Goal: Task Accomplishment & Management: Complete application form

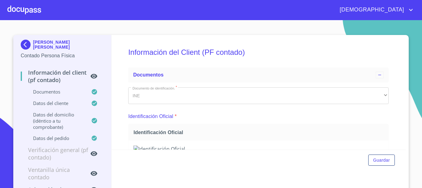
scroll to position [74, 0]
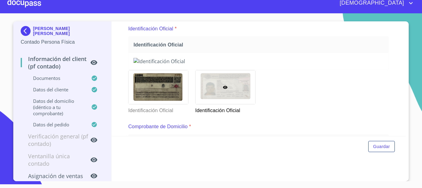
click at [28, 5] on div at bounding box center [24, 3] width 34 height 20
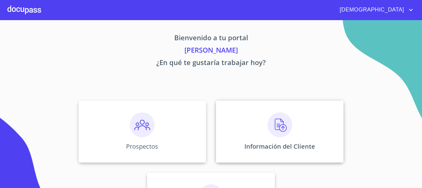
click at [269, 129] on img at bounding box center [280, 124] width 25 height 25
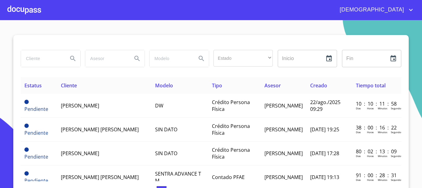
click at [39, 59] on input "search" at bounding box center [42, 58] width 42 height 17
type input "[PERSON_NAME]"
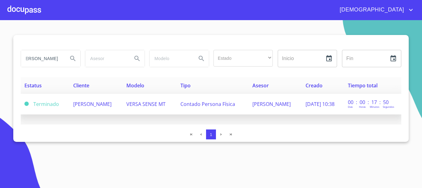
click at [107, 106] on td "[PERSON_NAME]" at bounding box center [96, 104] width 53 height 21
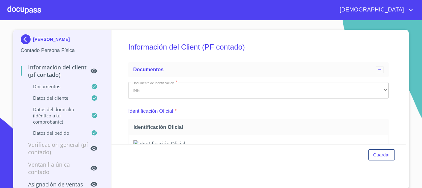
scroll to position [7, 0]
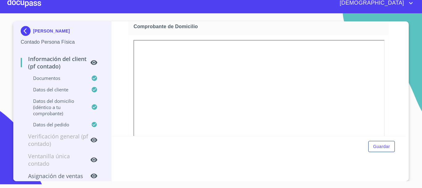
scroll to position [198, 0]
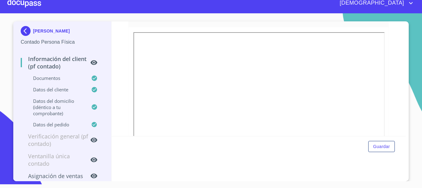
click at [31, 2] on div at bounding box center [24, 3] width 34 height 20
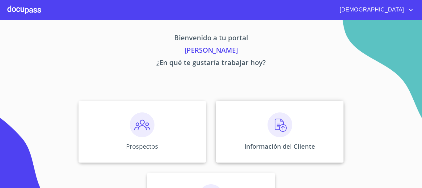
click at [276, 127] on img at bounding box center [280, 124] width 25 height 25
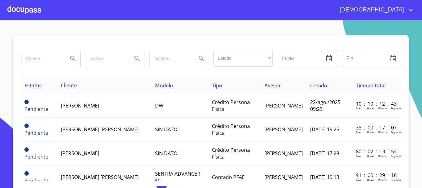
click at [37, 58] on input "search" at bounding box center [42, 58] width 42 height 17
type input "ARLENE YARAVI"
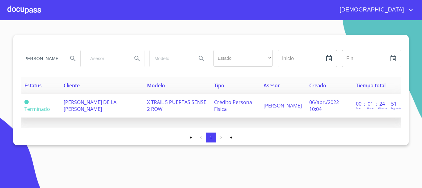
click at [116, 112] on td "ARLENE YARAVI DE LA CRUZ AMEZCUA" at bounding box center [102, 106] width 84 height 24
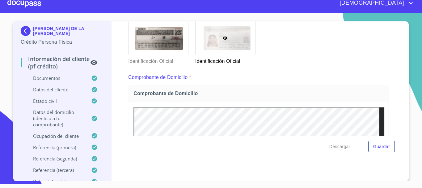
scroll to position [136, 0]
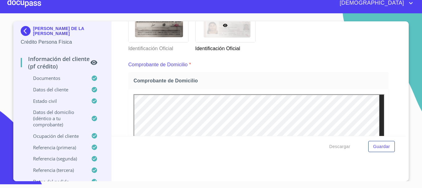
click at [21, 4] on div at bounding box center [24, 3] width 34 height 20
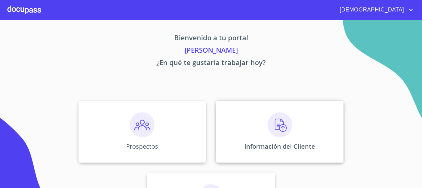
click at [281, 125] on img at bounding box center [280, 124] width 25 height 25
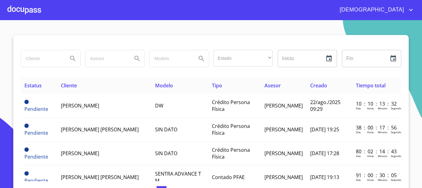
click at [59, 58] on input "search" at bounding box center [42, 58] width 42 height 17
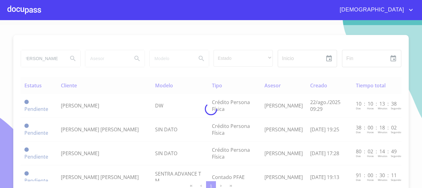
type input "SOL GABRIELA"
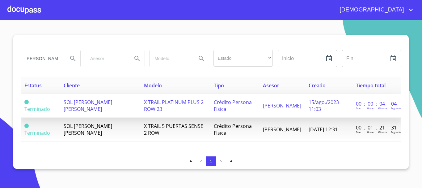
click at [207, 107] on td "X TRAIL PLATINUM PLUS 2 ROW 23" at bounding box center [175, 106] width 70 height 24
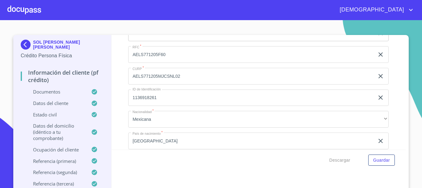
scroll to position [1856, 0]
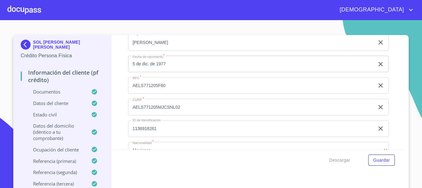
click at [19, 10] on div at bounding box center [24, 10] width 34 height 20
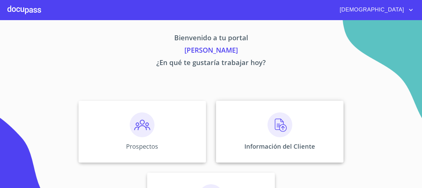
click at [279, 132] on img at bounding box center [280, 124] width 25 height 25
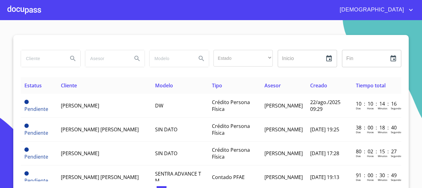
click at [40, 60] on input "search" at bounding box center [42, 58] width 42 height 17
type input "AIDA YESSIKA"
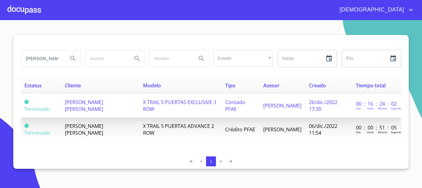
click at [211, 108] on td "X TRAIL 5 PUERTAS EXCLUSIVE 3 ROW" at bounding box center [180, 106] width 82 height 24
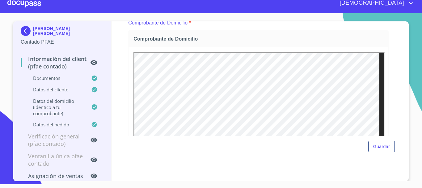
scroll to position [167, 0]
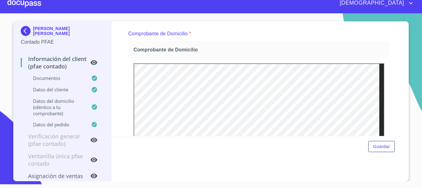
click at [20, 1] on div at bounding box center [24, 3] width 34 height 20
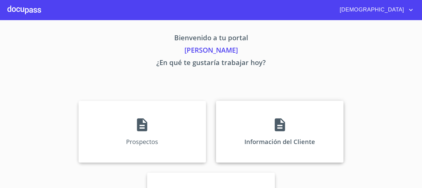
click at [268, 130] on div "Información del Cliente" at bounding box center [280, 132] width 128 height 62
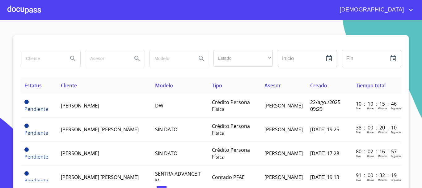
drag, startPoint x: 43, startPoint y: 57, endPoint x: 44, endPoint y: 60, distance: 3.2
click at [42, 57] on input "search" at bounding box center [42, 58] width 42 height 17
type input "FERNANDO SALVADOR CORNEJO"
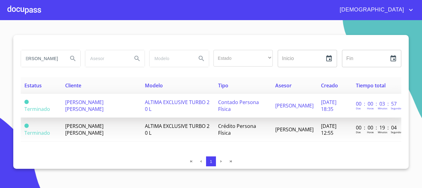
scroll to position [0, 0]
click at [191, 110] on td "ALTIMA EXCLUSIVE TURBO 2 0 L" at bounding box center [177, 106] width 73 height 24
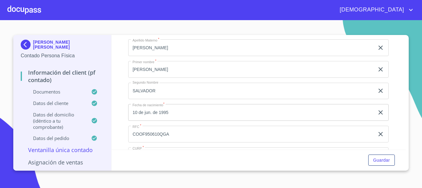
scroll to position [990, 0]
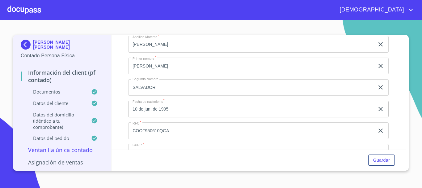
click at [28, 10] on div at bounding box center [24, 10] width 34 height 20
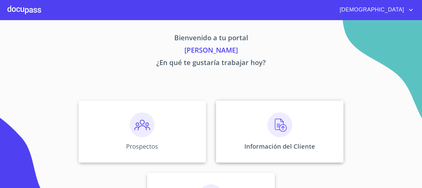
click at [276, 125] on img at bounding box center [280, 124] width 25 height 25
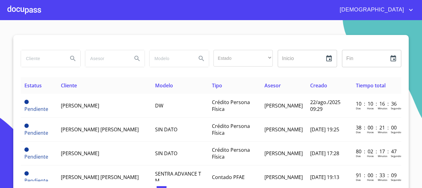
click at [45, 60] on input "search" at bounding box center [42, 58] width 42 height 17
type input "LUIS ANGEL HERNANDEZ"
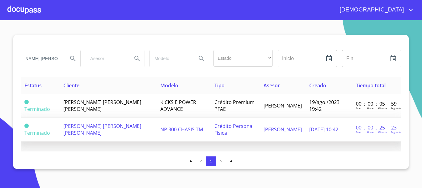
scroll to position [0, 0]
click at [215, 129] on span "Crédito Persona Física" at bounding box center [234, 129] width 38 height 14
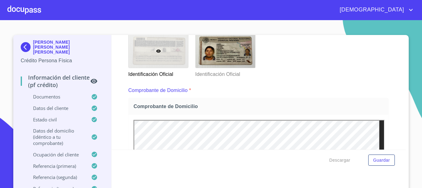
scroll to position [186, 0]
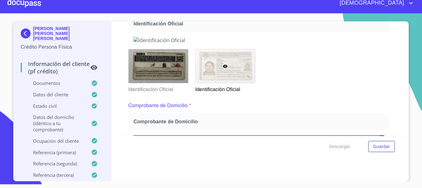
scroll to position [136, 0]
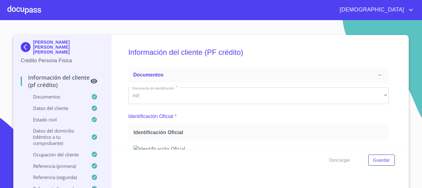
scroll to position [136, 0]
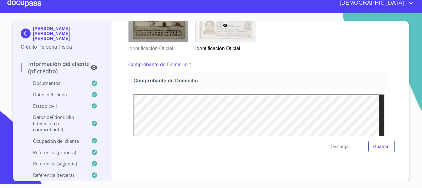
click at [19, 4] on div at bounding box center [24, 3] width 34 height 20
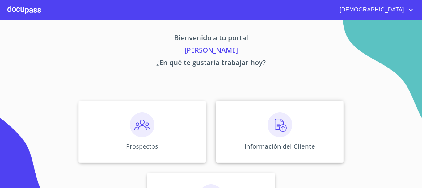
click at [284, 130] on img at bounding box center [280, 124] width 25 height 25
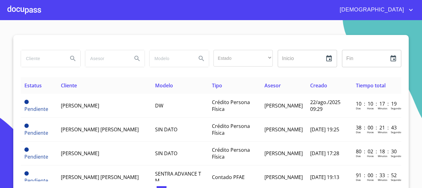
click at [33, 58] on input "search" at bounding box center [42, 58] width 42 height 17
type input "[PERSON_NAME] DE LO"
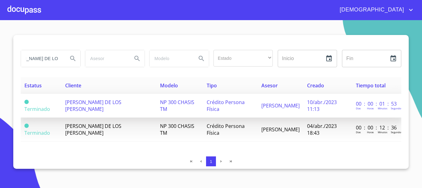
click at [245, 110] on td "Crédito Persona Física" at bounding box center [230, 106] width 55 height 24
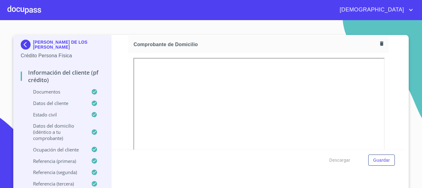
click at [0, 0] on div at bounding box center [0, 0] width 0 height 0
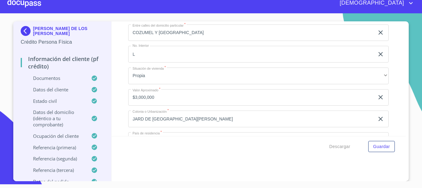
scroll to position [2022, 0]
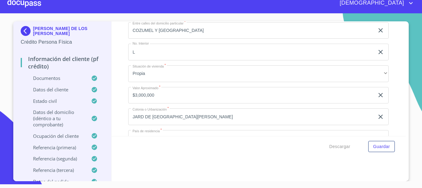
click at [34, 6] on div at bounding box center [24, 3] width 34 height 20
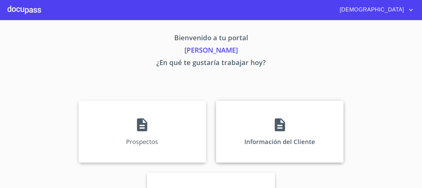
click at [283, 133] on div "Información del Cliente" at bounding box center [280, 132] width 128 height 62
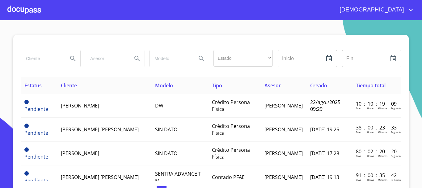
click at [43, 61] on input "search" at bounding box center [42, 58] width 42 height 17
type input "[PERSON_NAME]"
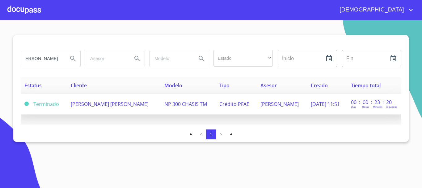
scroll to position [0, 0]
click at [126, 105] on span "[PERSON_NAME] [PERSON_NAME]" at bounding box center [110, 104] width 78 height 7
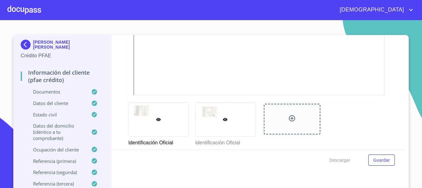
click at [225, 138] on p "Identificación Oficial" at bounding box center [225, 141] width 60 height 10
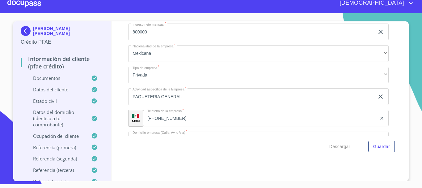
scroll to position [2734, 0]
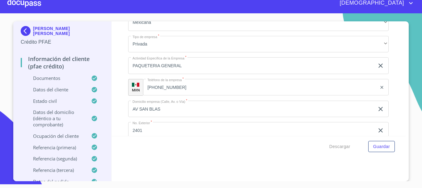
click at [32, 2] on div at bounding box center [24, 3] width 34 height 20
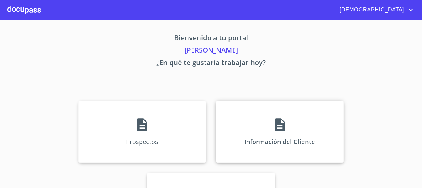
click at [289, 130] on div "Información del Cliente" at bounding box center [280, 132] width 128 height 62
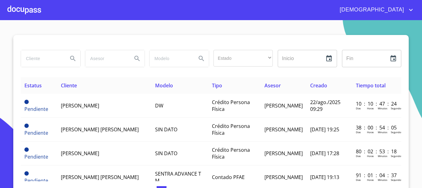
click at [53, 62] on input "search" at bounding box center [42, 58] width 42 height 17
click at [41, 62] on input "A" at bounding box center [42, 58] width 42 height 17
type input "AGRICOLA OLVAZ"
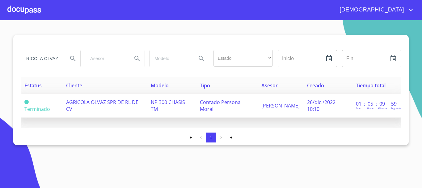
scroll to position [0, 0]
click at [95, 105] on td "AGRICOLA OLVAZ SPR DE RL DE CV" at bounding box center [104, 106] width 85 height 24
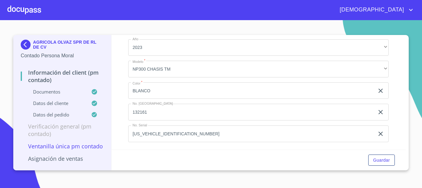
scroll to position [1844, 0]
click at [29, 10] on div at bounding box center [24, 10] width 34 height 20
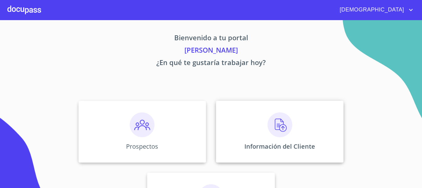
click at [272, 129] on img at bounding box center [280, 124] width 25 height 25
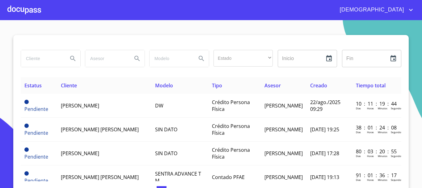
drag, startPoint x: 44, startPoint y: 56, endPoint x: 34, endPoint y: 76, distance: 22.0
click at [43, 58] on input "search" at bounding box center [42, 58] width 42 height 17
type input "SAGON PORTONES"
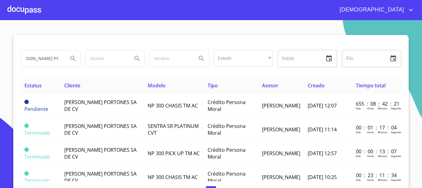
scroll to position [0, 0]
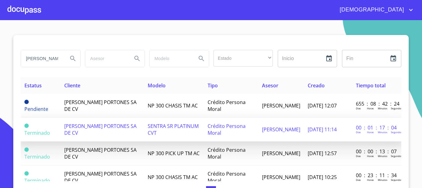
click at [148, 133] on span "SENTRA SR PLATINUM CVT" at bounding box center [173, 129] width 51 height 14
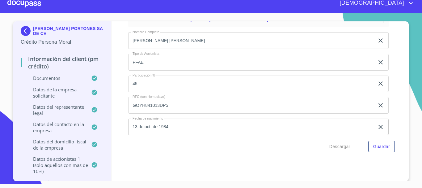
scroll to position [4713, 0]
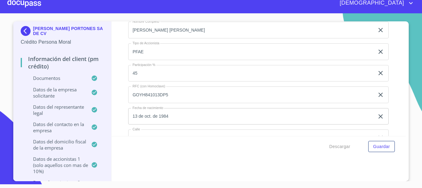
click at [22, 32] on img at bounding box center [27, 31] width 12 height 10
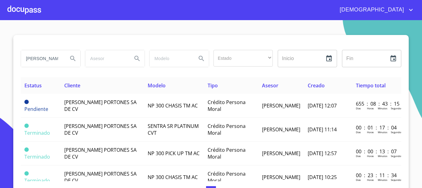
drag, startPoint x: 56, startPoint y: 61, endPoint x: 0, endPoint y: 66, distance: 56.5
click at [0, 66] on section "SAGON PORTONES Estado ​ ​ Inicio ​ Fin ​ Estatus Cliente Modelo Tipo Asesor Cre…" at bounding box center [211, 104] width 422 height 168
type input "N"
type input "SIGIFREDO SANCHEZ"
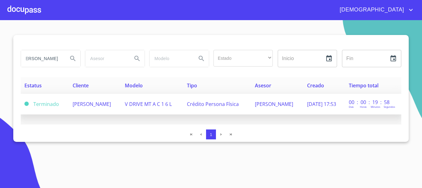
click at [101, 106] on span "SIGIFREDO SANCHEZ MENESES" at bounding box center [92, 104] width 38 height 7
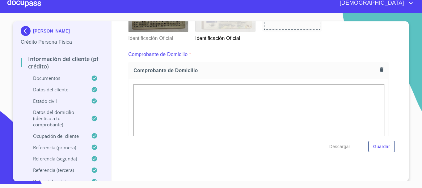
scroll to position [167, 0]
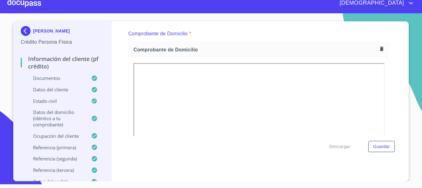
click at [31, 6] on div at bounding box center [24, 3] width 34 height 20
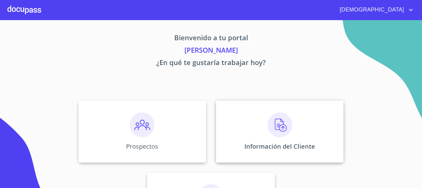
click at [256, 131] on div "Información del Cliente" at bounding box center [280, 132] width 128 height 62
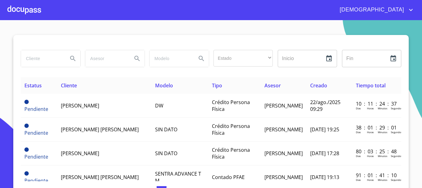
click at [41, 58] on input "search" at bounding box center [42, 58] width 42 height 17
type input "MELISSA ESMERALDA"
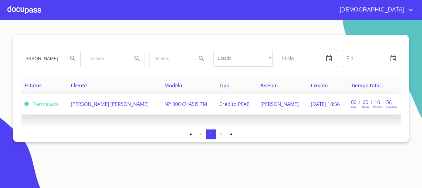
scroll to position [0, 0]
click at [107, 107] on td "MELISSA ESMERALDA CORONA RUIZ" at bounding box center [114, 104] width 94 height 21
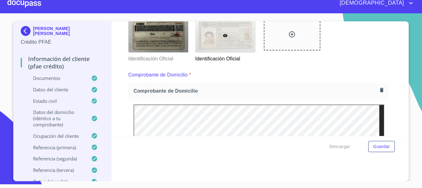
scroll to position [136, 0]
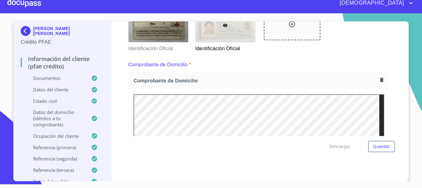
click at [35, 3] on div at bounding box center [24, 3] width 34 height 20
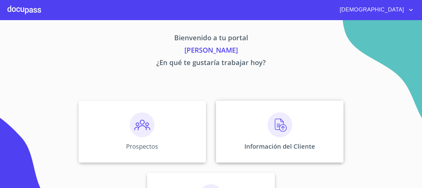
click at [272, 127] on img at bounding box center [280, 124] width 25 height 25
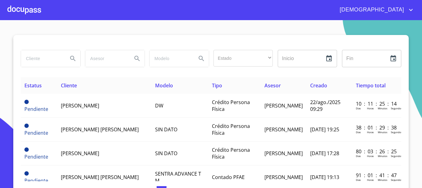
click at [32, 59] on input "search" at bounding box center [42, 58] width 42 height 17
type input "GUADALUPE ZULEICA"
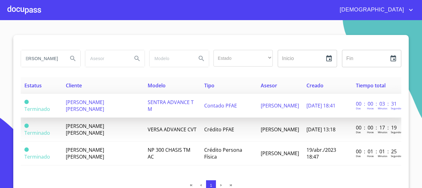
scroll to position [0, 0]
click at [143, 111] on td "GUADALUPE ZULEICA LIZARRAGA LOPEZ" at bounding box center [103, 106] width 82 height 24
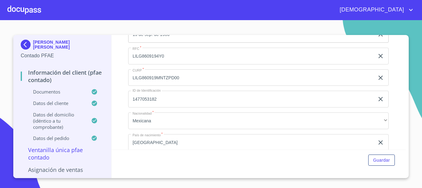
scroll to position [1206, 0]
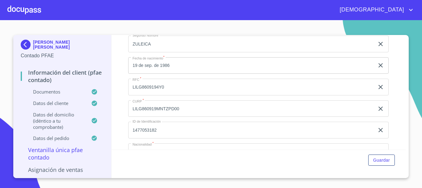
click at [30, 9] on div at bounding box center [24, 10] width 34 height 20
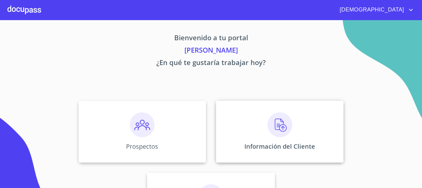
click at [268, 123] on img at bounding box center [280, 124] width 25 height 25
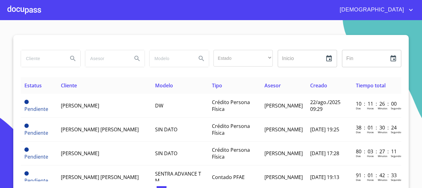
click at [37, 59] on input "search" at bounding box center [42, 58] width 42 height 17
type input "JOSE LUIS SUAREZ"
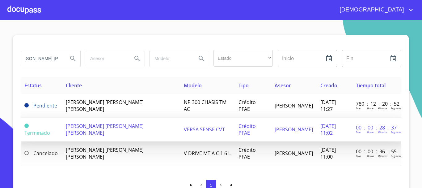
scroll to position [0, 0]
click at [184, 126] on span "VERSA SENSE CVT" at bounding box center [204, 129] width 41 height 7
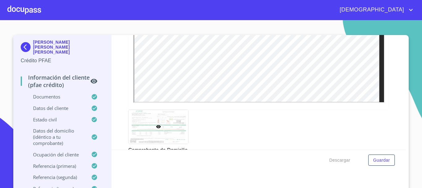
scroll to position [309, 0]
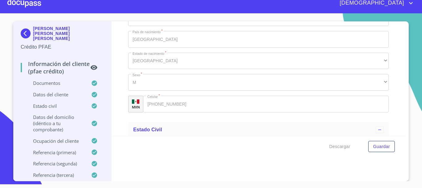
scroll to position [1991, 0]
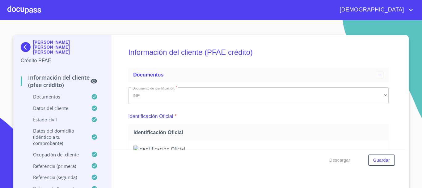
scroll to position [1991, 0]
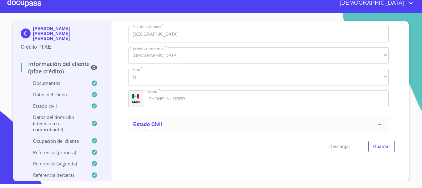
click at [36, 6] on div at bounding box center [24, 3] width 34 height 20
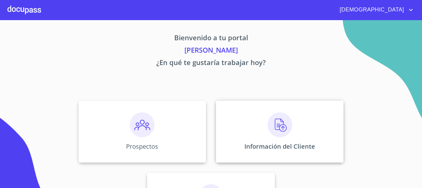
click at [268, 127] on img at bounding box center [280, 124] width 25 height 25
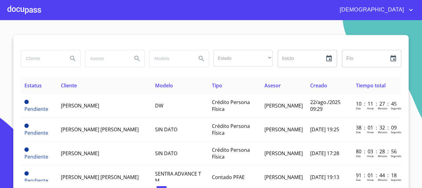
click at [39, 63] on input "search" at bounding box center [42, 58] width 42 height 17
type input "BERNABE"
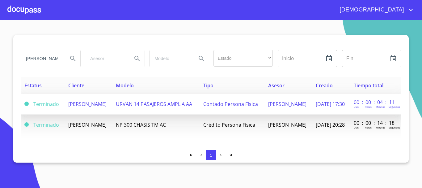
click at [112, 105] on td "BERNABE GONZALEZ GUTIERREZ" at bounding box center [89, 104] width 48 height 21
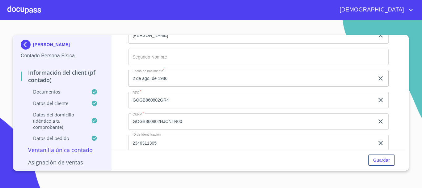
scroll to position [1021, 0]
click at [34, 12] on div at bounding box center [24, 10] width 34 height 20
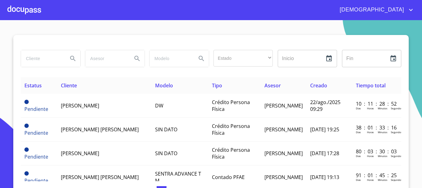
click at [40, 61] on input "search" at bounding box center [42, 58] width 42 height 17
type input "BRIAN MIGUEL"
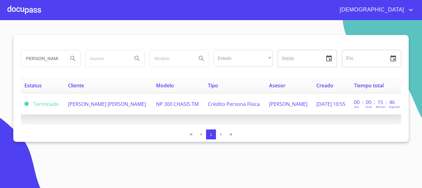
scroll to position [0, 0]
click at [80, 105] on span "BRIAN MIGUEL RUELAS HERNANDEZ" at bounding box center [107, 104] width 78 height 7
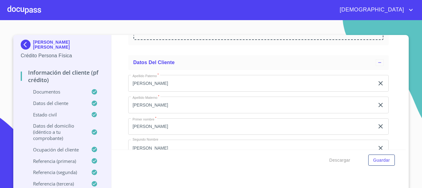
scroll to position [1825, 0]
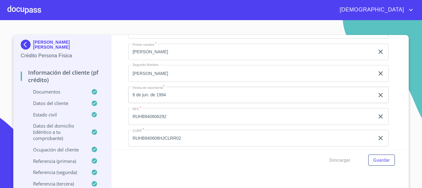
click at [23, 14] on div at bounding box center [24, 10] width 34 height 20
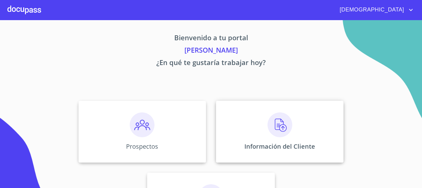
click at [264, 118] on div "Información del Cliente" at bounding box center [280, 132] width 128 height 62
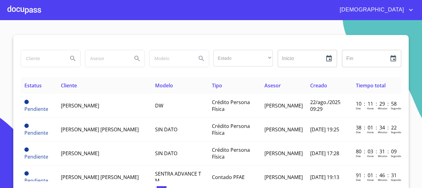
click at [48, 57] on input "search" at bounding box center [42, 58] width 42 height 17
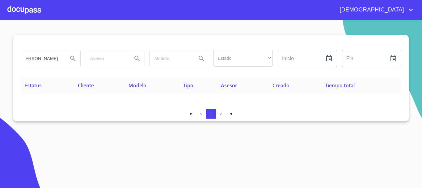
scroll to position [0, 4]
type input "DIEGO ALBERTO"
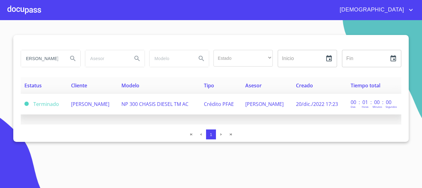
scroll to position [0, 0]
click at [114, 111] on td "DIEGO ALBERTO PADILLA VARGAS" at bounding box center [92, 104] width 51 height 21
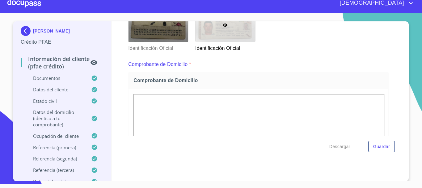
scroll to position [136, 0]
click at [32, 5] on div at bounding box center [24, 3] width 34 height 20
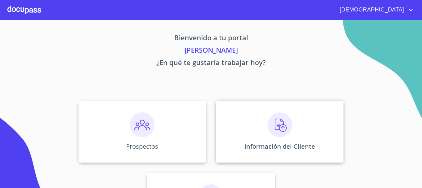
click at [276, 138] on div "Información del Cliente" at bounding box center [280, 132] width 128 height 62
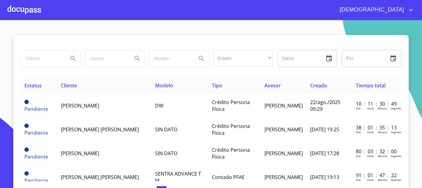
click at [44, 57] on input "search" at bounding box center [42, 58] width 42 height 17
type input "AIDA YESSIKA"
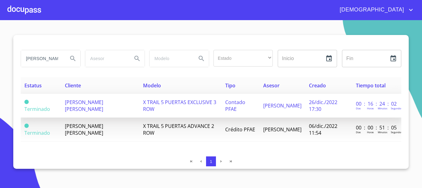
click at [190, 106] on td "X TRAIL 5 PUERTAS EXCLUSIVE 3 ROW" at bounding box center [180, 106] width 82 height 24
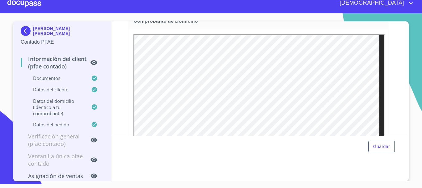
scroll to position [198, 0]
click at [30, 8] on div at bounding box center [24, 3] width 34 height 20
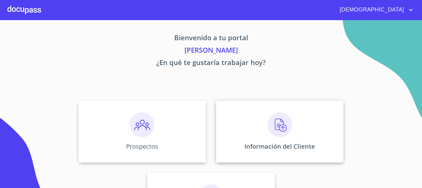
click at [272, 133] on img at bounding box center [280, 124] width 25 height 25
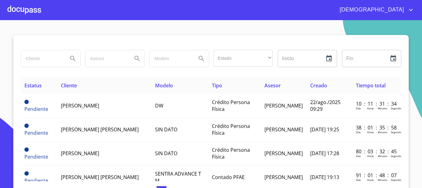
drag, startPoint x: 41, startPoint y: 58, endPoint x: 49, endPoint y: 60, distance: 7.6
click at [42, 58] on input "search" at bounding box center [42, 58] width 42 height 17
type input "EMAC AGROINDUSTRIAL"
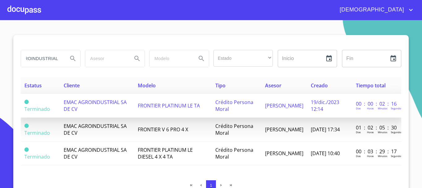
scroll to position [0, 0]
click at [206, 105] on td "FRONTIER PLATINUM LE TA" at bounding box center [173, 106] width 78 height 24
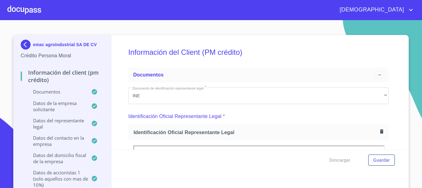
scroll to position [216, 0]
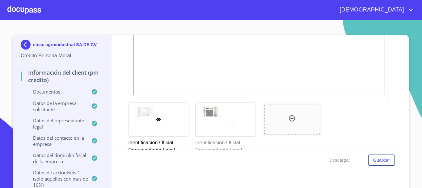
click at [31, 8] on div at bounding box center [24, 10] width 34 height 20
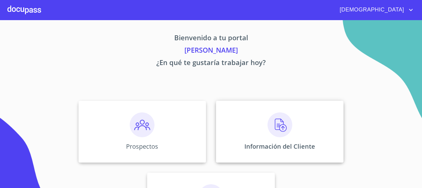
click at [270, 130] on img at bounding box center [280, 124] width 25 height 25
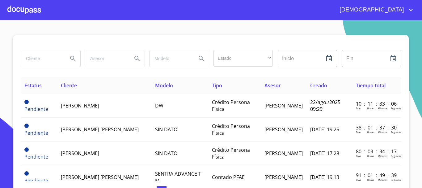
click at [47, 62] on input "search" at bounding box center [42, 58] width 42 height 17
type input "[PERSON_NAME]"
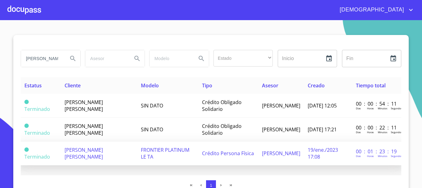
click at [163, 151] on span "FRONTIER PLATINUM LE TA" at bounding box center [165, 153] width 49 height 14
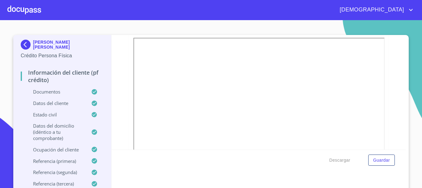
scroll to position [216, 0]
click at [39, 14] on div at bounding box center [24, 10] width 34 height 20
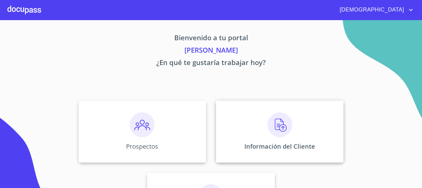
click at [288, 136] on img at bounding box center [280, 124] width 25 height 25
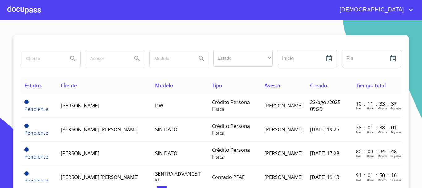
click at [42, 60] on input "search" at bounding box center [42, 58] width 42 height 17
type input "NESTOR GOMEZ"
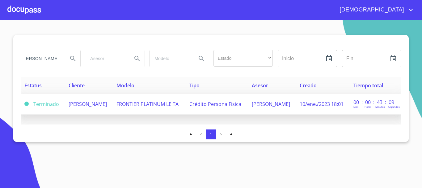
scroll to position [0, 0]
click at [113, 107] on td "NESTOR GOMEZ RAMIREZ" at bounding box center [89, 104] width 48 height 21
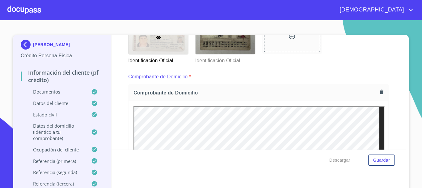
scroll to position [124, 0]
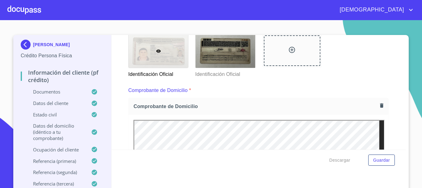
click at [23, 8] on div at bounding box center [24, 10] width 34 height 20
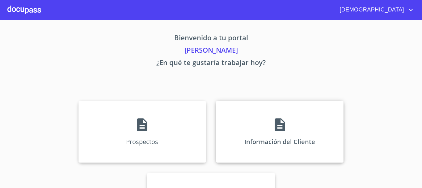
click at [270, 127] on div "Información del Cliente" at bounding box center [280, 132] width 128 height 62
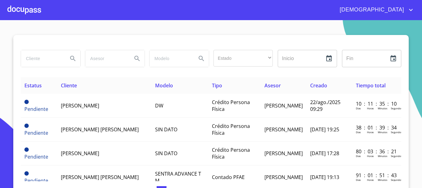
drag, startPoint x: 48, startPoint y: 62, endPoint x: 0, endPoint y: 96, distance: 58.0
click at [46, 62] on input "search" at bounding box center [42, 58] width 42 height 17
type input "ARTURO SOTO CANALES"
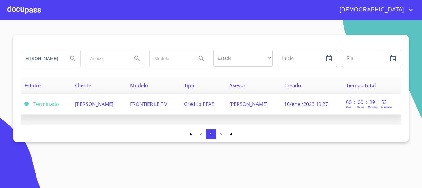
scroll to position [0, 0]
click at [126, 109] on td "ARTURO SOTO CANALES" at bounding box center [98, 104] width 55 height 21
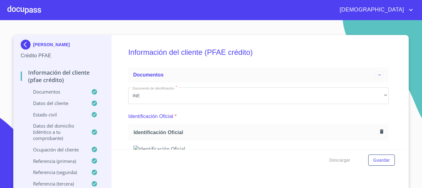
scroll to position [94, 0]
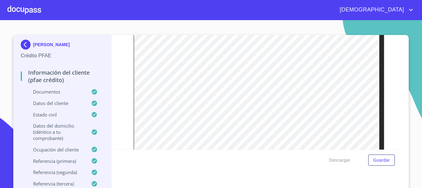
click at [0, 0] on div at bounding box center [0, 0] width 0 height 0
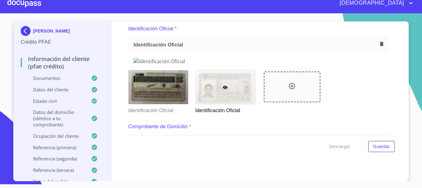
click at [29, 2] on div at bounding box center [24, 3] width 34 height 20
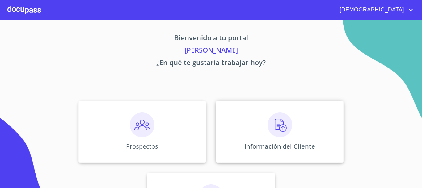
click at [279, 131] on img at bounding box center [280, 124] width 25 height 25
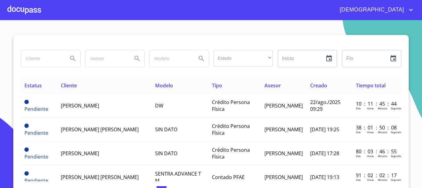
click at [48, 58] on input "search" at bounding box center [42, 58] width 42 height 17
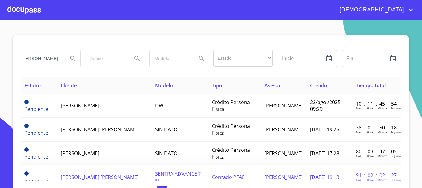
scroll to position [0, 25]
type input "CARLOS ERNESTO ISLAS"
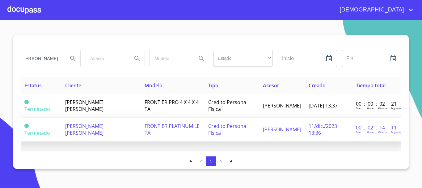
click at [159, 127] on span "FRONTIER PLATINUM LE TA" at bounding box center [172, 129] width 55 height 14
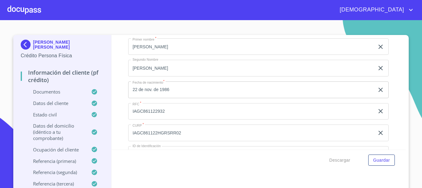
scroll to position [2010, 0]
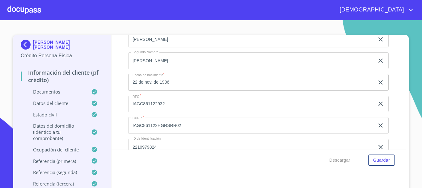
click at [21, 14] on div at bounding box center [24, 10] width 34 height 20
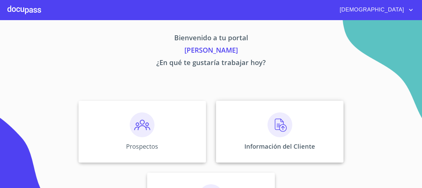
click at [270, 124] on img at bounding box center [280, 124] width 25 height 25
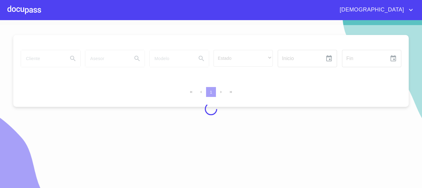
click at [46, 59] on div at bounding box center [211, 109] width 422 height 168
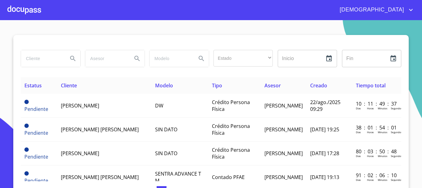
click at [41, 59] on input "search" at bounding box center [42, 58] width 42 height 17
type input "BERNARDO REAL"
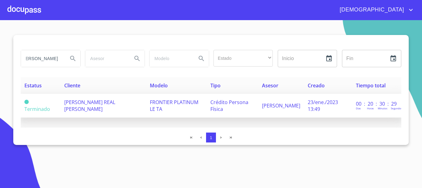
click at [127, 104] on td "BERNARDO REAL BRISEÑO" at bounding box center [104, 106] width 86 height 24
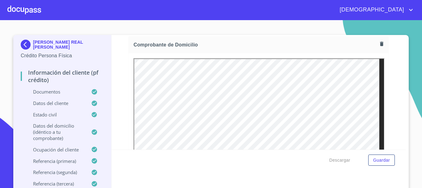
scroll to position [186, 0]
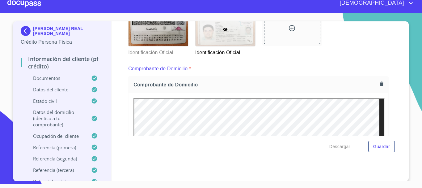
scroll to position [136, 0]
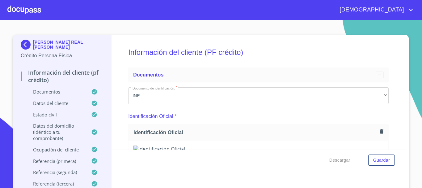
scroll to position [136, 0]
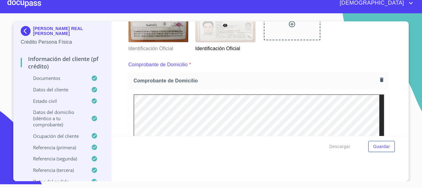
click at [27, 5] on div at bounding box center [24, 3] width 34 height 20
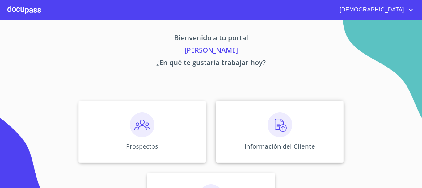
click at [281, 130] on img at bounding box center [280, 124] width 25 height 25
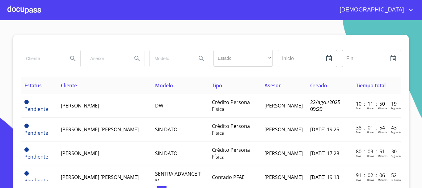
click at [49, 59] on input "search" at bounding box center [42, 58] width 42 height 17
type input "MARIA JOSE PEREZ"
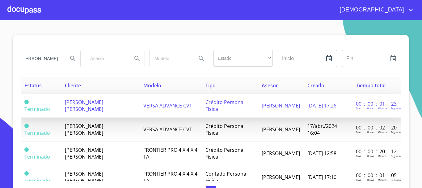
scroll to position [0, 0]
click at [116, 100] on td "MARIA JOSE PEREZ SANTIAGO" at bounding box center [100, 106] width 79 height 24
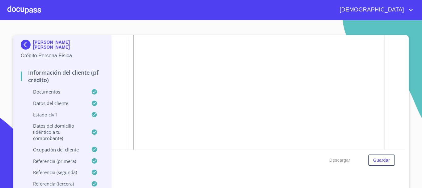
scroll to position [216, 0]
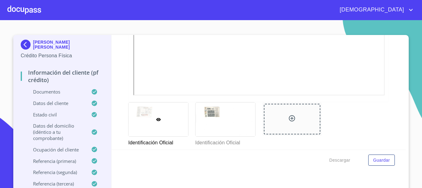
click at [20, 4] on div at bounding box center [24, 10] width 34 height 20
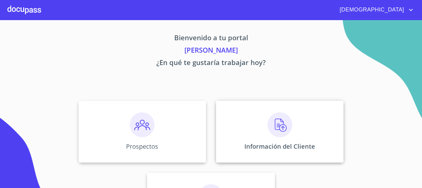
click at [278, 125] on img at bounding box center [280, 124] width 25 height 25
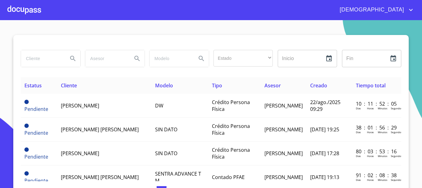
click at [41, 62] on input "search" at bounding box center [42, 58] width 42 height 17
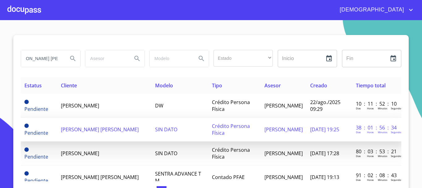
scroll to position [0, 20]
type input "LAURA VARGAS RAMOS"
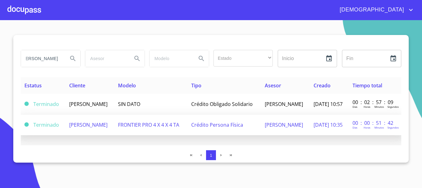
scroll to position [0, 0]
click at [192, 129] on td "Crédito Persona Física" at bounding box center [225, 124] width 74 height 21
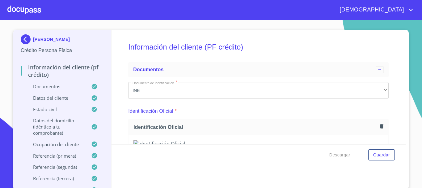
scroll to position [7, 0]
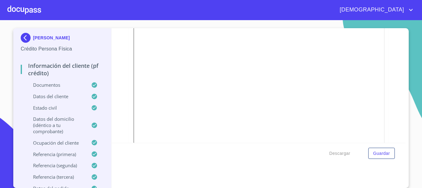
click at [0, 0] on div at bounding box center [0, 0] width 0 height 0
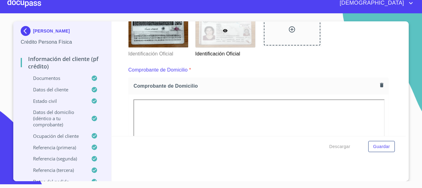
scroll to position [136, 0]
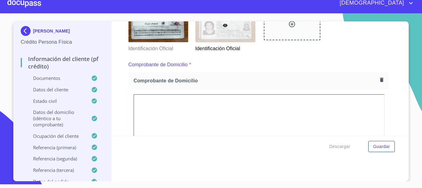
click at [27, 7] on div at bounding box center [24, 3] width 34 height 20
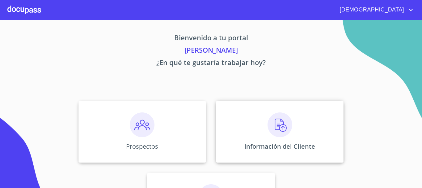
click at [282, 127] on img at bounding box center [280, 124] width 25 height 25
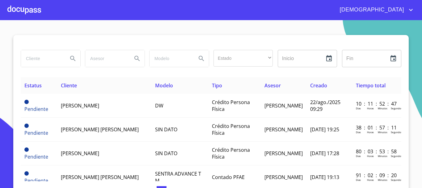
click at [44, 57] on input "search" at bounding box center [42, 58] width 42 height 17
type input "SALVADOR ROSALES"
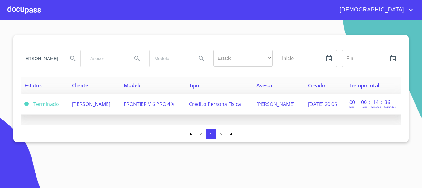
click at [137, 101] on td "FRONTIER V 6 PRO 4 X" at bounding box center [153, 104] width 66 height 21
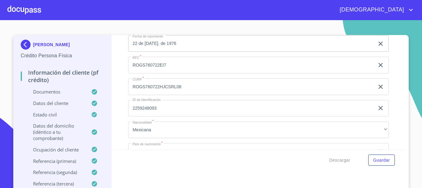
scroll to position [1845, 0]
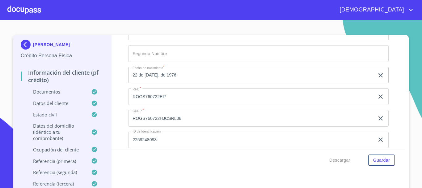
click at [32, 12] on div at bounding box center [24, 10] width 34 height 20
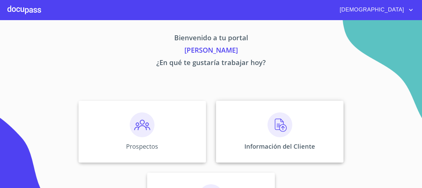
click at [272, 128] on img at bounding box center [280, 124] width 25 height 25
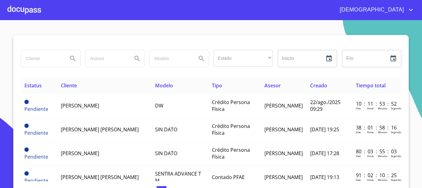
click at [51, 57] on input "search" at bounding box center [42, 58] width 42 height 17
type input "FERNANDO GABRIEL DIAZ"
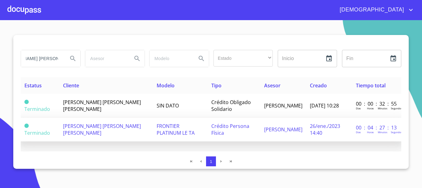
scroll to position [0, 0]
click at [138, 131] on td "FERNANDO GABRIEL DIAZ SALCEDO" at bounding box center [106, 130] width 94 height 24
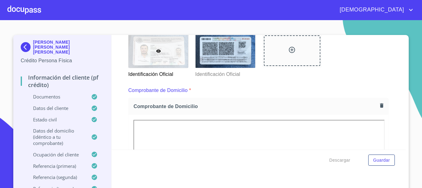
scroll to position [186, 0]
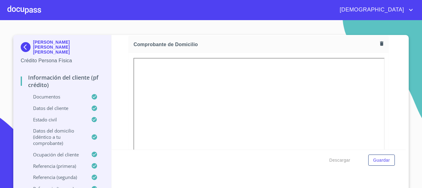
click at [38, 14] on div at bounding box center [24, 10] width 34 height 20
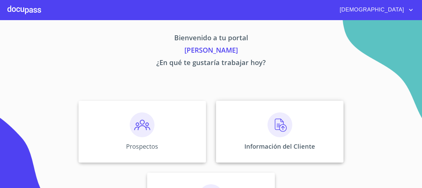
click at [292, 131] on div "Información del Cliente" at bounding box center [280, 132] width 128 height 62
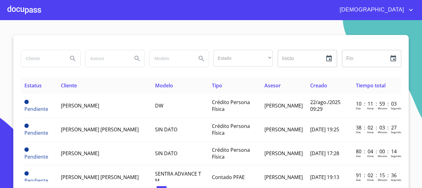
click at [41, 63] on input "search" at bounding box center [42, 58] width 42 height 17
type input "PEDRO CERVANTES"
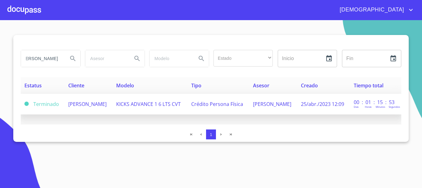
scroll to position [0, 0]
click at [167, 95] on td "KICKS ADVANCE 1 6 LTS CVT" at bounding box center [150, 104] width 75 height 21
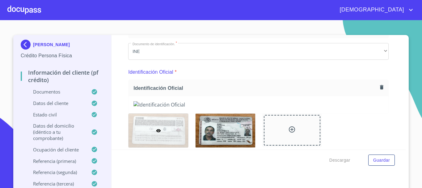
scroll to position [155, 0]
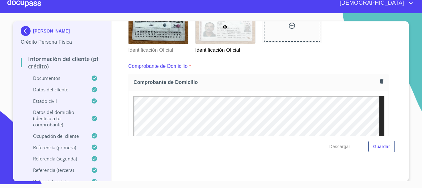
scroll to position [136, 0]
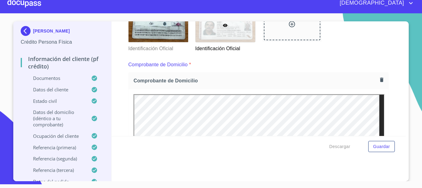
drag, startPoint x: 33, startPoint y: 4, endPoint x: 33, endPoint y: 7, distance: 3.8
click at [33, 7] on div at bounding box center [24, 3] width 34 height 20
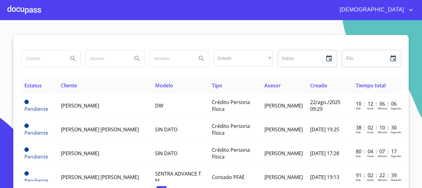
click at [45, 62] on input "search" at bounding box center [42, 58] width 42 height 17
type input "TERESITA DE JESUS"
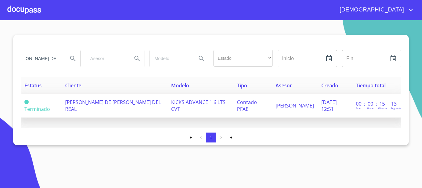
scroll to position [0, 0]
click at [71, 103] on span "TERESITA DE JESUS RUIZ VELAZCO DEL REAL" at bounding box center [113, 106] width 96 height 14
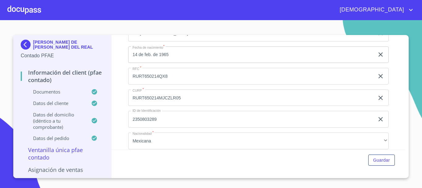
scroll to position [1206, 0]
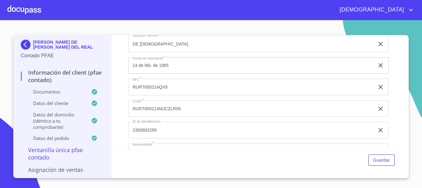
click at [27, 14] on div at bounding box center [24, 10] width 34 height 20
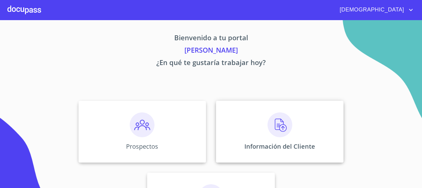
click at [289, 126] on img at bounding box center [280, 124] width 25 height 25
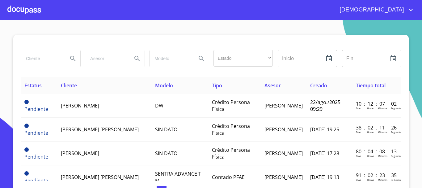
click at [43, 60] on input "search" at bounding box center [42, 58] width 42 height 17
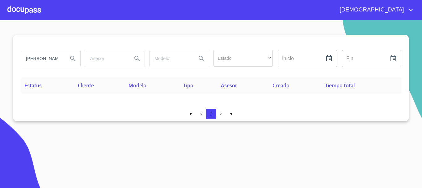
click at [59, 60] on input "SILVIA GIOVANNA" at bounding box center [42, 58] width 42 height 17
type input "SILVIA GIOVANA"
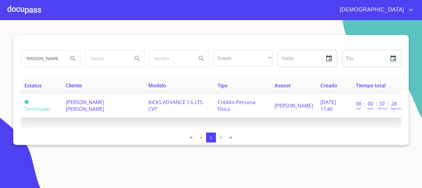
scroll to position [0, 0]
click at [104, 103] on span "SILVIA GIOVANA AQUINO GONZALEZ" at bounding box center [85, 106] width 38 height 14
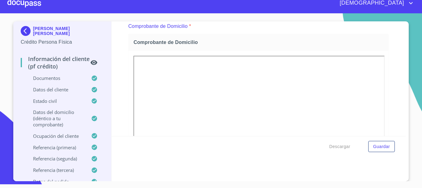
scroll to position [198, 0]
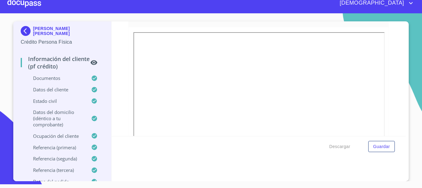
click at [33, 4] on div at bounding box center [24, 3] width 34 height 20
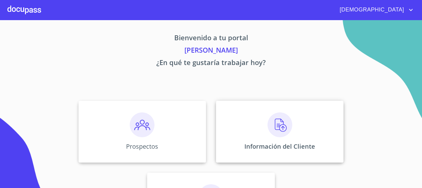
click at [284, 132] on img at bounding box center [280, 124] width 25 height 25
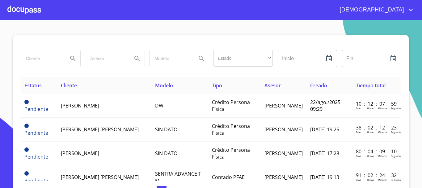
click at [49, 63] on input "search" at bounding box center [42, 58] width 42 height 17
type input "PEDRO LOPEZ COR"
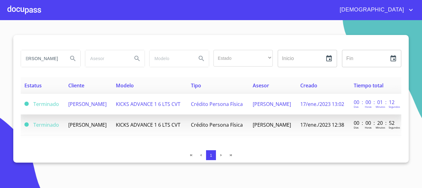
scroll to position [0, 0]
click at [211, 104] on span "Crédito Persona Física" at bounding box center [217, 104] width 52 height 7
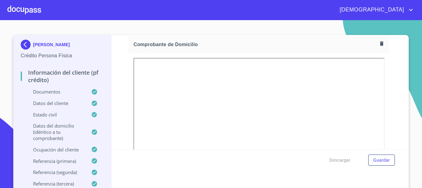
click at [0, 0] on div at bounding box center [0, 0] width 0 height 0
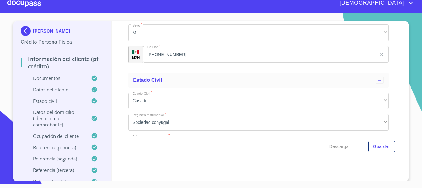
scroll to position [1837, 0]
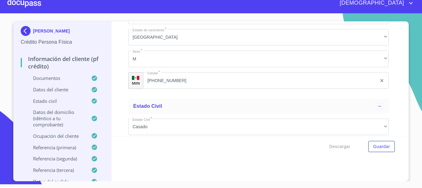
click at [30, 4] on div at bounding box center [24, 3] width 34 height 20
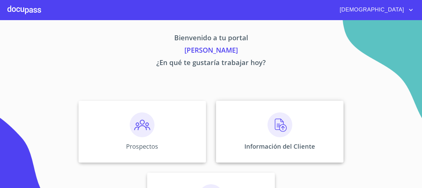
click at [278, 130] on img at bounding box center [280, 124] width 25 height 25
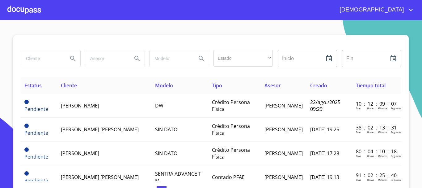
click at [44, 60] on input "search" at bounding box center [42, 58] width 42 height 17
type input "MARISOL GONZALEZ"
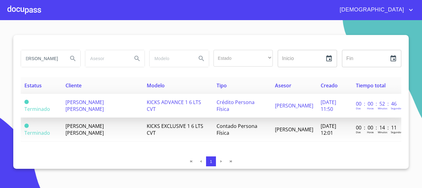
click at [151, 102] on span "KICKS ADVANCE 1 6 LTS CVT" at bounding box center [174, 106] width 54 height 14
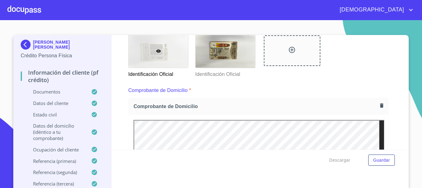
scroll to position [309, 0]
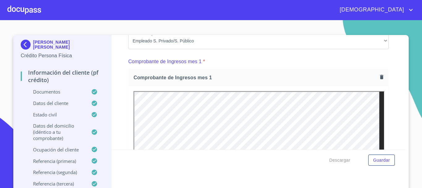
drag, startPoint x: 240, startPoint y: 71, endPoint x: 255, endPoint y: 74, distance: 14.7
click at [0, 0] on div at bounding box center [0, 0] width 0 height 0
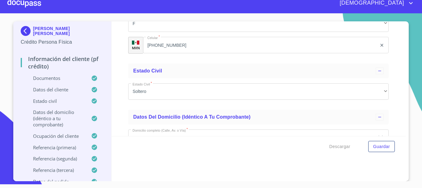
scroll to position [1991, 0]
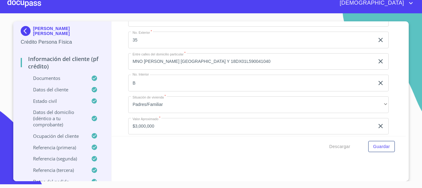
click at [33, 4] on div at bounding box center [24, 3] width 34 height 20
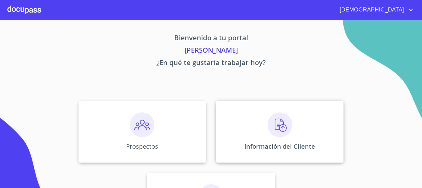
click at [268, 124] on img at bounding box center [280, 124] width 25 height 25
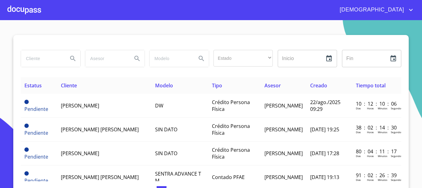
click at [44, 59] on input "search" at bounding box center [42, 58] width 42 height 17
type input "JIHYE"
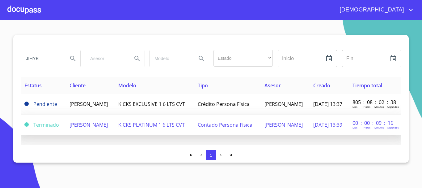
click at [202, 128] on span "Contado Persona Física" at bounding box center [225, 124] width 55 height 7
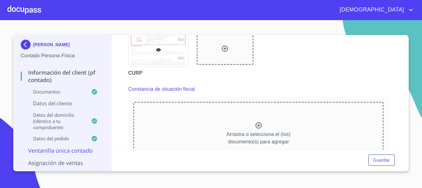
scroll to position [959, 0]
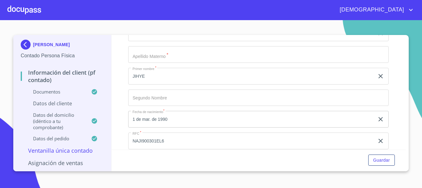
scroll to position [990, 0]
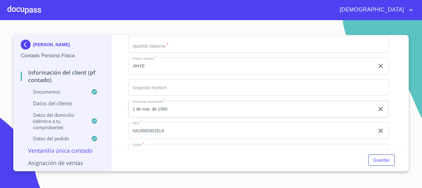
click at [38, 9] on div at bounding box center [24, 10] width 34 height 20
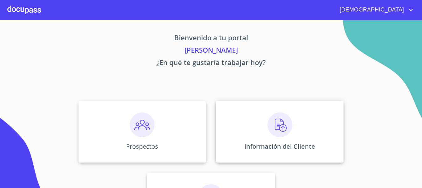
click at [287, 135] on img at bounding box center [280, 124] width 25 height 25
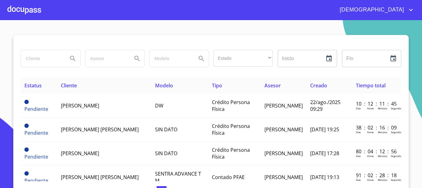
click at [40, 62] on input "search" at bounding box center [42, 58] width 42 height 17
type input "[PERSON_NAME] [PERSON_NAME]"
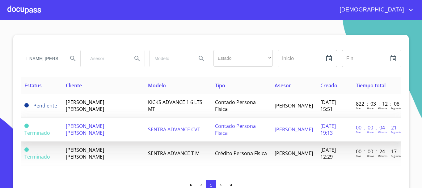
scroll to position [0, 0]
click at [215, 133] on span "Contado Persona Física" at bounding box center [235, 129] width 41 height 14
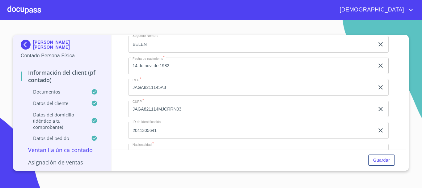
scroll to position [1206, 0]
click at [33, 14] on div at bounding box center [24, 10] width 34 height 20
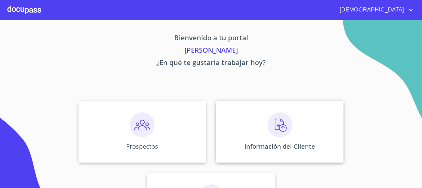
click at [280, 127] on img at bounding box center [280, 124] width 25 height 25
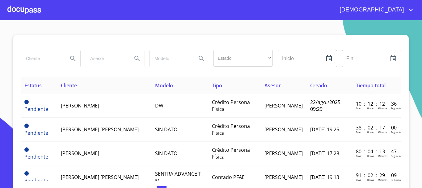
click at [48, 58] on input "search" at bounding box center [42, 58] width 42 height 17
type input "[PERSON_NAME]"
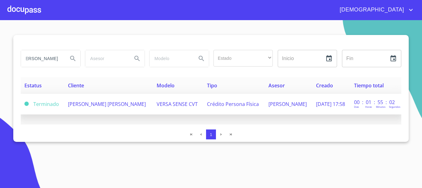
scroll to position [0, 0]
click at [114, 106] on td "[PERSON_NAME] [PERSON_NAME]" at bounding box center [108, 104] width 89 height 21
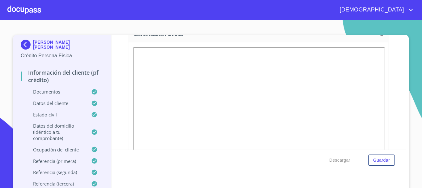
scroll to position [186, 0]
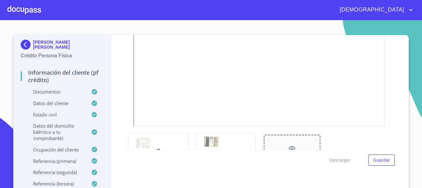
click at [24, 13] on div at bounding box center [24, 10] width 34 height 20
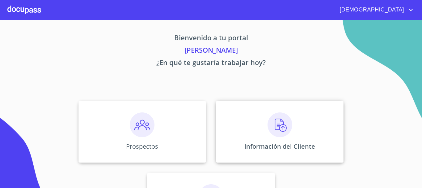
click at [278, 122] on img at bounding box center [280, 124] width 25 height 25
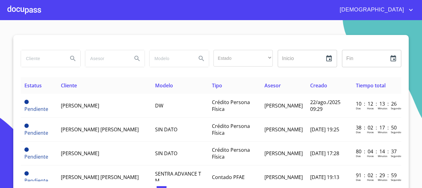
click at [44, 59] on input "search" at bounding box center [42, 58] width 42 height 17
click at [48, 63] on input "[PERSON_NAME]" at bounding box center [42, 58] width 42 height 17
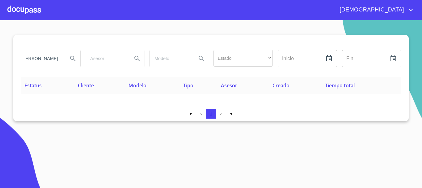
scroll to position [0, 11]
type input "[PERSON_NAME]"
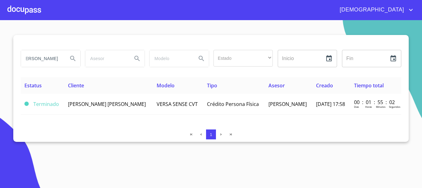
scroll to position [0, 0]
drag, startPoint x: 39, startPoint y: 58, endPoint x: 10, endPoint y: 60, distance: 28.8
click at [10, 60] on section "[PERSON_NAME] Estado ​ ​ Inicio ​ Fin ​ Estatus Cliente Modelo Tipo Asesor Crea…" at bounding box center [211, 104] width 422 height 168
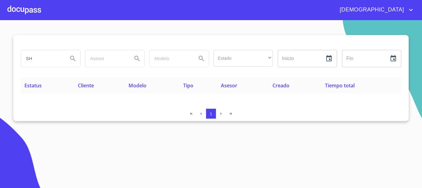
type input "S"
click at [50, 60] on input "search" at bounding box center [42, 58] width 42 height 17
type input "[PERSON_NAME]"
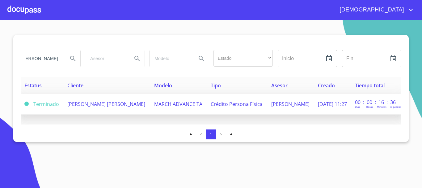
click at [154, 104] on span "MARCH ADVANCE TA" at bounding box center [178, 104] width 48 height 7
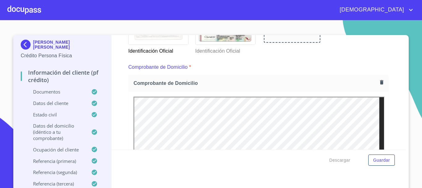
scroll to position [247, 0]
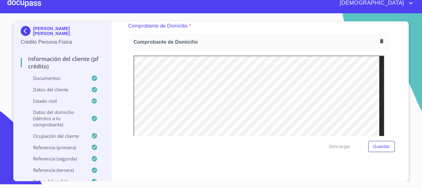
scroll to position [198, 0]
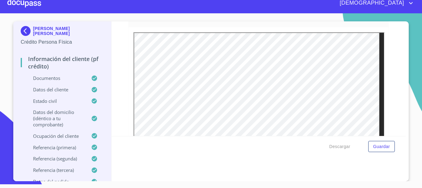
click at [34, 2] on div at bounding box center [24, 3] width 34 height 20
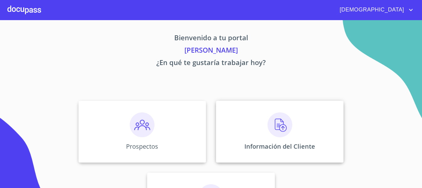
click at [274, 118] on img at bounding box center [280, 124] width 25 height 25
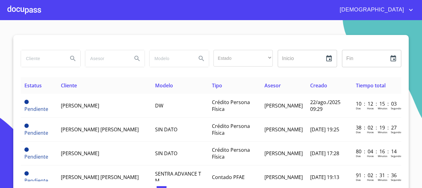
click at [44, 62] on input "search" at bounding box center [42, 58] width 42 height 17
type input "[PERSON_NAME]"
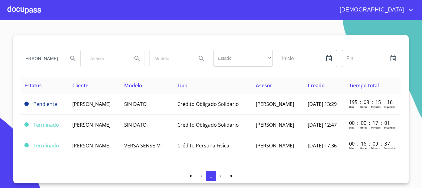
scroll to position [0, 0]
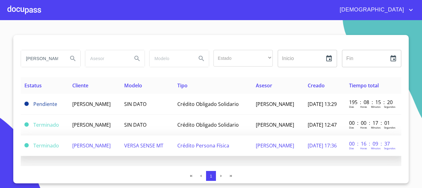
click at [164, 146] on span "VERSA SENSE MT" at bounding box center [143, 145] width 39 height 7
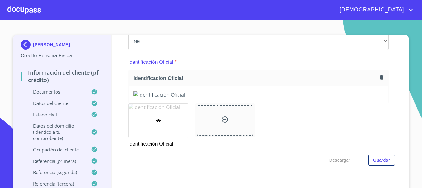
scroll to position [93, 0]
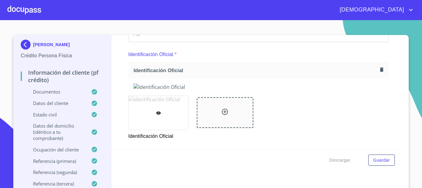
click at [172, 121] on div at bounding box center [159, 113] width 60 height 34
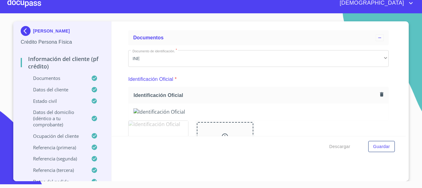
scroll to position [62, 0]
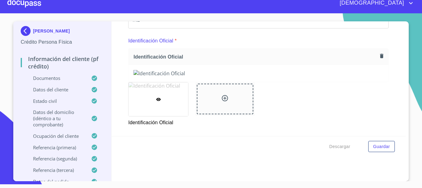
click at [242, 100] on div at bounding box center [225, 99] width 57 height 31
click at [153, 104] on div at bounding box center [159, 99] width 60 height 34
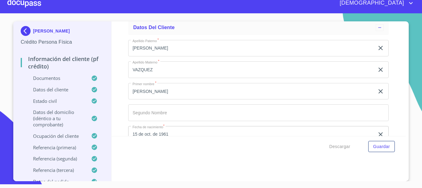
scroll to position [1837, 0]
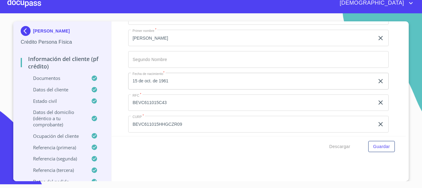
click at [21, 6] on div at bounding box center [24, 3] width 34 height 20
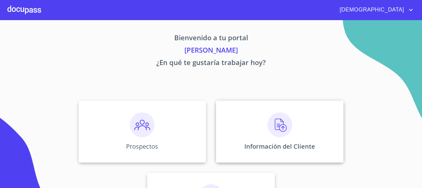
click at [278, 133] on img at bounding box center [280, 124] width 25 height 25
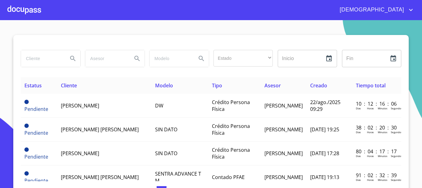
click at [36, 59] on input "search" at bounding box center [42, 58] width 42 height 17
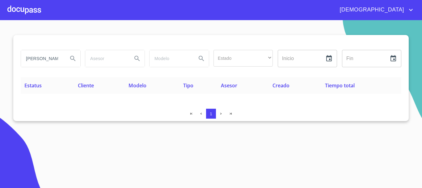
drag, startPoint x: 64, startPoint y: 61, endPoint x: 0, endPoint y: 71, distance: 64.5
click at [0, 71] on section "DANIEL TORRES Estado ​ ​ Inicio ​ Fin ​ Estatus Cliente Modelo Tipo Asesor Crea…" at bounding box center [211, 104] width 422 height 168
drag, startPoint x: 55, startPoint y: 58, endPoint x: 60, endPoint y: 59, distance: 5.3
click at [55, 58] on input "DANIEL TORRES" at bounding box center [42, 58] width 42 height 17
click at [45, 52] on input "DANIEL TORRES" at bounding box center [42, 58] width 42 height 17
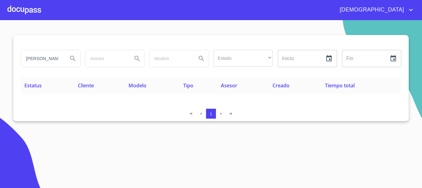
click at [52, 61] on input "DANIEL TORRES" at bounding box center [42, 58] width 42 height 17
type input "D"
type input "DANIEL ARNULFO"
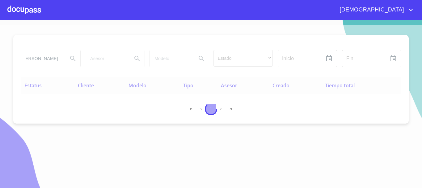
scroll to position [0, 0]
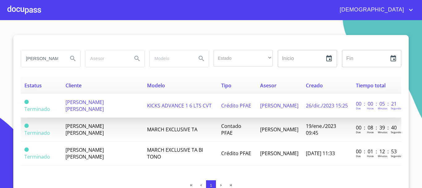
click at [124, 108] on td "DANIEL ARNULFO TORRES RESENDIZ" at bounding box center [103, 106] width 82 height 24
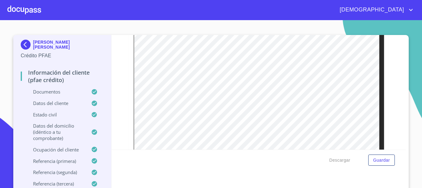
click at [0, 0] on div at bounding box center [0, 0] width 0 height 0
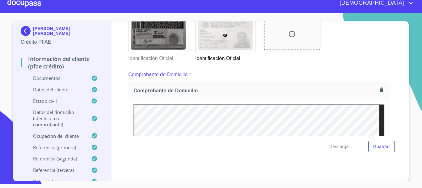
scroll to position [198, 0]
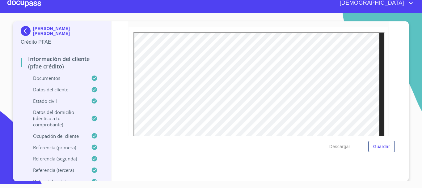
click at [33, 3] on div at bounding box center [24, 3] width 34 height 20
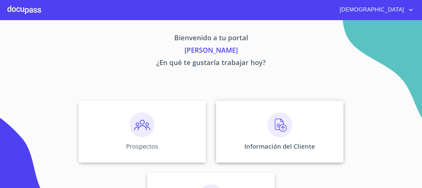
click at [276, 128] on img at bounding box center [280, 124] width 25 height 25
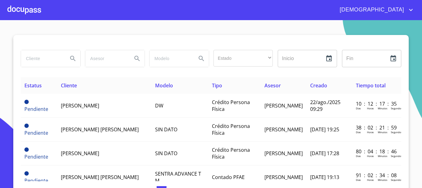
drag, startPoint x: 39, startPoint y: 56, endPoint x: 46, endPoint y: 58, distance: 6.8
click at [39, 58] on input "search" at bounding box center [42, 58] width 42 height 17
type input "[PERSON_NAME] DEL [PERSON_NAME]"
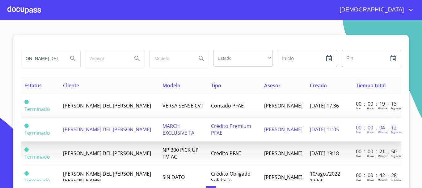
scroll to position [0, 0]
click at [130, 129] on td "[PERSON_NAME] DEL [PERSON_NAME]" at bounding box center [109, 130] width 100 height 24
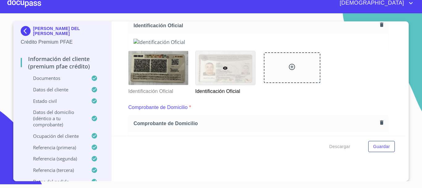
scroll to position [167, 0]
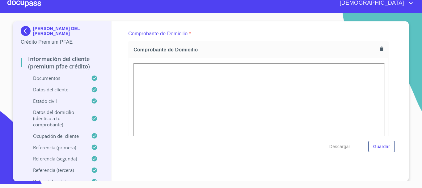
click at [34, 7] on div at bounding box center [24, 3] width 34 height 20
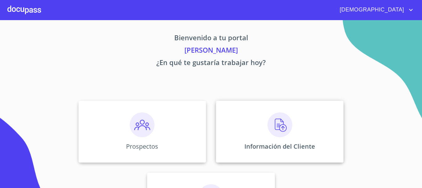
click at [283, 129] on img at bounding box center [280, 124] width 25 height 25
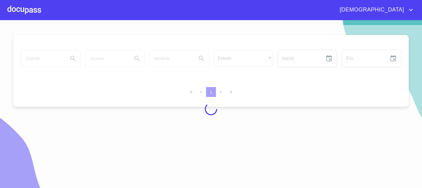
click at [48, 57] on div at bounding box center [211, 109] width 422 height 168
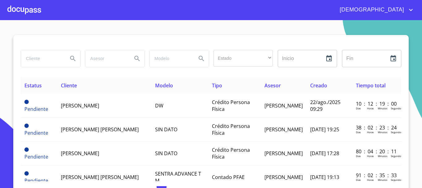
click at [42, 59] on input "search" at bounding box center [42, 58] width 42 height 17
type input "JAIME EDUARDO"
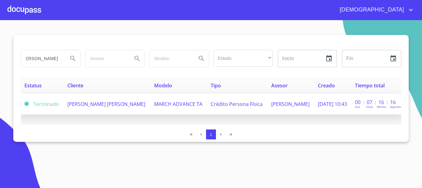
scroll to position [0, 0]
click at [103, 108] on td "JAIME EDUARDO ORTIZ AMEZCUA" at bounding box center [107, 104] width 87 height 21
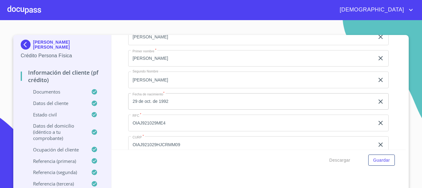
scroll to position [1825, 0]
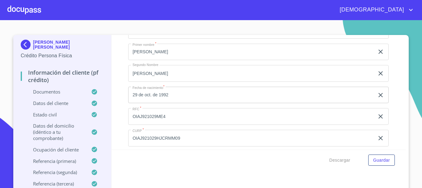
click at [43, 11] on div "[DEMOGRAPHIC_DATA]" at bounding box center [228, 10] width 374 height 10
click at [37, 11] on div at bounding box center [24, 10] width 34 height 20
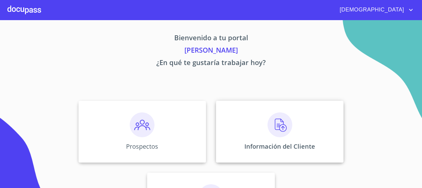
click at [276, 124] on img at bounding box center [280, 124] width 25 height 25
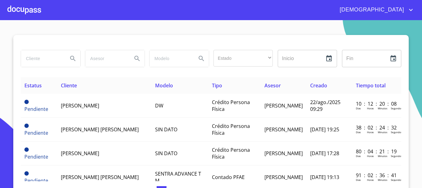
click at [48, 63] on input "search" at bounding box center [42, 58] width 42 height 17
type input "ANDREA GUADALUPE"
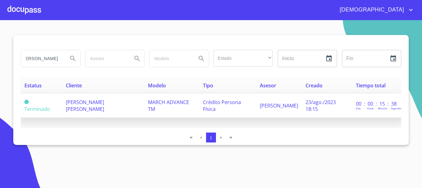
scroll to position [0, 0]
click at [112, 110] on td "ANDREA GUADALUPE SANDOVAL ESCALANTE" at bounding box center [103, 106] width 83 height 24
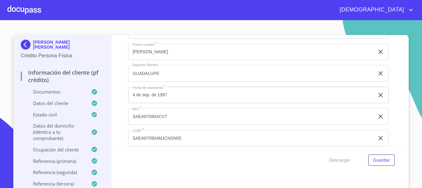
scroll to position [1856, 0]
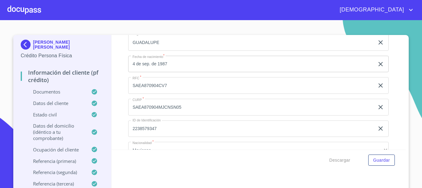
click at [32, 15] on div at bounding box center [24, 10] width 34 height 20
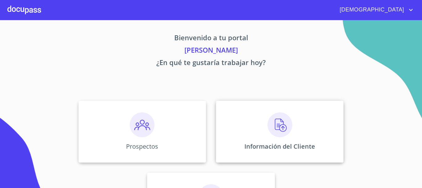
click at [263, 126] on div "Información del Cliente" at bounding box center [280, 132] width 128 height 62
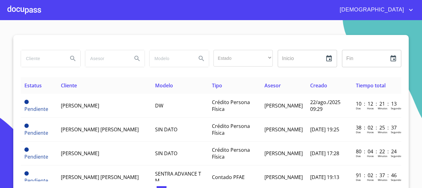
click at [46, 62] on input "search" at bounding box center [42, 58] width 42 height 17
type input "GLORIA MARIA MENDEZ"
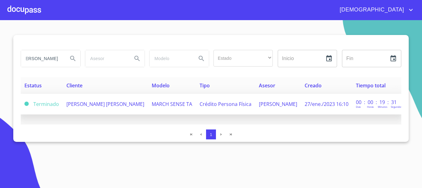
click at [130, 105] on span "GLORIA MARIA MENDEZ LUNA" at bounding box center [105, 104] width 78 height 7
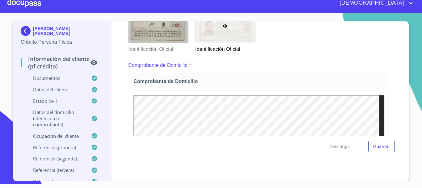
scroll to position [136, 0]
click at [30, 1] on div at bounding box center [24, 3] width 34 height 20
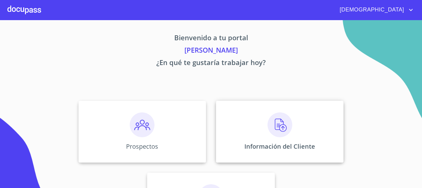
click at [276, 124] on img at bounding box center [280, 124] width 25 height 25
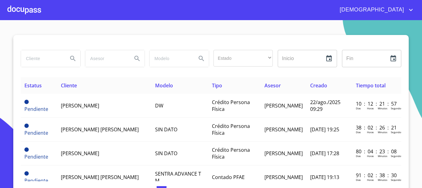
click at [42, 59] on input "search" at bounding box center [42, 58] width 42 height 17
type input "AGUSTIN RODRIGUEZ"
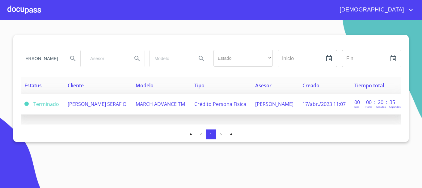
scroll to position [0, 0]
click at [126, 101] on span "AGUSTIN RODRIGUEZ SERAFIO" at bounding box center [97, 104] width 59 height 7
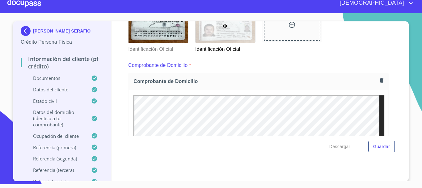
scroll to position [136, 0]
click at [33, 3] on div at bounding box center [24, 3] width 34 height 20
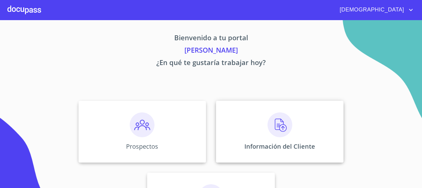
click at [281, 129] on img at bounding box center [280, 124] width 25 height 25
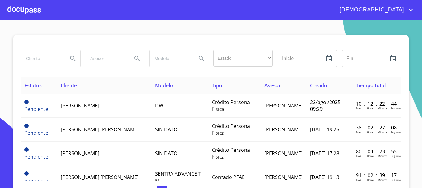
click at [33, 60] on input "search" at bounding box center [42, 58] width 42 height 17
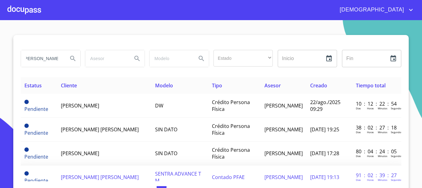
scroll to position [0, 4]
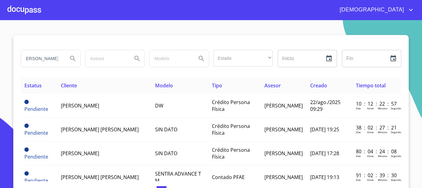
type input "JOSE DOMINGO"
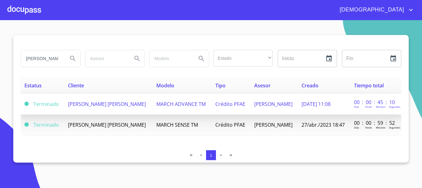
click at [201, 111] on td "MARCH ADVANCE TM" at bounding box center [182, 104] width 59 height 21
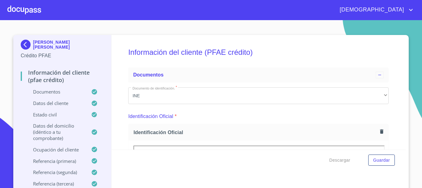
scroll to position [93, 0]
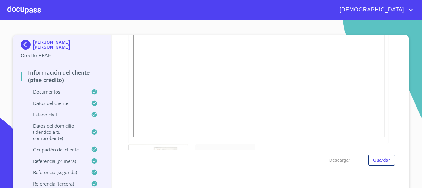
scroll to position [186, 0]
click at [29, 13] on div at bounding box center [24, 10] width 34 height 20
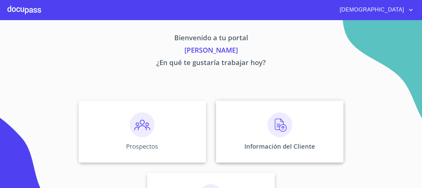
click at [283, 129] on img at bounding box center [280, 124] width 25 height 25
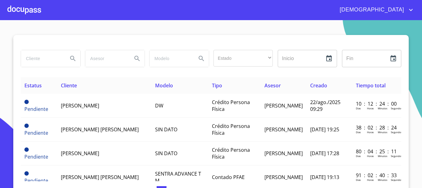
click at [41, 57] on input "search" at bounding box center [42, 58] width 42 height 17
type input "MONICA JUDITH"
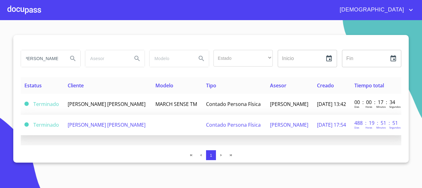
scroll to position [0, 0]
click at [212, 124] on span "Contado Persona Física" at bounding box center [233, 124] width 55 height 7
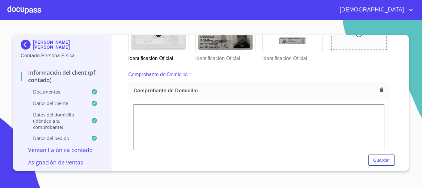
scroll to position [216, 0]
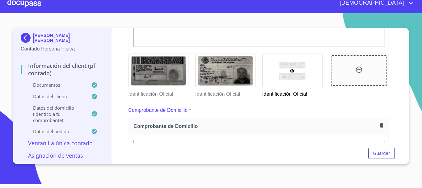
scroll to position [247, 0]
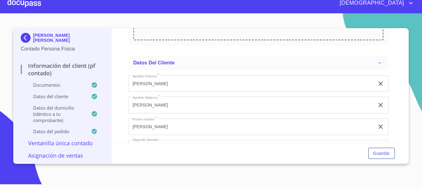
scroll to position [990, 0]
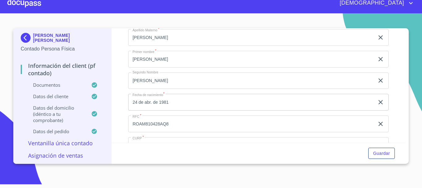
click at [400, 74] on div "Información del Client (PF contado) Documentos Documento de identificación.   *…" at bounding box center [259, 85] width 295 height 114
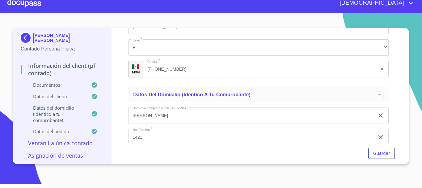
scroll to position [1206, 0]
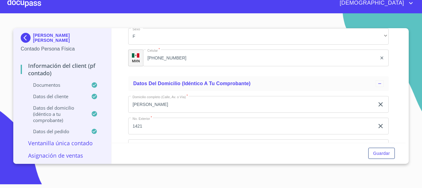
click at [33, 3] on div at bounding box center [24, 3] width 34 height 20
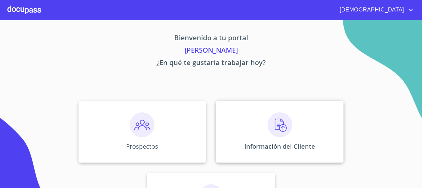
click at [277, 128] on img at bounding box center [280, 124] width 25 height 25
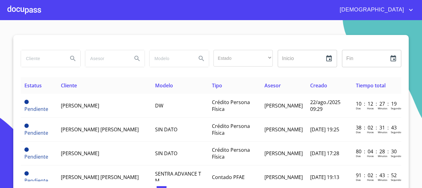
click at [37, 58] on input "search" at bounding box center [42, 58] width 42 height 17
type input "ELIANA BARRIOS"
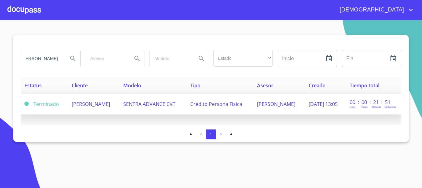
scroll to position [0, 0]
click at [120, 104] on td "ELIANA BARRIOS DE TOMASI" at bounding box center [94, 104] width 52 height 21
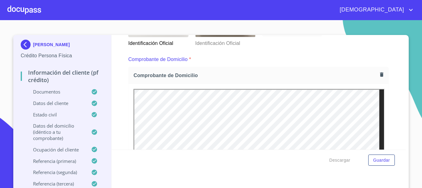
scroll to position [186, 0]
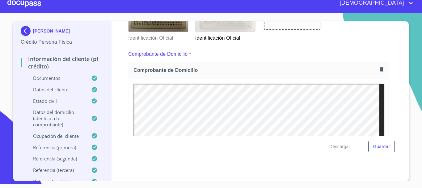
scroll to position [136, 0]
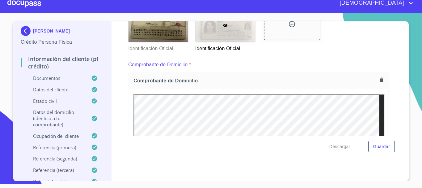
click at [19, 2] on div at bounding box center [24, 3] width 34 height 20
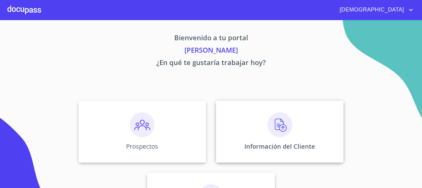
click at [255, 124] on div "Información del Cliente" at bounding box center [280, 132] width 128 height 62
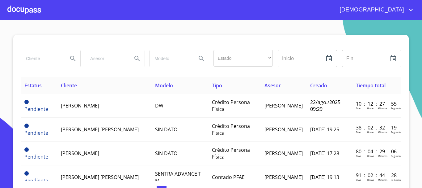
click at [40, 57] on input "search" at bounding box center [42, 58] width 42 height 17
type input "KARLA VALERIA"
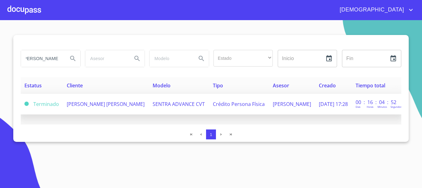
click at [118, 104] on span "KARLA VALERIA MARTINEZ DAVILA" at bounding box center [106, 104] width 78 height 7
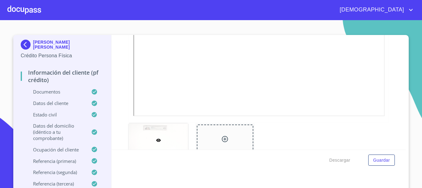
scroll to position [186, 0]
click at [37, 12] on div at bounding box center [24, 10] width 34 height 20
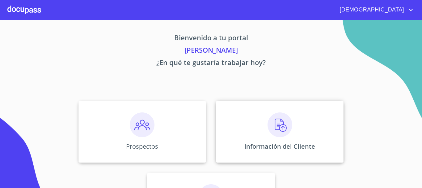
click at [285, 134] on img at bounding box center [280, 124] width 25 height 25
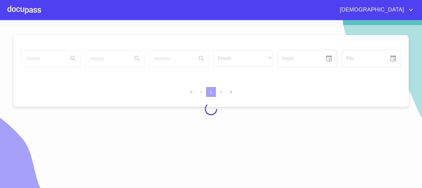
click at [51, 57] on div at bounding box center [211, 109] width 422 height 168
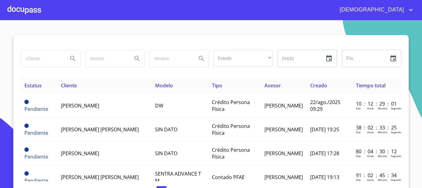
click at [28, 59] on input "search" at bounding box center [42, 58] width 42 height 17
type input "ANA KARLA"
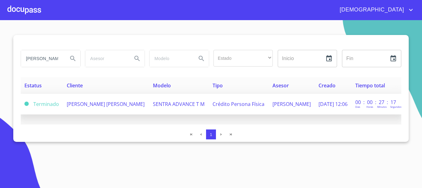
click at [129, 109] on td "ANA KARLA CONTRERAS ROJAS" at bounding box center [106, 104] width 86 height 21
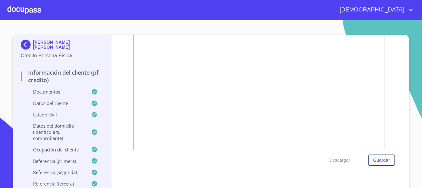
scroll to position [186, 0]
click at [245, 142] on div at bounding box center [226, 150] width 60 height 34
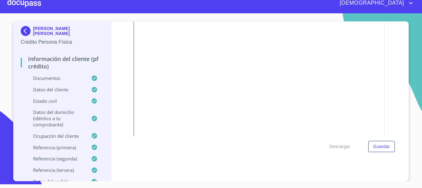
scroll to position [229, 0]
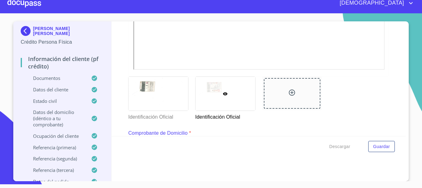
click at [27, 4] on div at bounding box center [24, 3] width 34 height 20
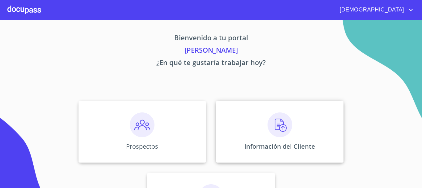
click at [278, 132] on img at bounding box center [280, 124] width 25 height 25
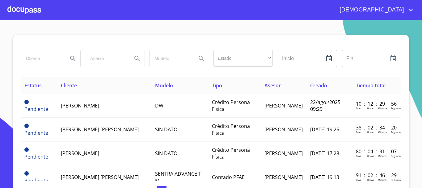
click at [40, 61] on input "search" at bounding box center [42, 58] width 42 height 17
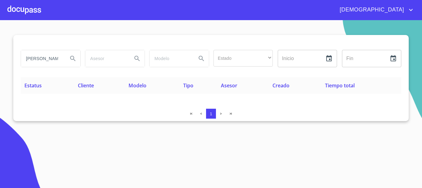
drag, startPoint x: 57, startPoint y: 62, endPoint x: 3, endPoint y: 61, distance: 53.2
click at [0, 62] on section "MARIO MIRANDA Estado ​ ​ Inicio ​ Fin ​ Estatus Cliente Modelo Tipo Asesor Crea…" at bounding box center [211, 104] width 422 height 168
type input "A"
click at [52, 57] on input "search" at bounding box center [42, 58] width 42 height 17
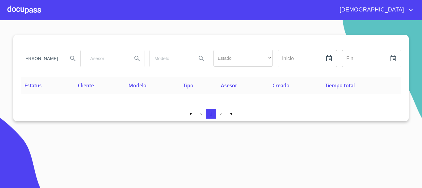
type input "VERONICA MIRANDA"
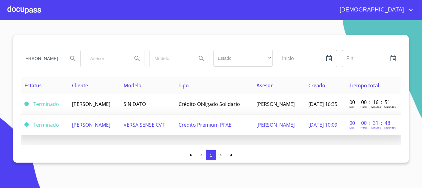
scroll to position [0, 0]
click at [211, 128] on td "Crédito Premium PFAE" at bounding box center [214, 124] width 78 height 21
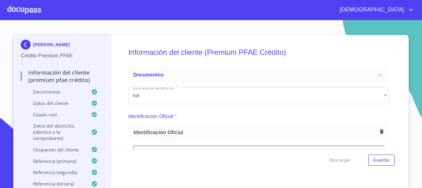
scroll to position [124, 0]
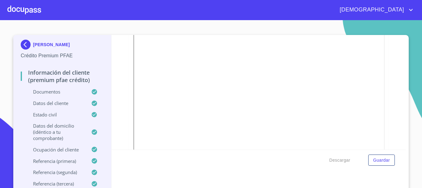
scroll to position [186, 0]
click at [20, 12] on div at bounding box center [24, 10] width 34 height 20
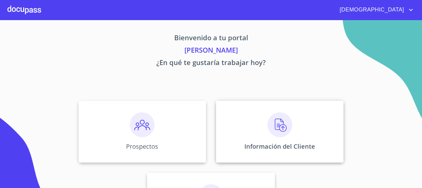
click at [285, 130] on img at bounding box center [280, 124] width 25 height 25
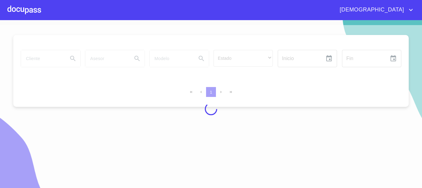
click at [32, 58] on div at bounding box center [211, 109] width 422 height 168
click at [30, 58] on div at bounding box center [211, 109] width 422 height 168
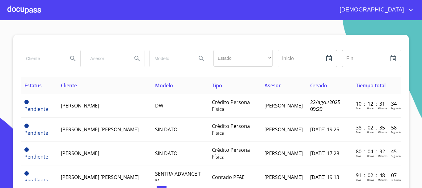
click at [28, 59] on input "search" at bounding box center [42, 58] width 42 height 17
type input "[PERSON_NAME] [PERSON_NAME]"
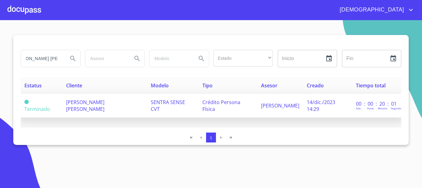
scroll to position [0, 0]
click at [151, 104] on span "SENTRA SENSE CVT" at bounding box center [168, 106] width 34 height 14
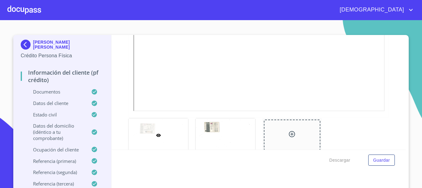
scroll to position [186, 0]
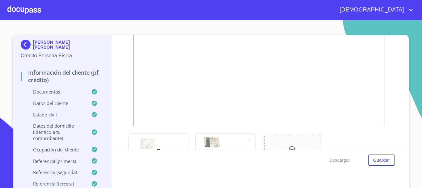
drag, startPoint x: 277, startPoint y: 126, endPoint x: 299, endPoint y: 126, distance: 22.6
click at [299, 126] on iframe at bounding box center [259, 43] width 251 height 166
click at [21, 44] on img at bounding box center [27, 45] width 12 height 10
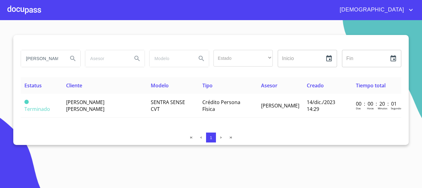
drag, startPoint x: 60, startPoint y: 61, endPoint x: 2, endPoint y: 59, distance: 57.6
click at [2, 59] on section "[PERSON_NAME] [PERSON_NAME] Estado ​ ​ Inicio ​ Fin ​ Estatus Cliente Modelo Ti…" at bounding box center [211, 104] width 422 height 168
click at [49, 55] on input "RRES" at bounding box center [42, 58] width 42 height 17
type input "R"
click at [45, 57] on input "search" at bounding box center [42, 58] width 42 height 17
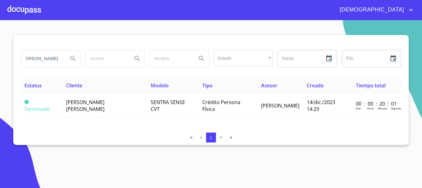
scroll to position [0, 12]
type input "[PERSON_NAME]"
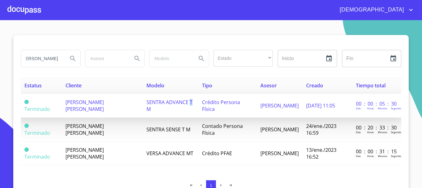
scroll to position [0, 0]
click at [179, 110] on td "SENTRA ADVANCE T M" at bounding box center [171, 106] width 56 height 24
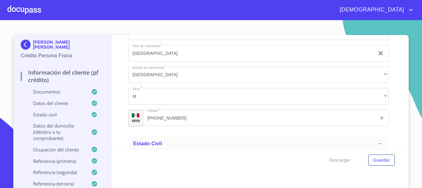
scroll to position [1979, 0]
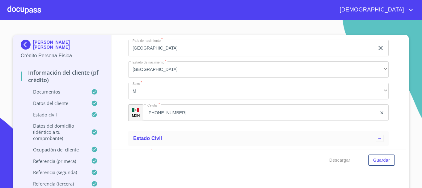
click at [269, 187] on div "Información del cliente (PF crédito) Documentos Documento de identificación.   …" at bounding box center [259, 115] width 295 height 160
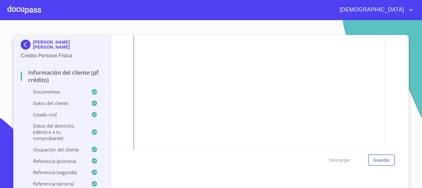
scroll to position [155, 0]
click at [30, 13] on div at bounding box center [24, 10] width 34 height 20
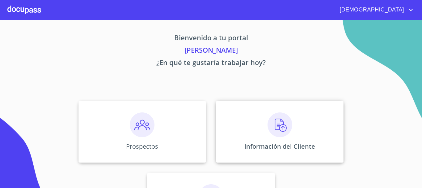
click at [282, 123] on img at bounding box center [280, 124] width 25 height 25
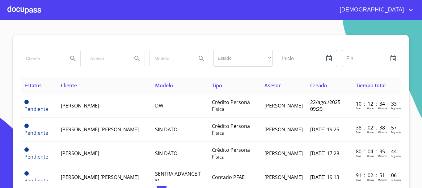
click at [49, 61] on input "search" at bounding box center [42, 58] width 42 height 17
type input "MONTSERRAT LUCERO"
click at [57, 60] on input "MONTSERRAT LUCERO" at bounding box center [42, 58] width 42 height 17
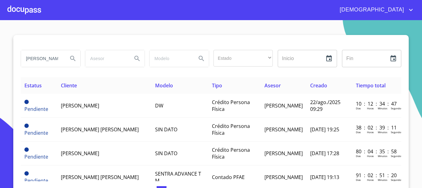
click at [69, 58] on icon "Search" at bounding box center [72, 58] width 7 height 7
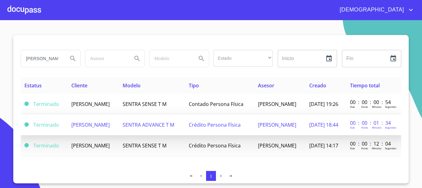
click at [251, 129] on td "Crédito Persona Física" at bounding box center [220, 124] width 70 height 21
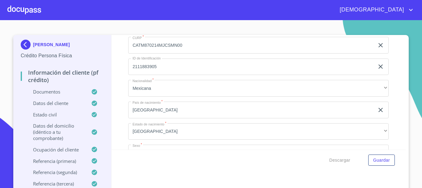
scroll to position [1979, 0]
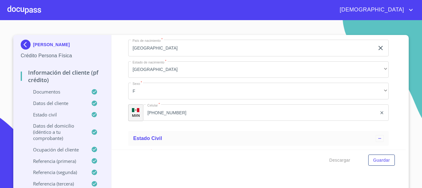
click at [21, 9] on div at bounding box center [24, 10] width 34 height 20
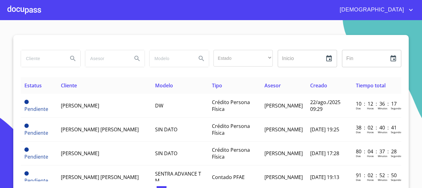
click at [35, 56] on input "search" at bounding box center [42, 58] width 42 height 17
type input "ERIK JAIR DE LA PAZ"
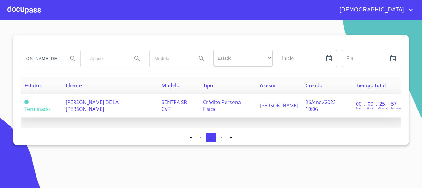
scroll to position [0, 0]
click at [179, 102] on span "SENTRA SR CVT" at bounding box center [174, 106] width 25 height 14
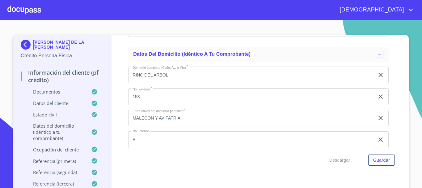
scroll to position [2010, 0]
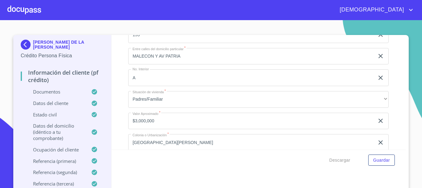
click at [34, 12] on div at bounding box center [24, 10] width 34 height 20
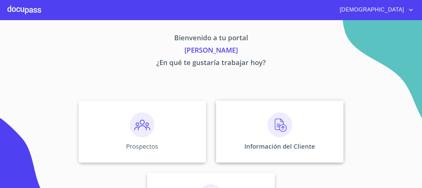
click at [278, 122] on img at bounding box center [280, 124] width 25 height 25
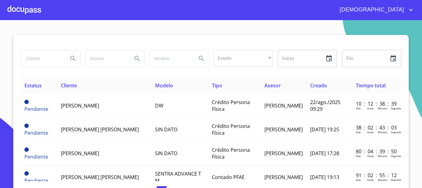
click at [42, 62] on input "search" at bounding box center [42, 58] width 42 height 17
type input "MIGUEL SALAS MENDEZ"
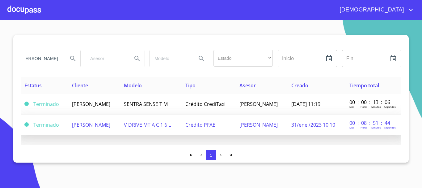
scroll to position [0, 0]
click at [235, 125] on td "Crédito PFAE" at bounding box center [209, 124] width 54 height 21
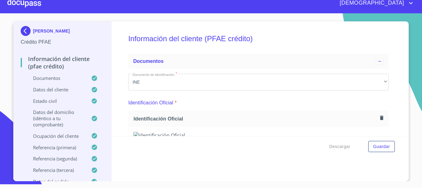
scroll to position [105, 0]
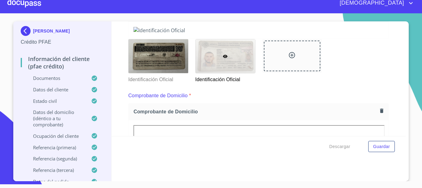
click at [29, 2] on div at bounding box center [24, 3] width 34 height 20
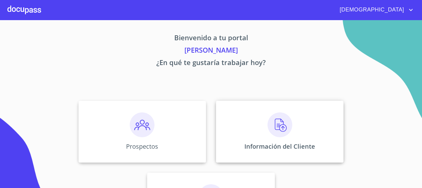
click at [276, 128] on img at bounding box center [280, 124] width 25 height 25
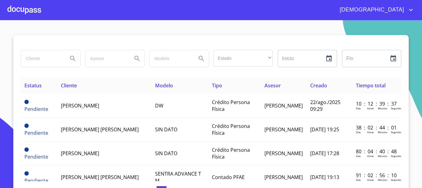
click at [47, 60] on input "search" at bounding box center [42, 58] width 42 height 17
type input "[PERSON_NAME]"
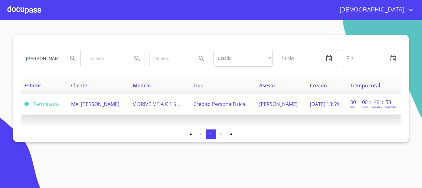
click at [110, 111] on td "MA. [PERSON_NAME]" at bounding box center [98, 104] width 62 height 21
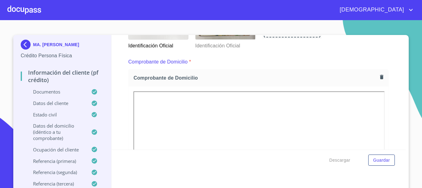
scroll to position [155, 0]
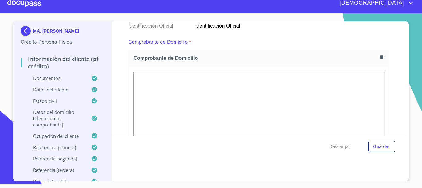
scroll to position [167, 0]
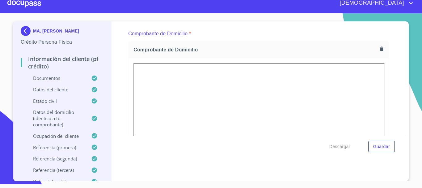
click at [27, 3] on div at bounding box center [24, 3] width 34 height 20
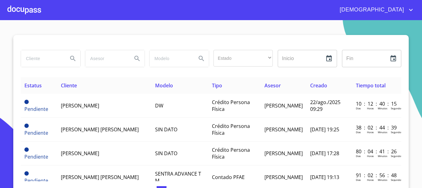
click at [43, 59] on input "search" at bounding box center [42, 58] width 42 height 17
type input "[PERSON_NAME]"
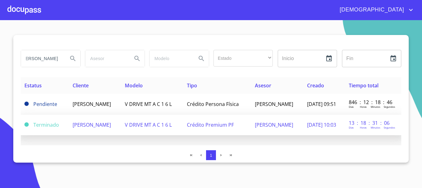
click at [111, 126] on span "[PERSON_NAME]" at bounding box center [92, 124] width 38 height 7
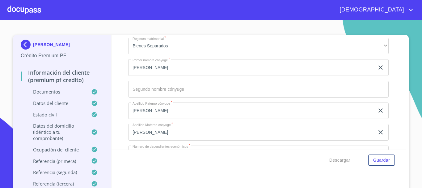
scroll to position [1608, 0]
click at [26, 11] on div at bounding box center [24, 10] width 34 height 20
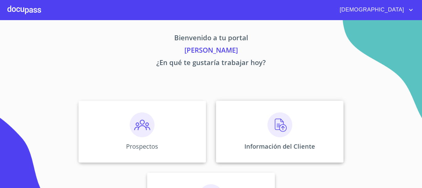
click at [276, 125] on img at bounding box center [280, 124] width 25 height 25
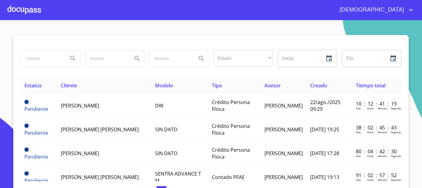
click at [41, 62] on input "search" at bounding box center [42, 58] width 42 height 17
click at [44, 62] on input "search" at bounding box center [42, 58] width 42 height 17
click at [25, 53] on input "search" at bounding box center [42, 58] width 42 height 17
click at [36, 61] on input "search" at bounding box center [42, 58] width 42 height 17
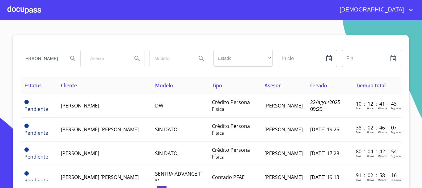
type input "[PERSON_NAME]"
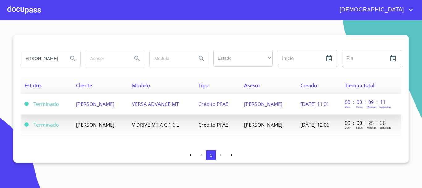
click at [114, 104] on span "[PERSON_NAME]" at bounding box center [95, 104] width 38 height 7
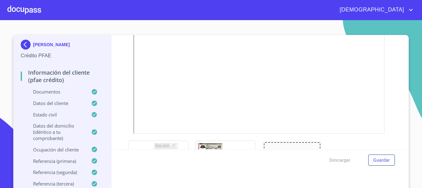
scroll to position [187, 0]
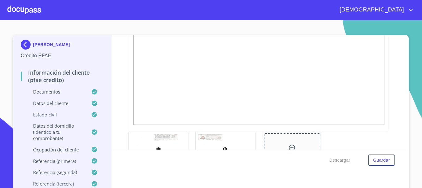
click at [235, 146] on div at bounding box center [226, 149] width 60 height 34
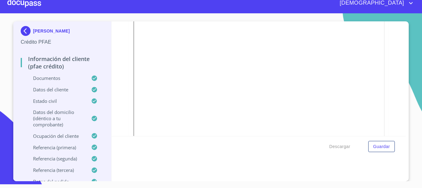
scroll to position [198, 0]
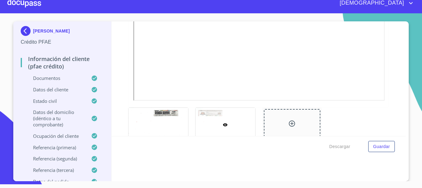
click at [33, 4] on div at bounding box center [24, 3] width 34 height 20
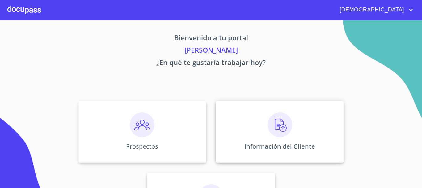
click at [288, 126] on img at bounding box center [280, 124] width 25 height 25
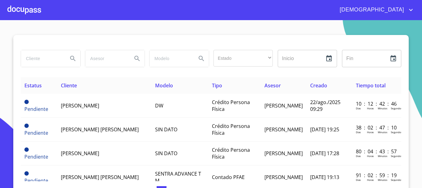
click at [39, 59] on input "search" at bounding box center [42, 58] width 42 height 17
type input "ROGELIO GOMEZ"
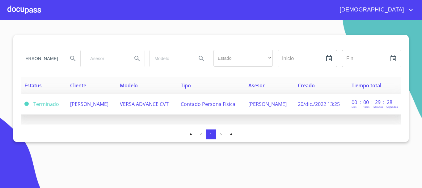
click at [103, 103] on span "ROGELIO GOMEZ RUELAS" at bounding box center [89, 104] width 38 height 7
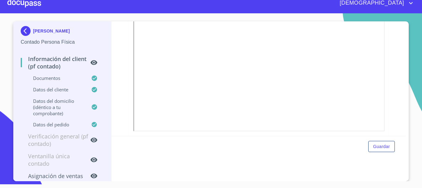
scroll to position [313, 0]
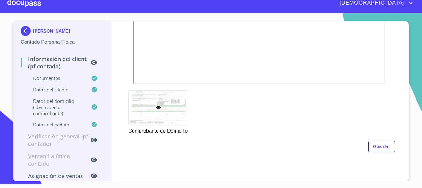
click at [30, 5] on div at bounding box center [24, 3] width 34 height 20
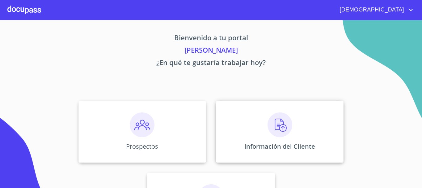
click at [287, 121] on img at bounding box center [280, 124] width 25 height 25
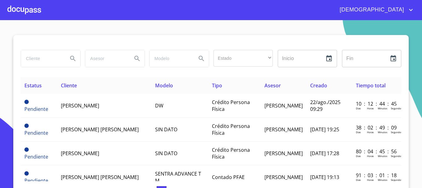
click at [42, 58] on input "search" at bounding box center [42, 58] width 42 height 17
type input "ELENA MONSERRAT"
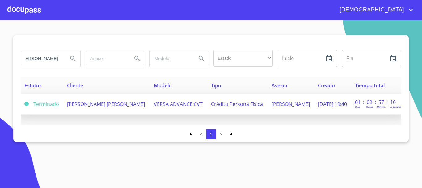
click at [111, 107] on td "ELENA MONSERRAT MIRANDA GURROLA" at bounding box center [106, 104] width 87 height 21
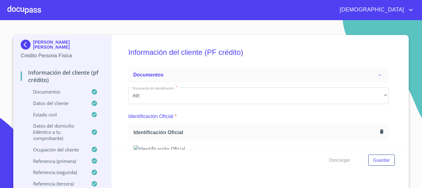
scroll to position [38, 0]
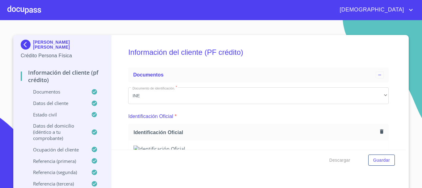
scroll to position [74, 0]
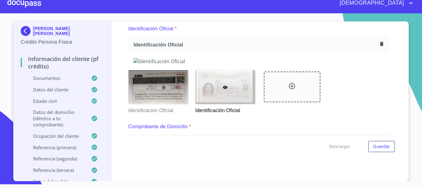
click at [20, 4] on div at bounding box center [24, 3] width 34 height 20
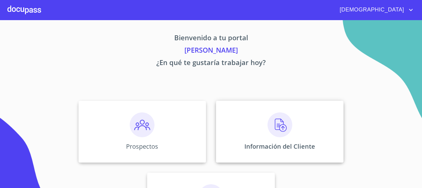
click at [272, 125] on img at bounding box center [280, 124] width 25 height 25
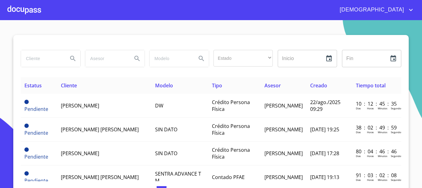
click at [45, 59] on input "search" at bounding box center [42, 58] width 42 height 17
type input "FREDI HERIBERTO"
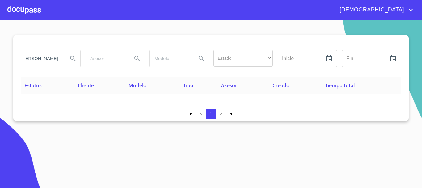
scroll to position [0, 0]
drag, startPoint x: 62, startPoint y: 56, endPoint x: 0, endPoint y: 60, distance: 62.6
click at [0, 60] on section "FREDI HERIBERTO Estado ​ ​ Inicio ​ Fin ​ Estatus Cliente Modelo Tipo Asesor Cr…" at bounding box center [211, 104] width 422 height 168
click at [41, 62] on input "search" at bounding box center [42, 58] width 42 height 17
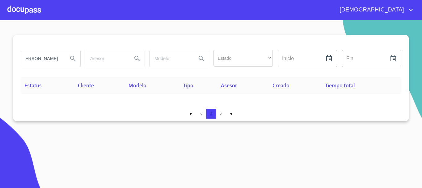
type input "FREDY HERIBERTO"
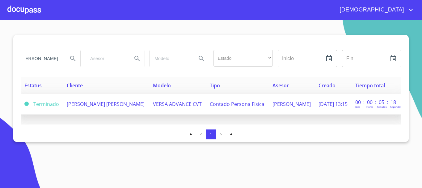
scroll to position [0, 0]
click at [115, 105] on td "FREDY HERIBERTO ROMERO MORAN" at bounding box center [106, 104] width 86 height 21
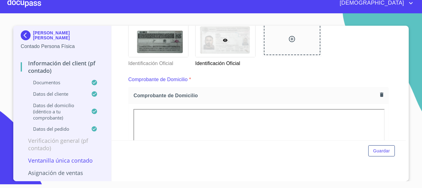
scroll to position [136, 0]
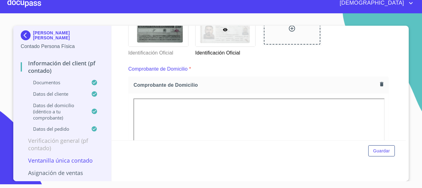
click at [38, 4] on div at bounding box center [24, 3] width 34 height 20
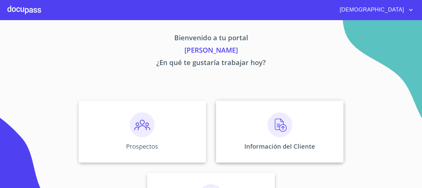
click at [269, 131] on img at bounding box center [280, 124] width 25 height 25
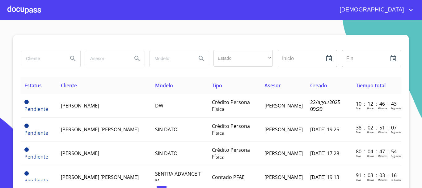
click at [46, 62] on input "search" at bounding box center [42, 58] width 42 height 17
type input "JUAN MANUEL RAYGOZA"
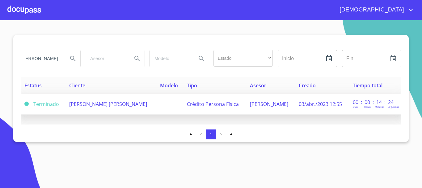
click at [129, 103] on span "JUAN MANUEL RAYGOZA PLASCENCIA" at bounding box center [108, 104] width 78 height 7
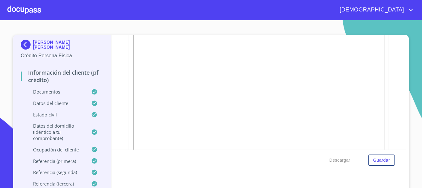
scroll to position [216, 0]
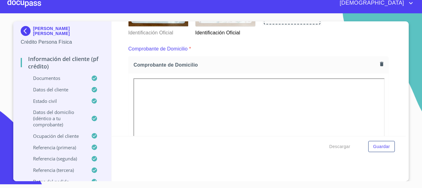
scroll to position [167, 0]
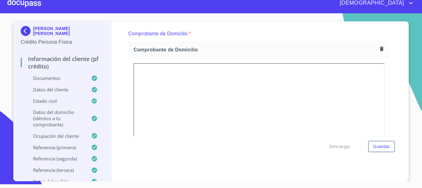
click at [35, 5] on div at bounding box center [24, 3] width 34 height 20
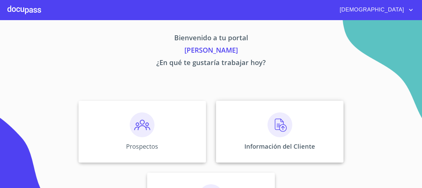
click at [273, 126] on img at bounding box center [280, 124] width 25 height 25
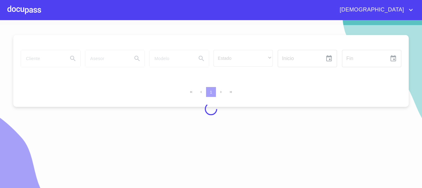
click at [38, 59] on div at bounding box center [211, 109] width 422 height 168
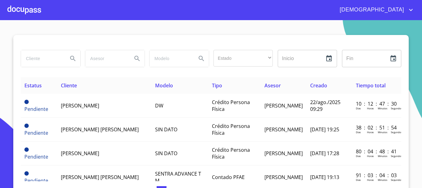
click at [47, 57] on input "search" at bounding box center [42, 58] width 42 height 17
type input "MARTIN VELEZ AGUILAR"
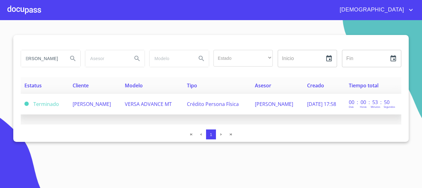
click at [132, 108] on td "VERSA ADVANCE MT" at bounding box center [152, 104] width 62 height 21
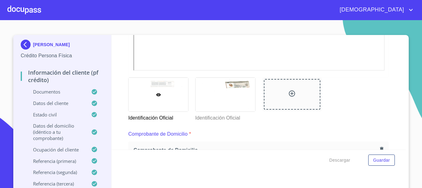
scroll to position [247, 0]
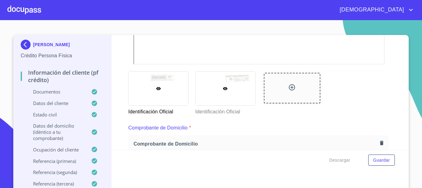
click at [203, 80] on div at bounding box center [226, 88] width 60 height 34
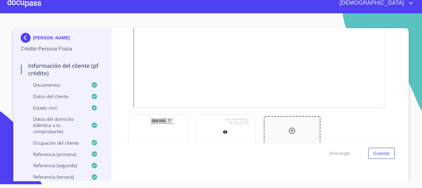
scroll to position [198, 0]
click at [26, 1] on div at bounding box center [24, 3] width 34 height 20
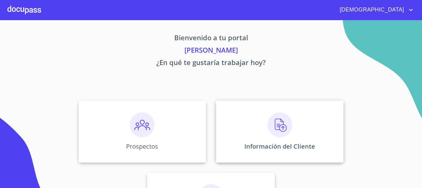
click at [270, 129] on img at bounding box center [280, 124] width 25 height 25
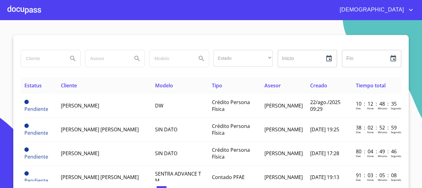
drag, startPoint x: 36, startPoint y: 62, endPoint x: 51, endPoint y: 62, distance: 14.5
click at [36, 63] on input "search" at bounding box center [42, 58] width 42 height 17
type input "OMAR ROSALES TORRES"
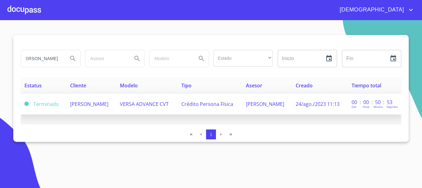
click at [160, 113] on td "VERSA ADVANCE CVT" at bounding box center [146, 104] width 61 height 21
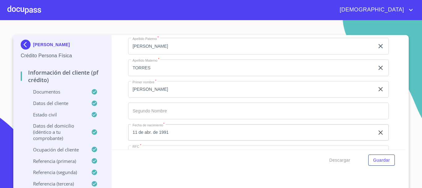
scroll to position [1670, 0]
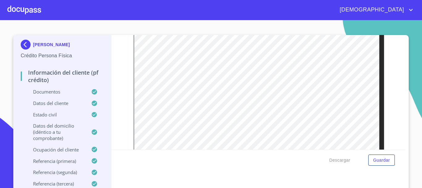
scroll to position [241, 0]
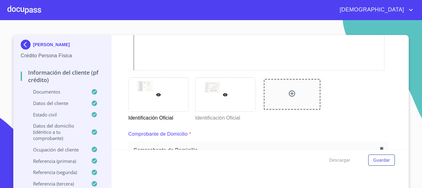
click at [236, 98] on div at bounding box center [226, 95] width 60 height 34
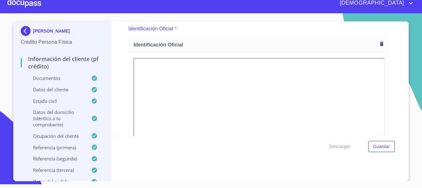
click at [25, 9] on div at bounding box center [24, 3] width 34 height 20
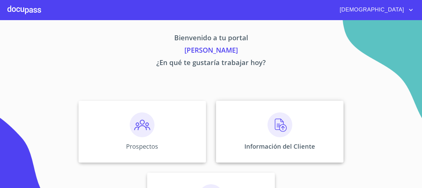
click at [285, 128] on img at bounding box center [280, 124] width 25 height 25
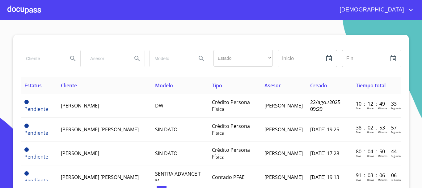
click at [40, 62] on input "search" at bounding box center [42, 58] width 42 height 17
type input "JESUS RODRIGUEZ"
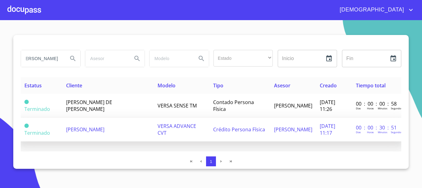
click at [223, 122] on td "Crédito Persona Física" at bounding box center [240, 130] width 61 height 24
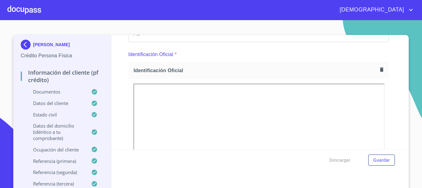
scroll to position [186, 0]
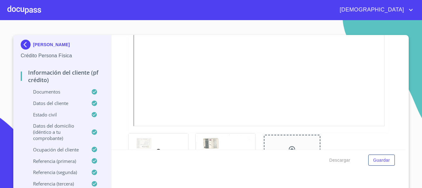
click at [34, 10] on div at bounding box center [24, 10] width 34 height 20
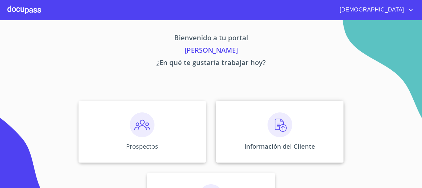
click at [270, 126] on img at bounding box center [280, 124] width 25 height 25
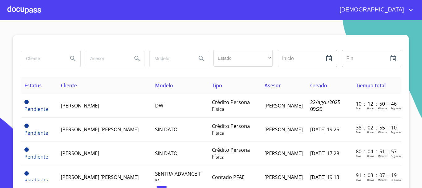
click at [45, 58] on input "search" at bounding box center [42, 58] width 42 height 17
type input "GASPAR"
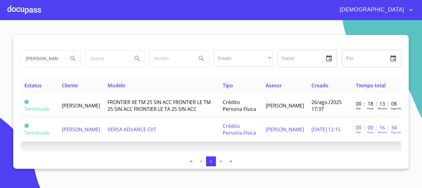
click at [200, 132] on td "VERSA ADVANCE CVT" at bounding box center [161, 130] width 115 height 24
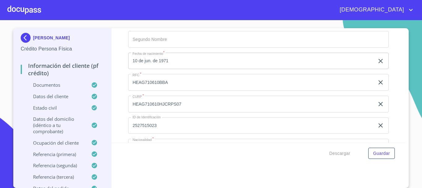
scroll to position [1856, 0]
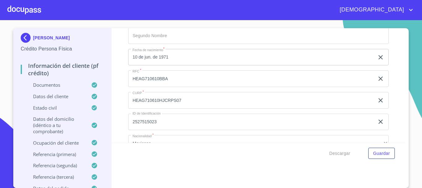
click at [26, 10] on div at bounding box center [24, 10] width 34 height 20
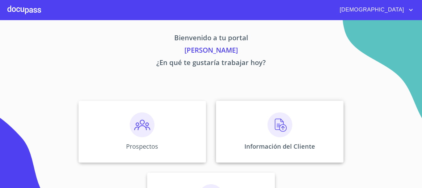
click at [272, 124] on img at bounding box center [280, 124] width 25 height 25
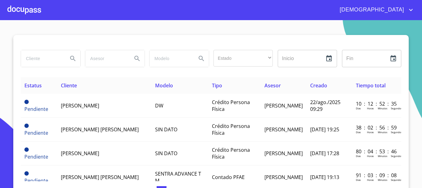
click at [52, 54] on input "search" at bounding box center [42, 58] width 42 height 17
type input "patricia terrones"
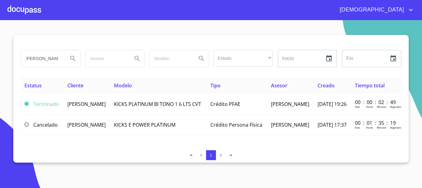
scroll to position [0, 0]
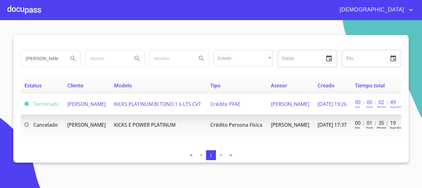
click at [201, 105] on span "KICKS PLATINUM BI TONO 1 6 LTS CVT" at bounding box center [157, 104] width 87 height 7
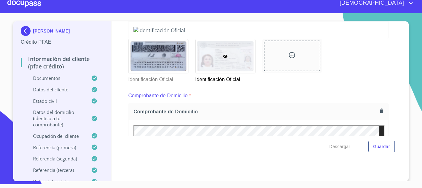
scroll to position [136, 0]
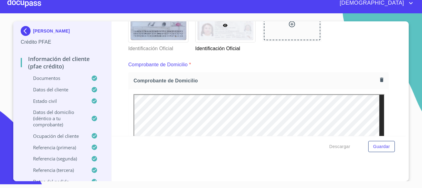
click at [36, 5] on div at bounding box center [24, 3] width 34 height 20
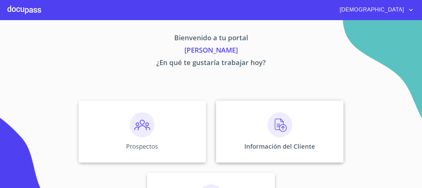
click at [268, 126] on img at bounding box center [280, 124] width 25 height 25
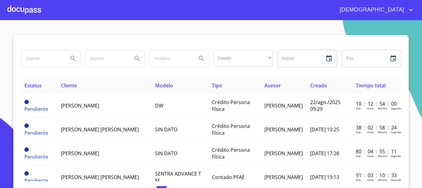
click at [36, 58] on input "search" at bounding box center [42, 58] width 42 height 17
type input "jose luis terrones"
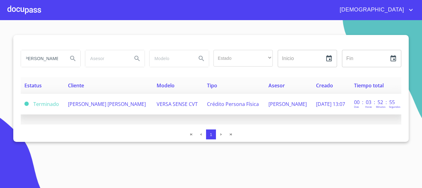
click at [145, 101] on td "JOSE LUIS TERRONES COVARRUBIAS" at bounding box center [108, 104] width 89 height 21
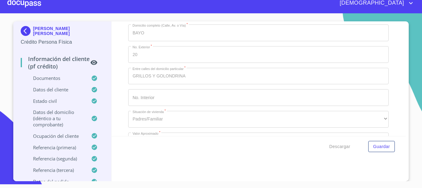
scroll to position [1991, 0]
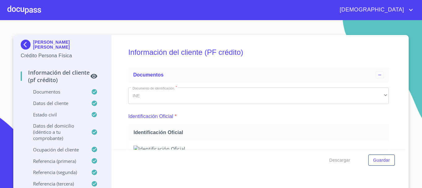
scroll to position [1991, 0]
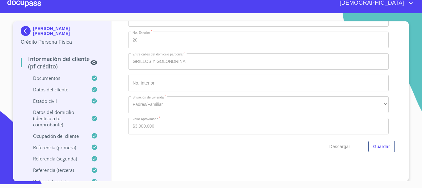
click at [35, 6] on div at bounding box center [24, 3] width 34 height 20
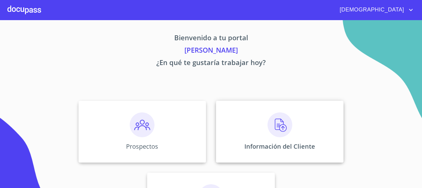
click at [279, 127] on img at bounding box center [280, 124] width 25 height 25
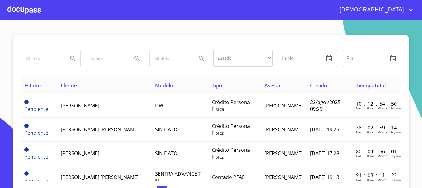
click at [34, 57] on input "search" at bounding box center [42, 58] width 42 height 17
type input "ma [PERSON_NAME]"
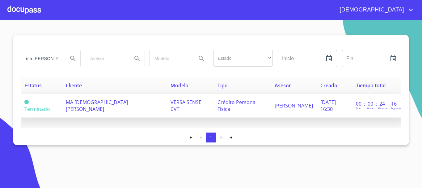
click at [122, 104] on span "MA [DEMOGRAPHIC_DATA][PERSON_NAME]" at bounding box center [97, 106] width 62 height 14
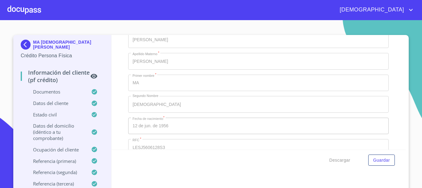
scroll to position [1825, 0]
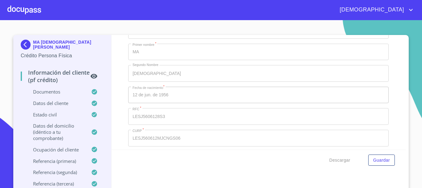
click at [26, 11] on div at bounding box center [24, 10] width 34 height 20
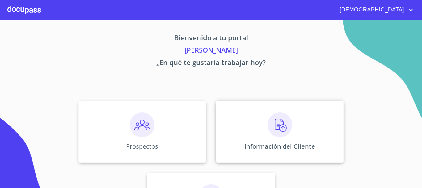
click at [285, 135] on img at bounding box center [280, 124] width 25 height 25
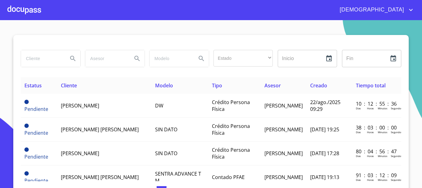
click at [35, 57] on input "search" at bounding box center [42, 58] width 42 height 17
type input "[PERSON_NAME]"
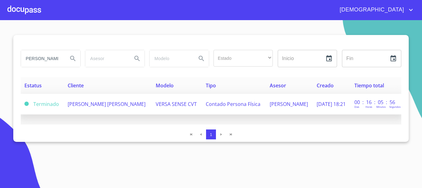
scroll to position [0, 0]
click at [101, 99] on td "[PERSON_NAME] [PERSON_NAME]" at bounding box center [108, 104] width 88 height 21
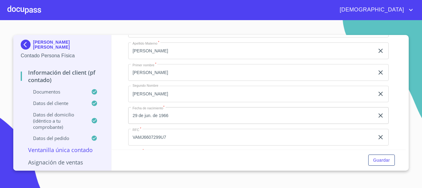
scroll to position [990, 0]
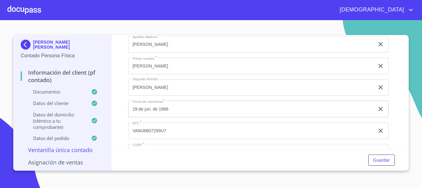
click at [30, 9] on div at bounding box center [24, 10] width 34 height 20
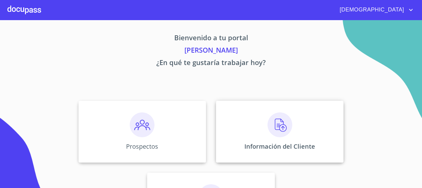
click at [276, 131] on img at bounding box center [280, 124] width 25 height 25
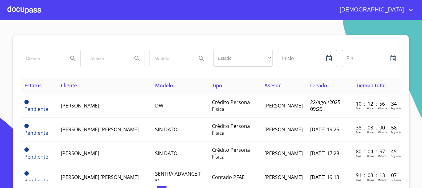
click at [37, 59] on input "search" at bounding box center [42, 58] width 42 height 17
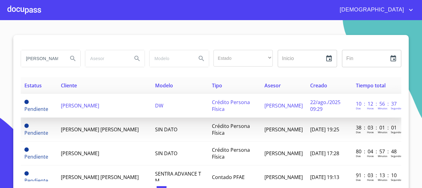
type input "[PERSON_NAME]"
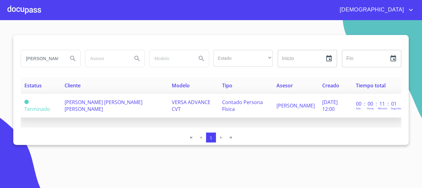
click at [131, 106] on td "[PERSON_NAME] [PERSON_NAME] [PERSON_NAME]" at bounding box center [114, 106] width 107 height 24
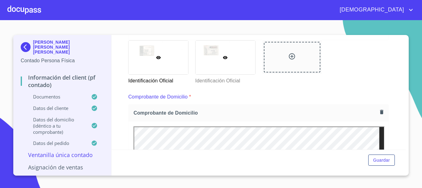
click at [208, 61] on div at bounding box center [226, 58] width 60 height 34
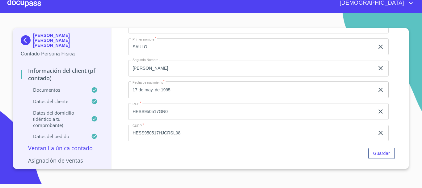
scroll to position [1002, 0]
click at [33, 7] on div at bounding box center [24, 3] width 34 height 20
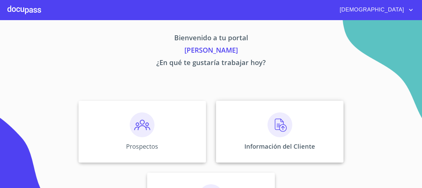
click at [279, 126] on img at bounding box center [280, 124] width 25 height 25
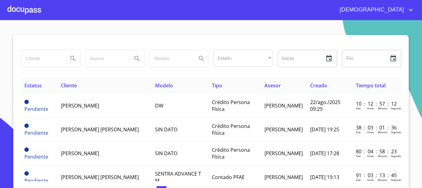
click at [26, 58] on input "search" at bounding box center [42, 58] width 42 height 17
type input "nadia dominique"
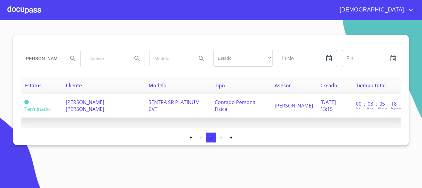
scroll to position [0, 0]
click at [104, 102] on span "NADIA DOMINIQUE GARCIA ENRIQUEZ" at bounding box center [85, 106] width 38 height 14
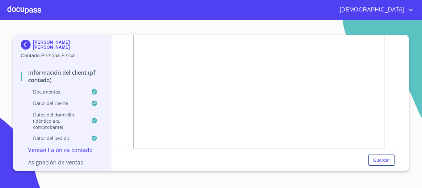
scroll to position [155, 0]
click at [27, 7] on div at bounding box center [24, 10] width 34 height 20
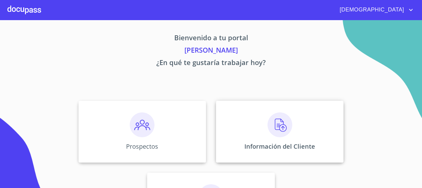
click at [276, 136] on img at bounding box center [280, 124] width 25 height 25
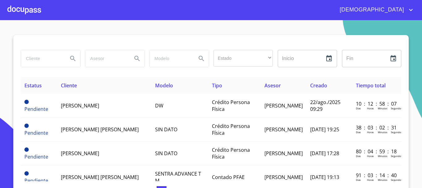
click at [34, 60] on input "search" at bounding box center [42, 58] width 42 height 17
type input "ma del rosario moreno"
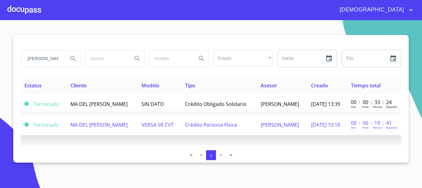
scroll to position [0, 0]
drag, startPoint x: 252, startPoint y: 122, endPoint x: 252, endPoint y: 126, distance: 4.1
click at [252, 126] on td "Crédito Persona Física" at bounding box center [220, 124] width 76 height 21
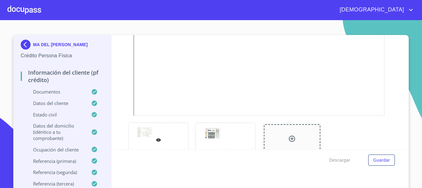
scroll to position [186, 0]
click at [27, 47] on img at bounding box center [27, 45] width 12 height 10
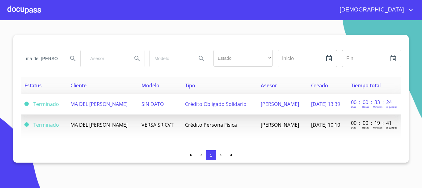
click at [203, 107] on span "Crédito Obligado Solidario" at bounding box center [216, 104] width 62 height 7
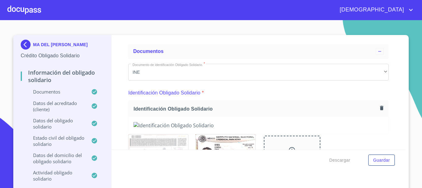
scroll to position [93, 0]
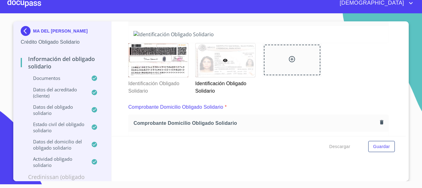
scroll to position [136, 0]
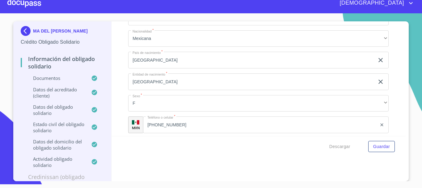
scroll to position [1713, 0]
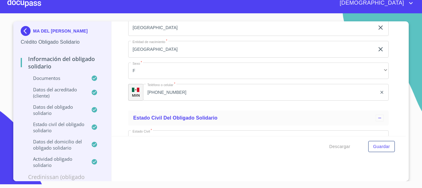
click at [34, 6] on div at bounding box center [24, 3] width 34 height 20
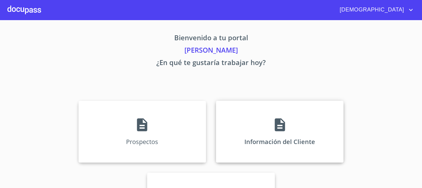
click at [281, 130] on icon at bounding box center [280, 124] width 10 height 13
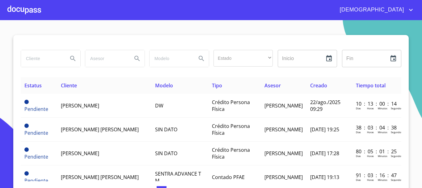
click at [46, 62] on input "search" at bounding box center [42, 58] width 42 height 17
type input "[PERSON_NAME]"
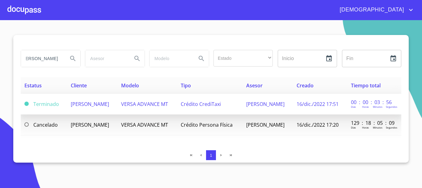
scroll to position [0, 0]
click at [153, 110] on td "VERSA ADVANCE MT" at bounding box center [148, 104] width 60 height 21
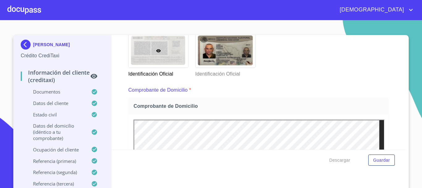
scroll to position [186, 0]
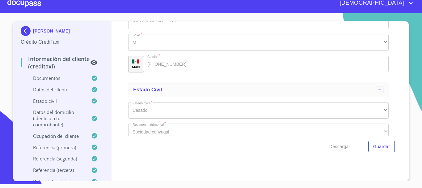
scroll to position [2177, 0]
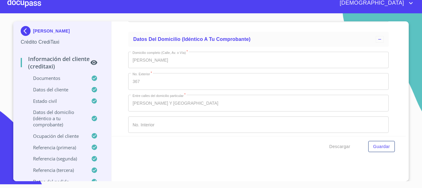
click at [24, 5] on div at bounding box center [24, 3] width 34 height 20
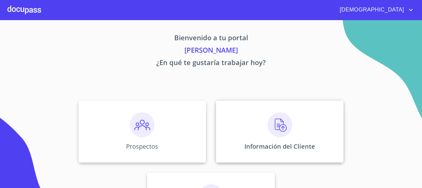
click at [292, 118] on div "Información del Cliente" at bounding box center [280, 132] width 128 height 62
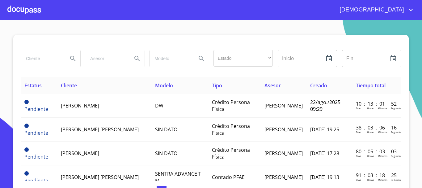
drag, startPoint x: 45, startPoint y: 57, endPoint x: 68, endPoint y: 93, distance: 43.0
click at [44, 58] on input "search" at bounding box center [42, 58] width 42 height 17
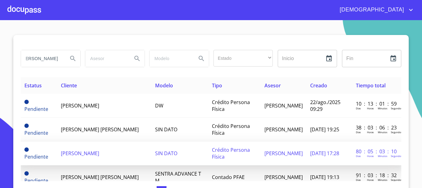
scroll to position [0, 13]
type input "[PERSON_NAME]"
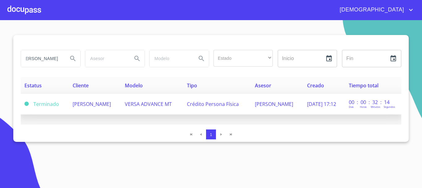
scroll to position [0, 0]
click at [111, 104] on span "[PERSON_NAME]" at bounding box center [92, 104] width 38 height 7
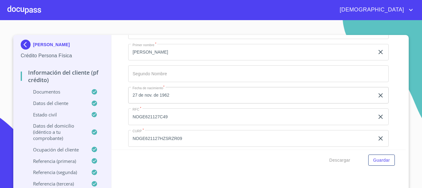
scroll to position [1825, 0]
drag, startPoint x: 19, startPoint y: 5, endPoint x: 24, endPoint y: 7, distance: 5.0
click at [24, 7] on div at bounding box center [24, 10] width 34 height 20
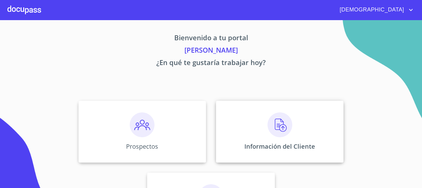
click at [273, 129] on img at bounding box center [280, 124] width 25 height 25
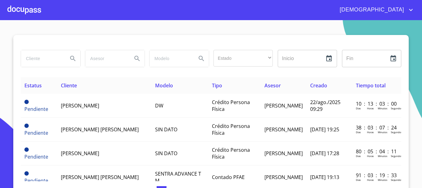
click at [47, 56] on input "search" at bounding box center [42, 58] width 42 height 17
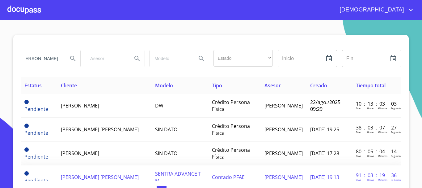
scroll to position [0, 6]
type input "ERIKA GRACIELA"
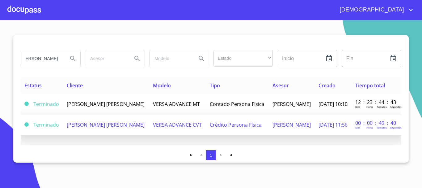
scroll to position [0, 0]
click at [218, 133] on td "Crédito Persona Física" at bounding box center [237, 124] width 63 height 21
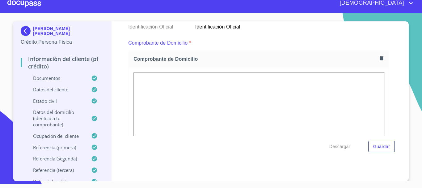
scroll to position [198, 0]
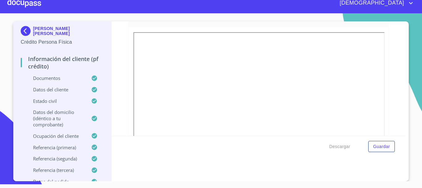
click at [25, 3] on div at bounding box center [24, 3] width 34 height 20
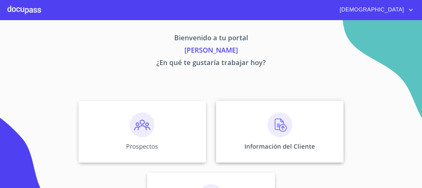
click at [271, 122] on img at bounding box center [280, 124] width 25 height 25
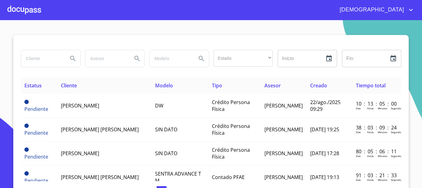
click at [31, 58] on input "search" at bounding box center [42, 58] width 42 height 17
type input "A"
type input "LAURA ILIANA"
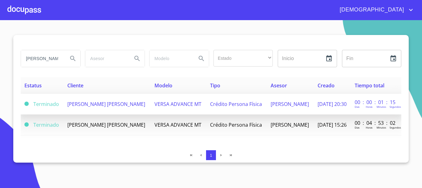
click at [213, 107] on span "Crédito Persona Física" at bounding box center [236, 104] width 52 height 7
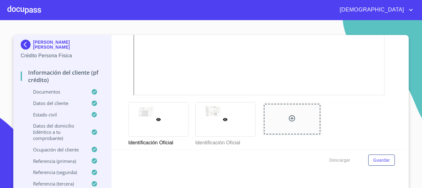
click at [245, 125] on div at bounding box center [226, 119] width 60 height 34
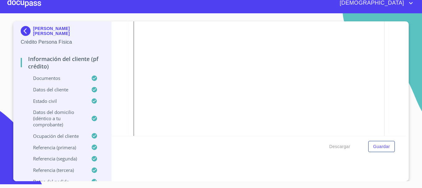
scroll to position [198, 0]
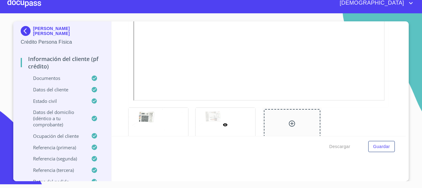
click at [24, 2] on div at bounding box center [24, 3] width 34 height 20
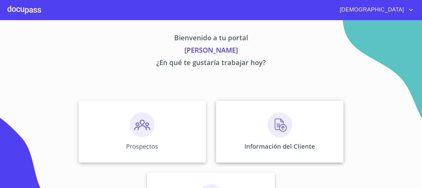
click at [281, 123] on img at bounding box center [280, 124] width 25 height 25
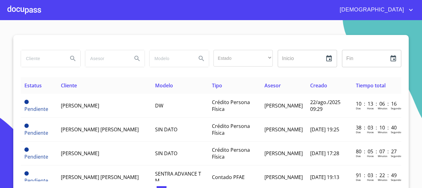
drag, startPoint x: 45, startPoint y: 56, endPoint x: 58, endPoint y: 63, distance: 14.8
click at [45, 57] on input "search" at bounding box center [42, 58] width 42 height 17
type input "CLAUDIA LORENA"
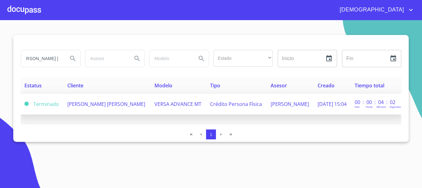
click at [106, 110] on td "CLAUDIA LORENA GUTIERREZ PINEDA" at bounding box center [107, 104] width 87 height 21
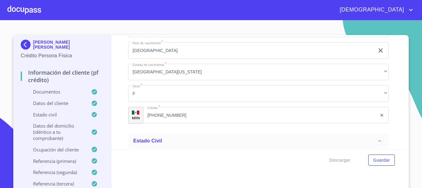
scroll to position [1979, 0]
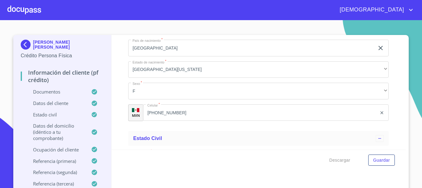
click at [32, 10] on div at bounding box center [24, 10] width 34 height 20
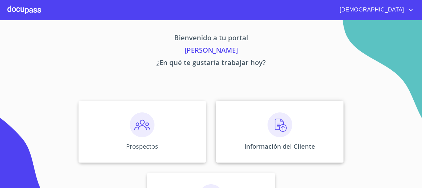
click at [279, 126] on img at bounding box center [280, 124] width 25 height 25
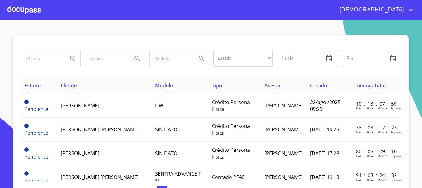
click at [36, 59] on input "search" at bounding box center [42, 58] width 42 height 17
type input "ANA ISABEL ARIAS TOPETE"
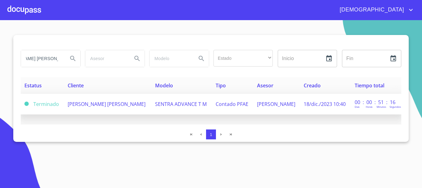
scroll to position [0, 0]
click at [131, 110] on td "ANA ISABEL ARIAS TOPETE" at bounding box center [108, 104] width 88 height 21
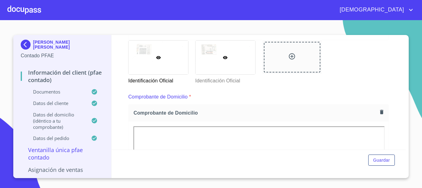
click at [228, 70] on div at bounding box center [226, 58] width 60 height 34
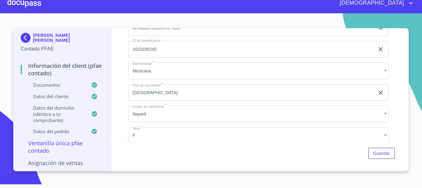
scroll to position [1342, 0]
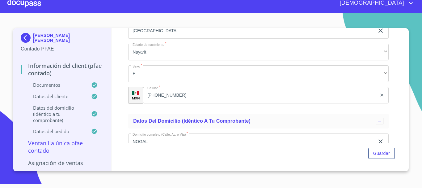
click at [30, 6] on div at bounding box center [24, 3] width 34 height 20
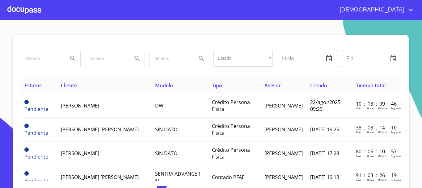
click at [40, 56] on input "search" at bounding box center [42, 58] width 42 height 17
type input "GUILLERMO ANTONIO RUIZ"
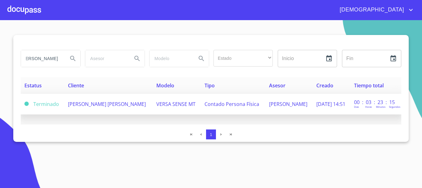
scroll to position [0, 0]
click at [138, 106] on td "GUILLERMO ANTONIO RUIZ VELAZCO TRIGUEROS" at bounding box center [108, 104] width 88 height 21
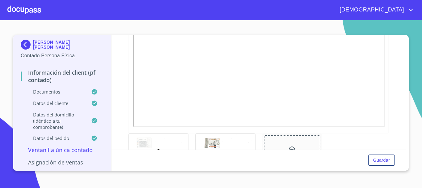
scroll to position [186, 0]
click at [0, 0] on div at bounding box center [0, 0] width 0 height 0
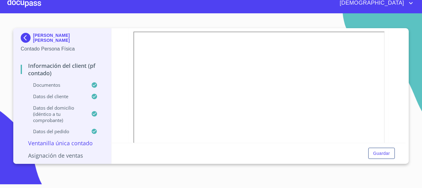
scroll to position [105, 0]
click at [29, 7] on div at bounding box center [24, 3] width 34 height 20
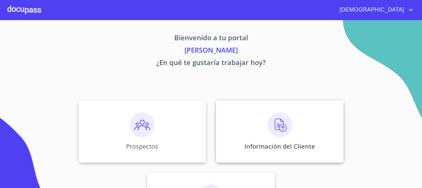
click at [271, 128] on img at bounding box center [280, 124] width 25 height 25
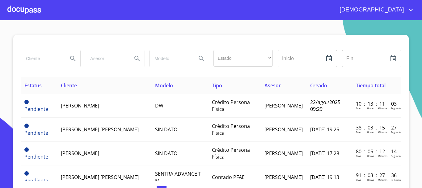
click at [36, 58] on input "search" at bounding box center [42, 58] width 42 height 17
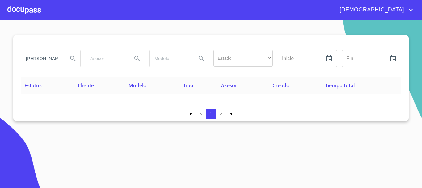
drag, startPoint x: 61, startPoint y: 59, endPoint x: 16, endPoint y: 72, distance: 46.0
click at [0, 70] on section "JORGE LUIS QUINTERO Estado ​ ​ Inicio ​ Fin ​ Estatus Cliente Modelo Tipo Aseso…" at bounding box center [211, 104] width 422 height 168
type input "I"
type input "QUINTERO RAMIREZ"
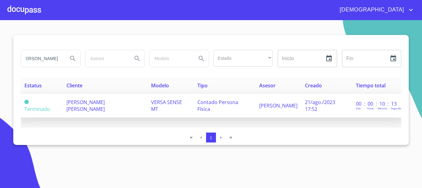
click at [105, 107] on span "LUIS JORGE QUINTERO RAMIREZ" at bounding box center [85, 106] width 38 height 14
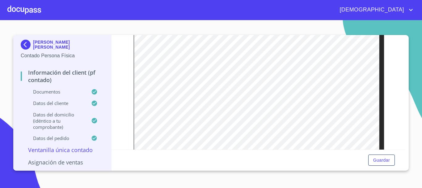
scroll to position [155, 0]
click at [12, 7] on div at bounding box center [24, 10] width 34 height 20
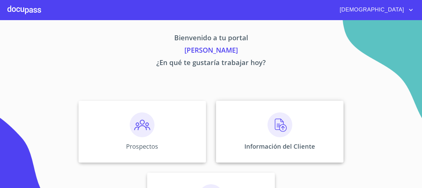
click at [269, 130] on img at bounding box center [280, 124] width 25 height 25
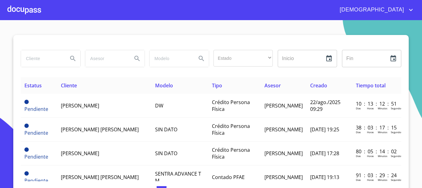
drag, startPoint x: 42, startPoint y: 56, endPoint x: 22, endPoint y: 53, distance: 20.3
click at [41, 58] on input "search" at bounding box center [42, 58] width 42 height 17
click at [50, 59] on input "search" at bounding box center [42, 58] width 42 height 17
type input "CARLOS CRUZ"
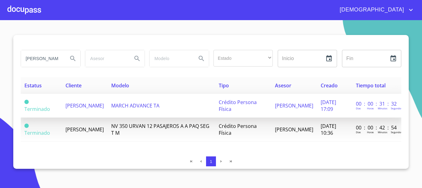
scroll to position [0, 0]
click at [193, 109] on td "MARCH ADVANCE TA" at bounding box center [162, 106] width 108 height 24
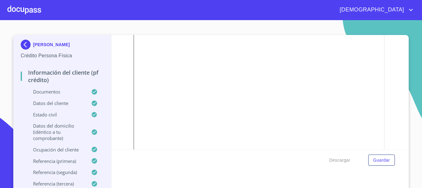
scroll to position [93, 0]
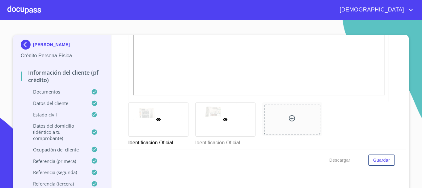
click at [248, 123] on div at bounding box center [226, 119] width 60 height 34
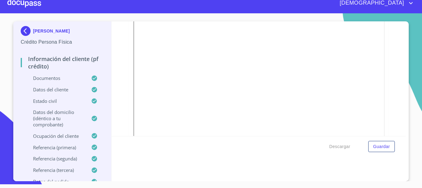
scroll to position [167, 0]
click at [33, 4] on div at bounding box center [24, 3] width 34 height 20
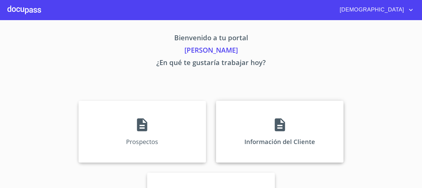
click at [275, 122] on icon at bounding box center [280, 124] width 10 height 13
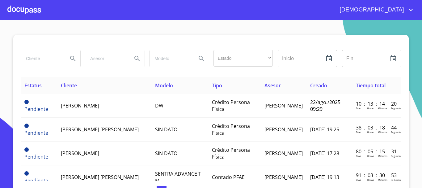
click at [40, 60] on input "search" at bounding box center [42, 58] width 42 height 17
type input "JAIME GERMAN"
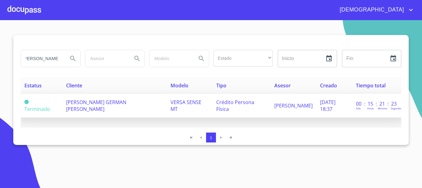
scroll to position [0, 0]
click at [119, 106] on span "JAIME GERMAN MEZA LOPEZ" at bounding box center [96, 106] width 60 height 14
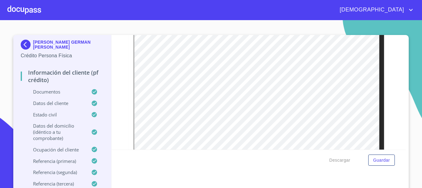
scroll to position [216, 0]
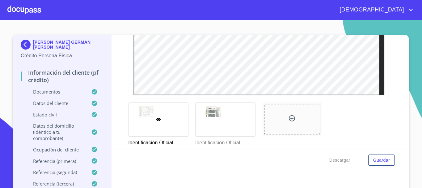
click at [24, 12] on div at bounding box center [24, 10] width 34 height 20
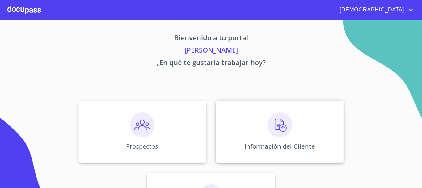
click at [287, 130] on img at bounding box center [280, 124] width 25 height 25
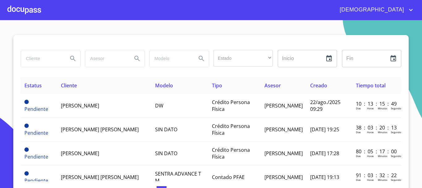
click at [40, 58] on input "search" at bounding box center [42, 58] width 42 height 17
click at [52, 59] on input "search" at bounding box center [42, 58] width 42 height 17
type input "JORGE GARCIA VALDERRAMA"
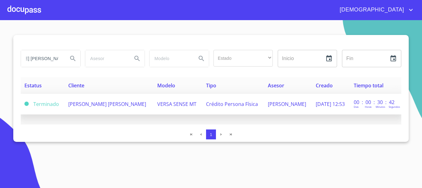
scroll to position [0, 0]
click at [154, 108] on td "VERSA SENSE MT" at bounding box center [178, 104] width 49 height 21
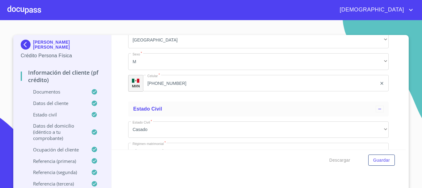
scroll to position [2010, 0]
click at [23, 11] on div at bounding box center [24, 10] width 34 height 20
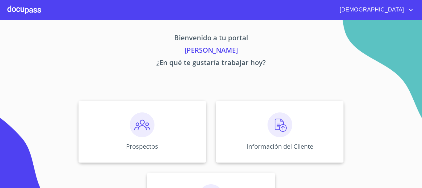
click at [277, 130] on img at bounding box center [280, 124] width 25 height 25
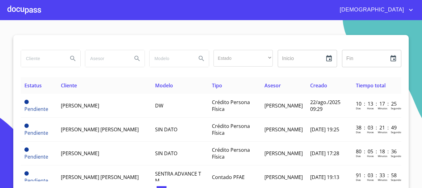
drag, startPoint x: 41, startPoint y: 61, endPoint x: 37, endPoint y: 81, distance: 20.5
click at [41, 61] on input "search" at bounding box center [42, 58] width 42 height 17
type input "BENITO RODRIGUEZ"
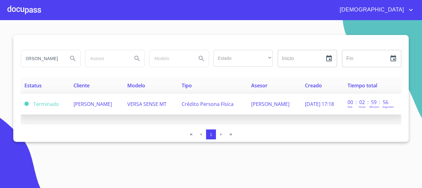
scroll to position [0, 0]
click at [112, 105] on span "BENITO RODRIGUEZ ZARATE" at bounding box center [93, 104] width 38 height 7
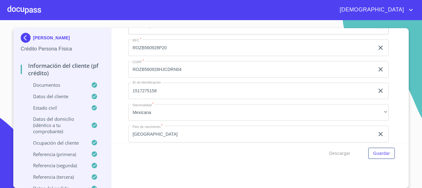
scroll to position [1856, 0]
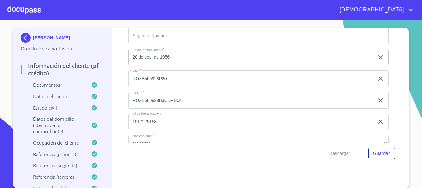
click at [30, 5] on div at bounding box center [24, 10] width 34 height 20
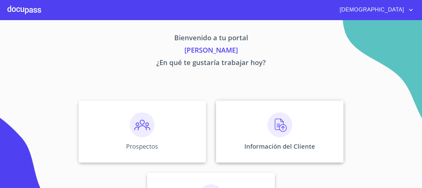
click at [289, 128] on img at bounding box center [280, 124] width 25 height 25
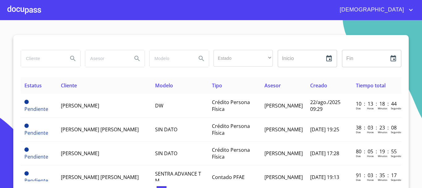
click at [45, 58] on input "search" at bounding box center [42, 58] width 42 height 17
type input "JOCELYN"
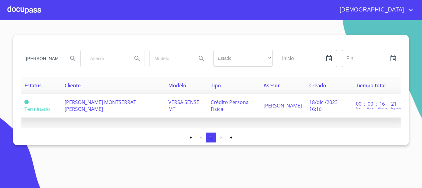
click at [105, 106] on td "JOCELYN MONTSERRAT RAMIREZ VAZQUEZ" at bounding box center [113, 106] width 104 height 24
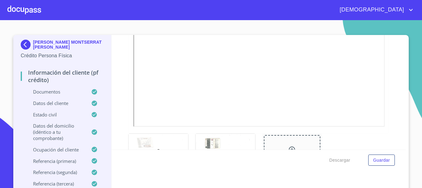
scroll to position [186, 0]
click at [36, 11] on div at bounding box center [24, 10] width 34 height 20
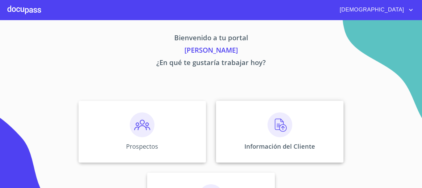
click at [284, 133] on img at bounding box center [280, 124] width 25 height 25
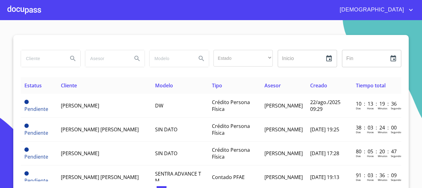
click at [38, 58] on input "search" at bounding box center [42, 58] width 42 height 17
type input "LINA MARCELA CASTRO"
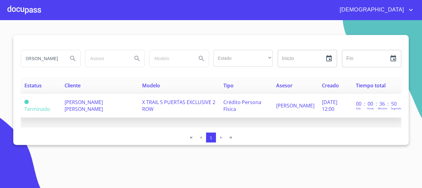
click at [126, 105] on td "LINA MARCELA CASTRO SOLORZANO" at bounding box center [100, 106] width 78 height 24
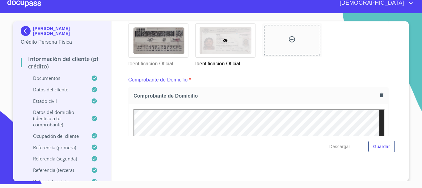
scroll to position [136, 0]
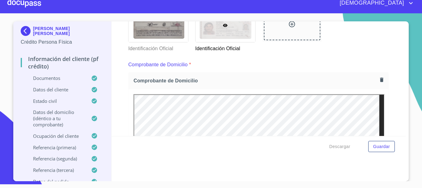
click at [24, 2] on div at bounding box center [24, 3] width 34 height 20
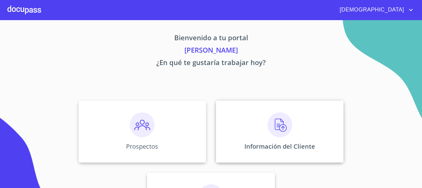
click at [268, 133] on img at bounding box center [280, 124] width 25 height 25
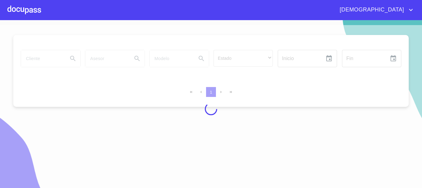
click at [39, 59] on div at bounding box center [211, 109] width 422 height 168
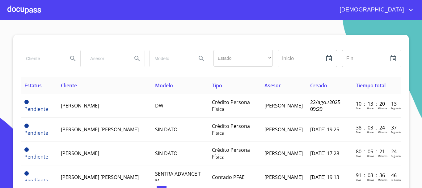
drag, startPoint x: 37, startPoint y: 60, endPoint x: 50, endPoint y: 58, distance: 13.1
click at [37, 60] on input "search" at bounding box center [42, 58] width 42 height 17
type input "ALAN JACOBO"
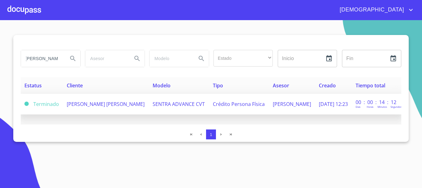
click at [156, 108] on td "SENTRA ADVANCE CVT" at bounding box center [179, 104] width 60 height 21
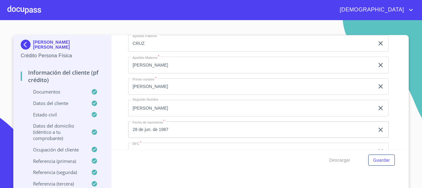
scroll to position [1856, 0]
drag, startPoint x: 26, startPoint y: 9, endPoint x: 28, endPoint y: 13, distance: 3.9
click at [28, 13] on div at bounding box center [24, 10] width 34 height 20
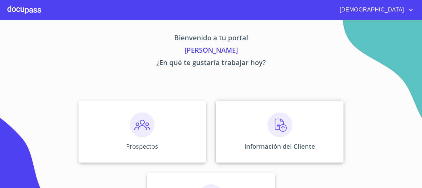
click at [285, 126] on img at bounding box center [280, 124] width 25 height 25
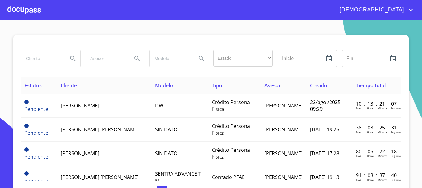
click at [41, 61] on input "search" at bounding box center [42, 58] width 42 height 17
type input "ANA LORENA URIBE"
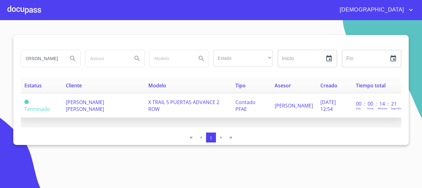
click at [119, 111] on td "ANA LORENA URIBE BALCAZAR" at bounding box center [103, 106] width 83 height 24
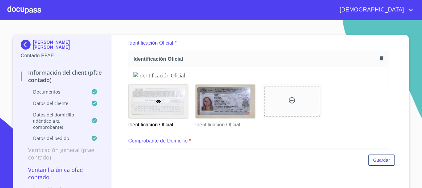
scroll to position [186, 0]
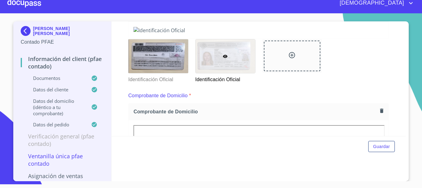
scroll to position [136, 0]
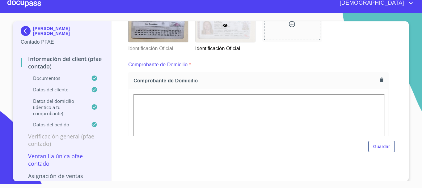
click at [23, 2] on div at bounding box center [24, 3] width 34 height 20
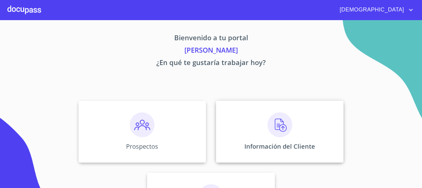
click at [263, 133] on div "Información del Cliente" at bounding box center [280, 132] width 128 height 62
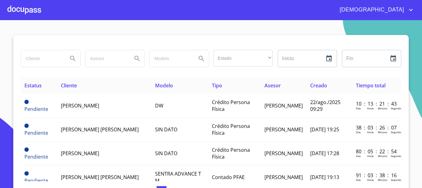
click at [38, 59] on input "search" at bounding box center [42, 58] width 42 height 17
type input "JOSE DE JESUS REYES"
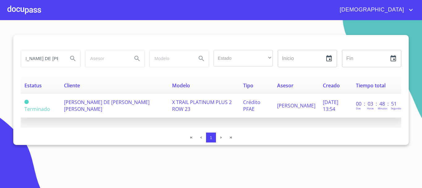
scroll to position [0, 0]
click at [76, 103] on span "JOSE DE JESUS REYES MACHAIN" at bounding box center [107, 106] width 86 height 14
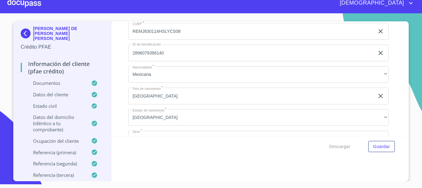
scroll to position [2053, 0]
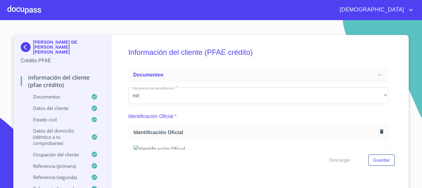
scroll to position [2053, 0]
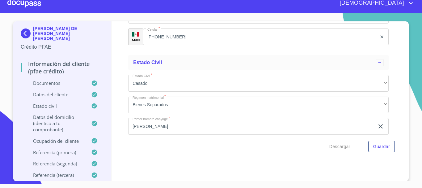
click at [29, 2] on div at bounding box center [24, 3] width 34 height 20
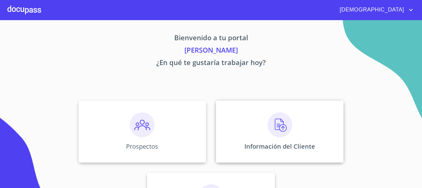
click at [268, 133] on img at bounding box center [280, 124] width 25 height 25
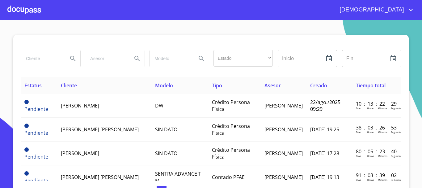
click at [37, 57] on input "search" at bounding box center [42, 58] width 42 height 17
type input "[PERSON_NAME] DEL [PERSON_NAME]"
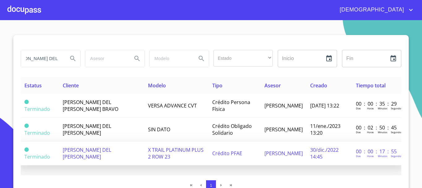
scroll to position [0, 0]
click at [161, 154] on td "X TRAIL PLATINUM PLUS 2 ROW 23" at bounding box center [176, 153] width 64 height 24
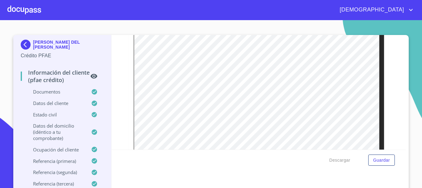
scroll to position [247, 0]
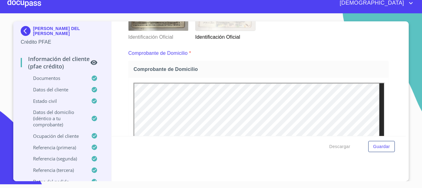
scroll to position [167, 0]
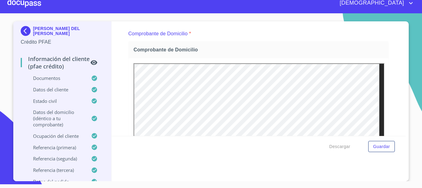
click at [36, 6] on div at bounding box center [24, 3] width 34 height 20
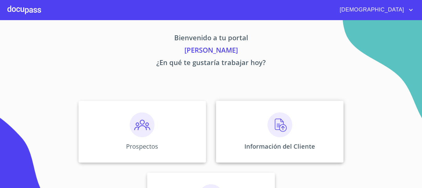
click at [270, 128] on img at bounding box center [280, 124] width 25 height 25
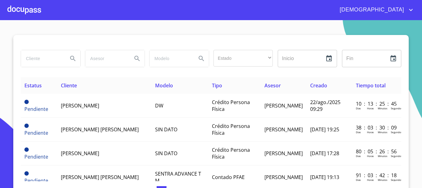
click at [42, 61] on input "search" at bounding box center [42, 58] width 42 height 17
type input "[PERSON_NAME]"
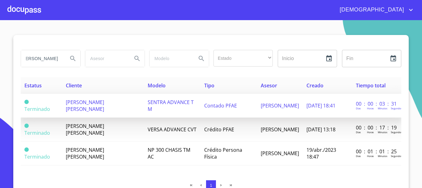
scroll to position [0, 0]
click at [213, 111] on td "Contado PFAE" at bounding box center [229, 106] width 57 height 24
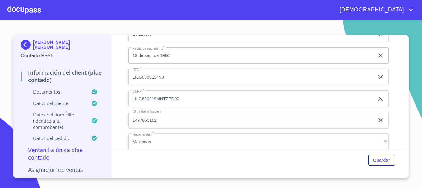
scroll to position [1206, 0]
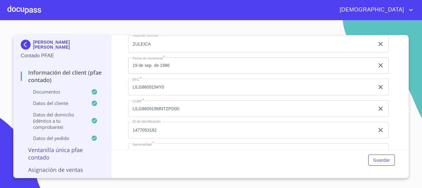
click at [21, 10] on div at bounding box center [24, 10] width 34 height 20
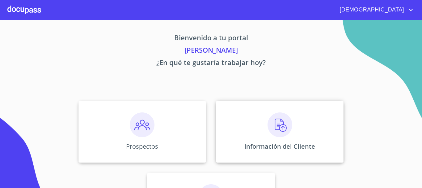
click at [273, 129] on img at bounding box center [280, 124] width 25 height 25
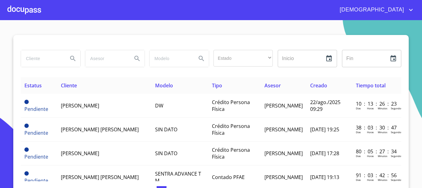
click at [40, 60] on input "search" at bounding box center [42, 58] width 42 height 17
type input "[PERSON_NAME]"
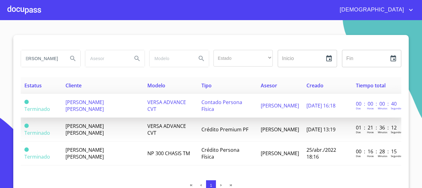
scroll to position [0, 0]
click at [187, 106] on td "VERSA ADVANCE CVT" at bounding box center [171, 106] width 54 height 24
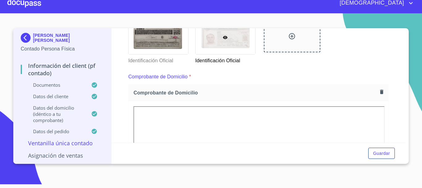
scroll to position [136, 0]
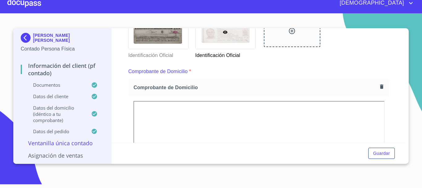
click at [25, 3] on div at bounding box center [24, 3] width 34 height 20
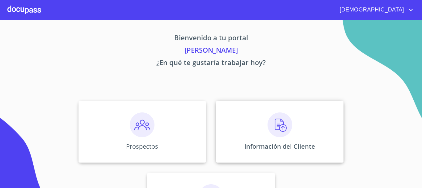
click at [268, 125] on img at bounding box center [280, 124] width 25 height 25
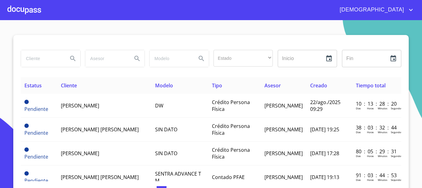
click at [41, 61] on input "search" at bounding box center [42, 58] width 42 height 17
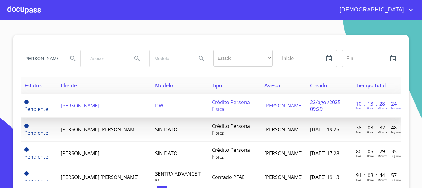
scroll to position [0, 5]
type input "[PERSON_NAME] DE [PERSON_NAME]"
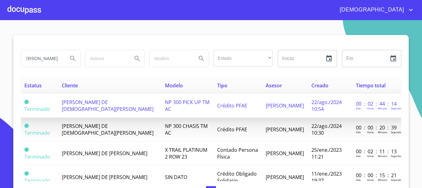
click at [233, 111] on td "Crédito PFAE" at bounding box center [238, 106] width 49 height 24
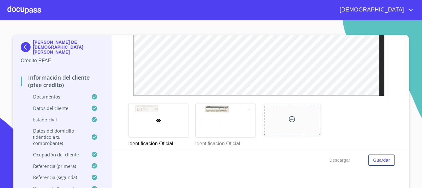
scroll to position [216, 0]
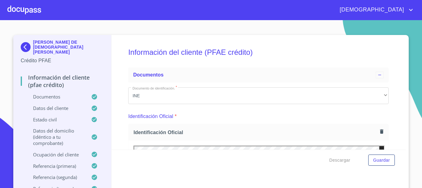
scroll to position [216, 0]
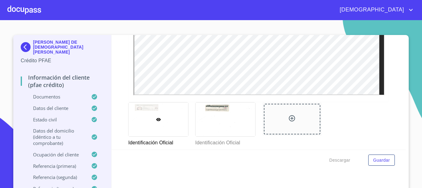
click at [17, 13] on div at bounding box center [24, 10] width 34 height 20
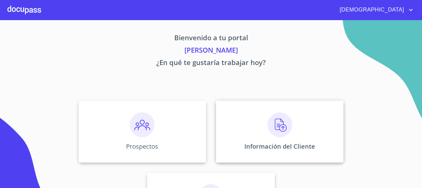
click at [278, 133] on img at bounding box center [280, 124] width 25 height 25
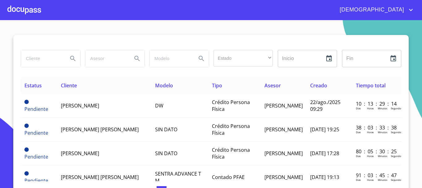
click at [49, 62] on input "search" at bounding box center [42, 58] width 42 height 17
type input "IVAN ALEJANDRO RUIZ"
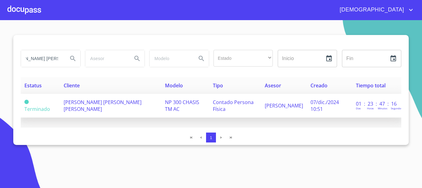
click at [128, 109] on td "IVAN ALEJANDRO RUIZ OROZCO" at bounding box center [110, 106] width 101 height 24
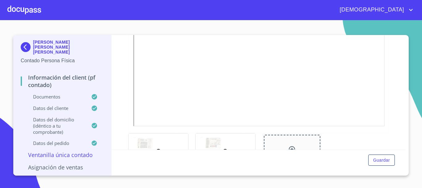
click at [231, 149] on div at bounding box center [226, 150] width 60 height 34
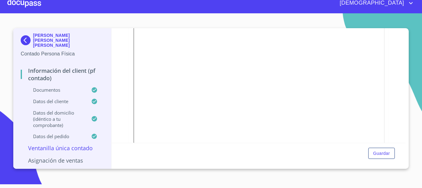
scroll to position [198, 0]
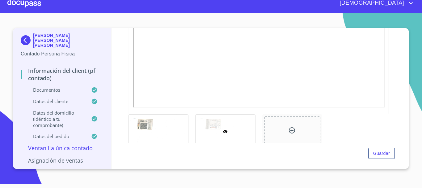
click at [35, 5] on div at bounding box center [24, 3] width 34 height 20
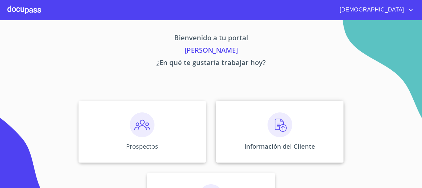
click at [282, 126] on img at bounding box center [280, 124] width 25 height 25
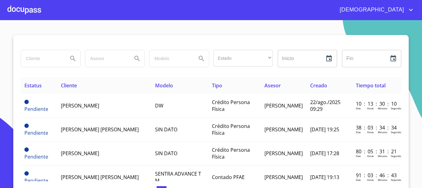
click at [41, 62] on input "search" at bounding box center [42, 58] width 42 height 17
type input "GABRIELA GARCIA"
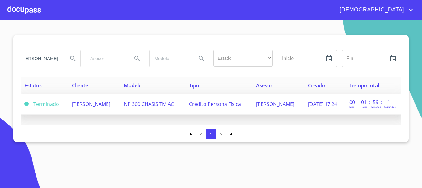
click at [204, 105] on span "Crédito Persona Física" at bounding box center [215, 104] width 52 height 7
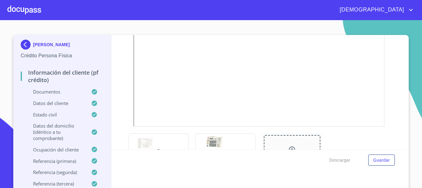
scroll to position [186, 0]
click at [31, 6] on div at bounding box center [24, 10] width 34 height 20
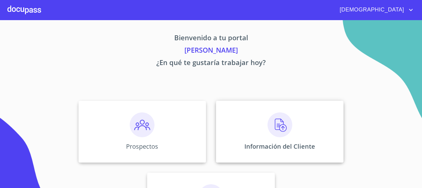
click at [275, 127] on img at bounding box center [280, 124] width 25 height 25
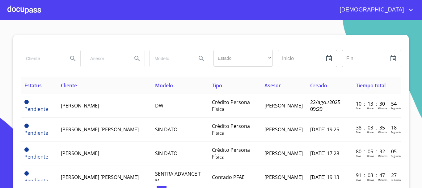
click at [43, 58] on input "search" at bounding box center [42, 58] width 42 height 17
type input "JONATHAN JONAS"
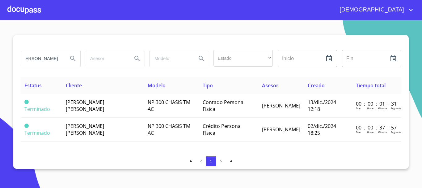
scroll to position [0, 0]
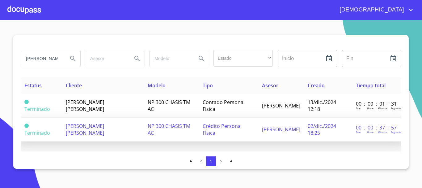
click at [241, 126] on span "Crédito Persona Física" at bounding box center [222, 129] width 38 height 14
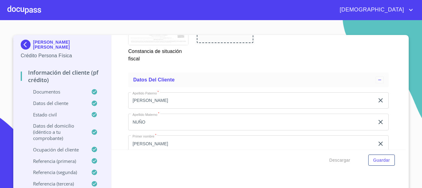
scroll to position [2010, 0]
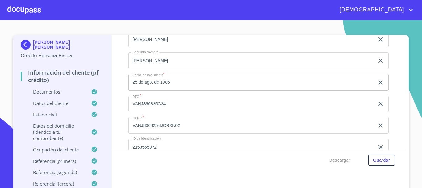
click at [26, 12] on div at bounding box center [24, 10] width 34 height 20
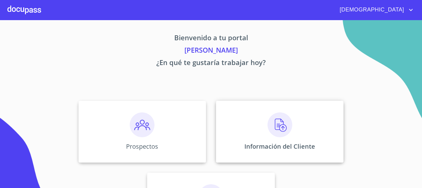
click at [277, 130] on img at bounding box center [280, 124] width 25 height 25
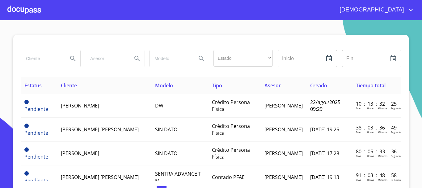
click at [34, 61] on input "search" at bounding box center [42, 58] width 42 height 17
type input "ELEUTERIO"
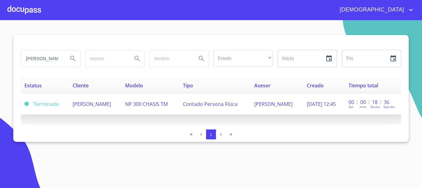
click at [111, 102] on span "ELEUTERIO HESIQUIO SANCHEZ" at bounding box center [92, 104] width 38 height 7
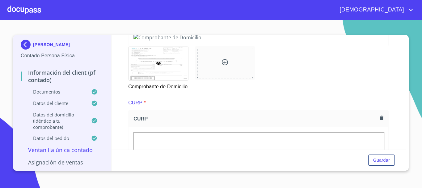
scroll to position [116, 0]
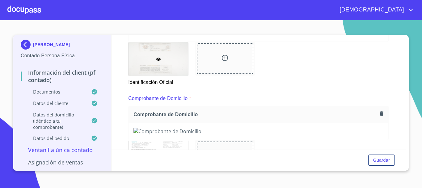
click at [33, 8] on div at bounding box center [24, 10] width 34 height 20
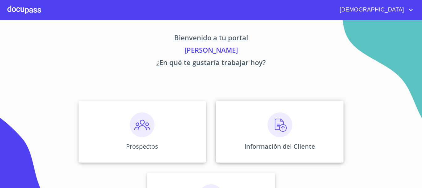
click at [274, 132] on img at bounding box center [280, 124] width 25 height 25
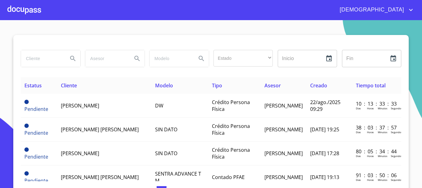
click at [40, 58] on input "search" at bounding box center [42, 58] width 42 height 17
type input "FREDI GONZALEZ GUTIERREZ"
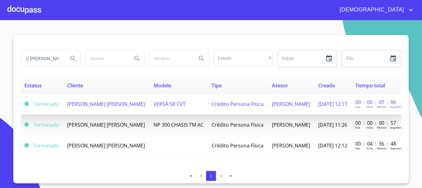
scroll to position [0, 0]
click at [212, 104] on span "Crédito Persona Física" at bounding box center [238, 104] width 52 height 7
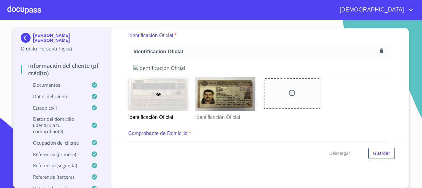
scroll to position [7, 0]
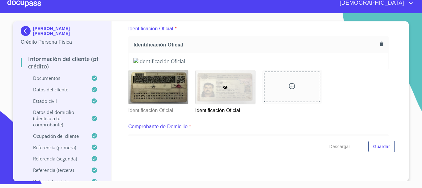
click at [22, 4] on div at bounding box center [24, 3] width 34 height 20
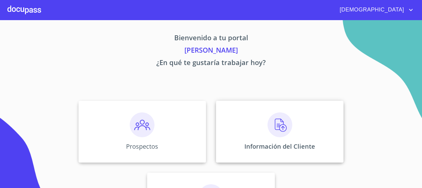
click at [282, 125] on img at bounding box center [280, 124] width 25 height 25
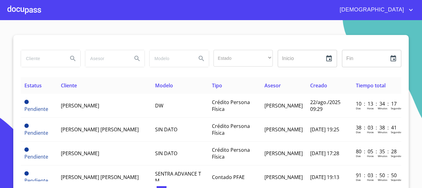
click at [42, 59] on input "search" at bounding box center [42, 58] width 42 height 17
type input "[PERSON_NAME]"
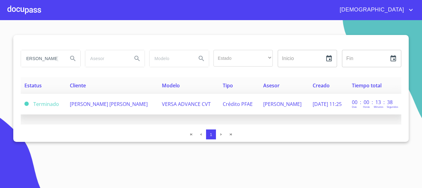
scroll to position [0, 0]
click at [134, 104] on span "[PERSON_NAME] [PERSON_NAME]" at bounding box center [109, 104] width 78 height 7
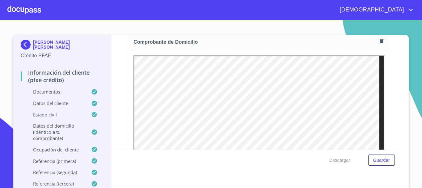
scroll to position [93, 0]
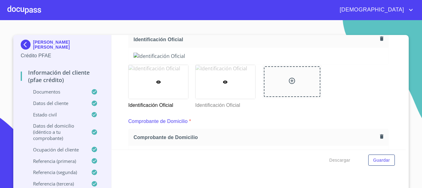
click at [250, 83] on div at bounding box center [226, 82] width 60 height 34
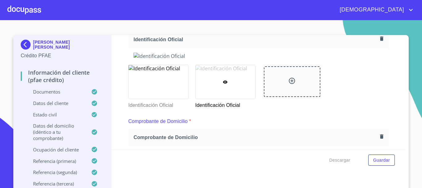
scroll to position [7, 0]
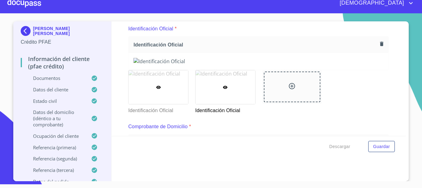
click at [176, 86] on div at bounding box center [159, 87] width 60 height 34
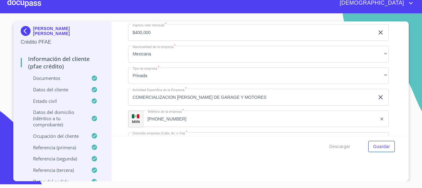
scroll to position [2548, 0]
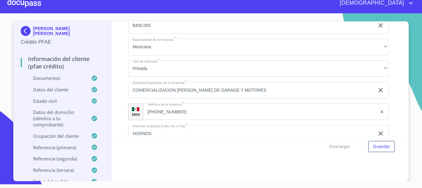
click at [27, 5] on div at bounding box center [24, 3] width 34 height 20
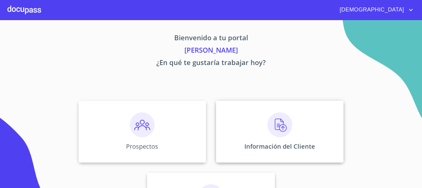
click at [269, 123] on img at bounding box center [280, 124] width 25 height 25
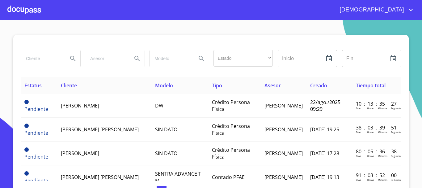
click at [44, 58] on input "search" at bounding box center [42, 58] width 42 height 17
type input "ABASTECEDORA"
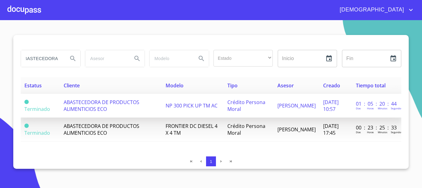
click at [231, 105] on span "Crédito Persona Moral" at bounding box center [247, 106] width 38 height 14
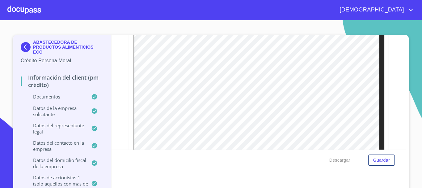
scroll to position [2351, 0]
click at [21, 5] on div at bounding box center [24, 10] width 34 height 20
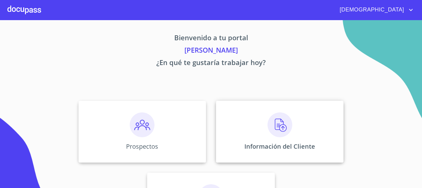
click at [268, 131] on img at bounding box center [280, 124] width 25 height 25
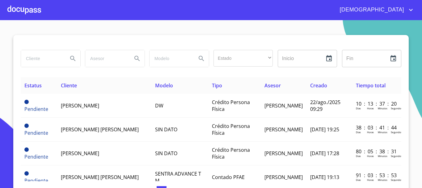
drag, startPoint x: 44, startPoint y: 60, endPoint x: 48, endPoint y: 64, distance: 5.7
click at [44, 61] on input "search" at bounding box center [42, 58] width 42 height 17
type input "LUIS ARMANDO LOPEZ"
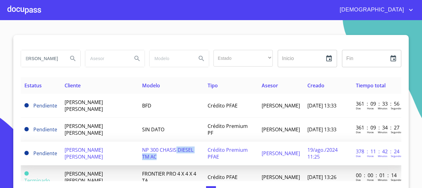
click at [165, 154] on td "NP 300 CHASIS DIESEL TM AC" at bounding box center [172, 153] width 66 height 24
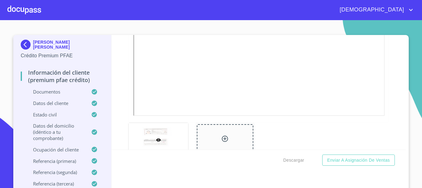
scroll to position [186, 0]
click at [22, 8] on div at bounding box center [24, 10] width 34 height 20
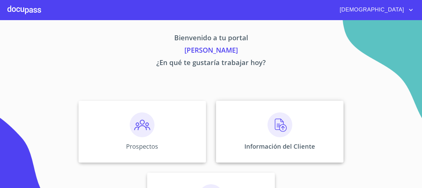
click at [284, 127] on img at bounding box center [280, 124] width 25 height 25
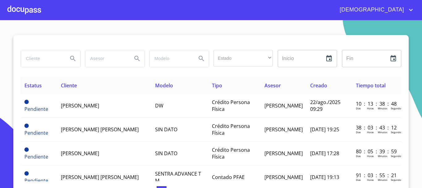
click at [51, 57] on input "search" at bounding box center [42, 58] width 42 height 17
type input "MIGUEL URIAS MARISCAL"
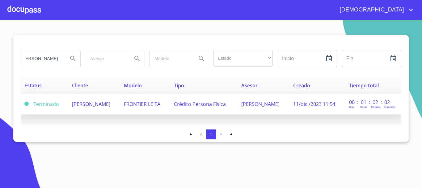
scroll to position [0, 0]
click at [120, 103] on td "MIGUEL URIAS MARISCAL" at bounding box center [94, 104] width 52 height 21
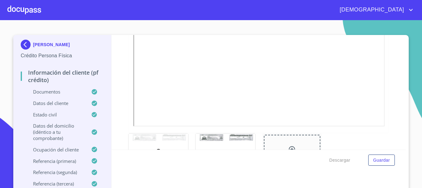
scroll to position [155, 0]
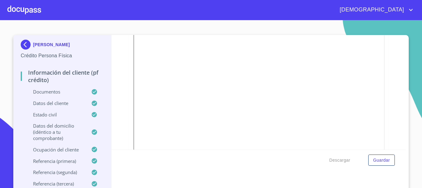
click at [28, 12] on div at bounding box center [24, 10] width 34 height 20
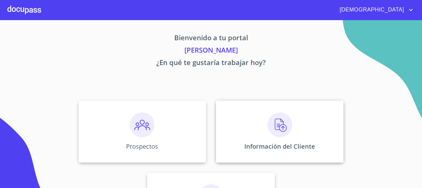
click at [282, 125] on img at bounding box center [280, 124] width 25 height 25
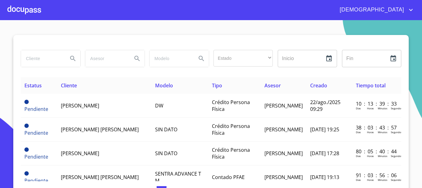
click at [39, 58] on input "search" at bounding box center [42, 58] width 42 height 17
type input "HERVE FIGUEROA"
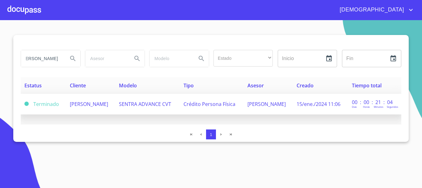
scroll to position [0, 0]
click at [108, 104] on span "HERVE FIGUEROA ESPARZA" at bounding box center [89, 104] width 38 height 7
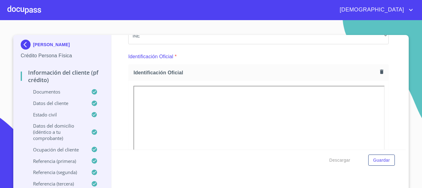
scroll to position [93, 0]
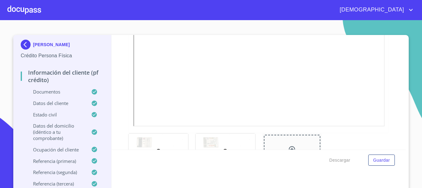
click at [234, 139] on div at bounding box center [226, 150] width 60 height 34
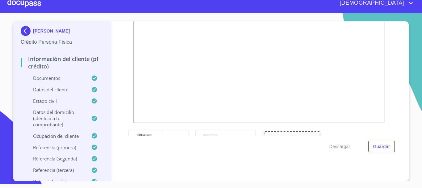
scroll to position [167, 0]
click at [29, 4] on div at bounding box center [24, 3] width 34 height 20
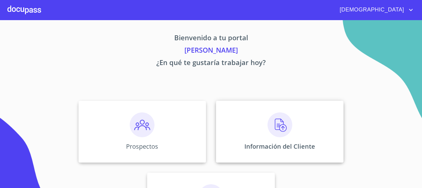
click at [272, 128] on img at bounding box center [280, 124] width 25 height 25
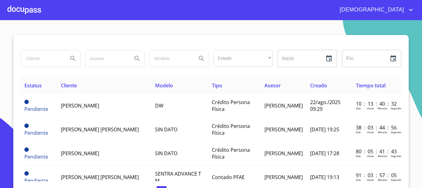
click at [50, 55] on input "search" at bounding box center [42, 58] width 42 height 17
type input "MARIA JOSE PEREZ SANTIAGO"
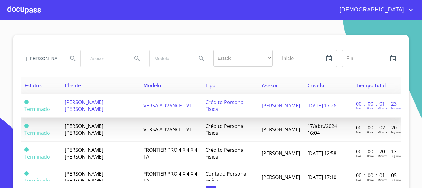
scroll to position [0, 0]
click at [151, 103] on span "VERSA ADVANCE CVT" at bounding box center [168, 105] width 49 height 7
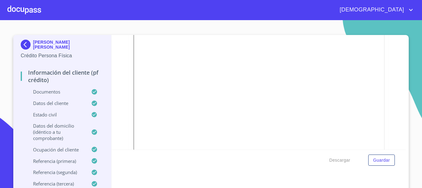
scroll to position [216, 0]
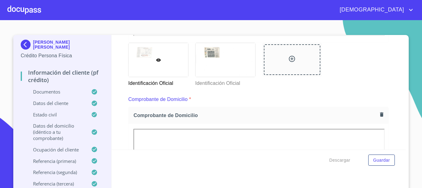
scroll to position [278, 0]
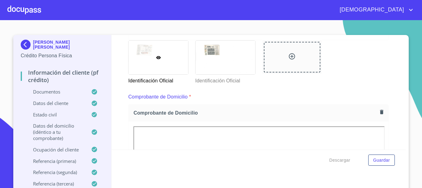
click at [34, 13] on div at bounding box center [24, 10] width 34 height 20
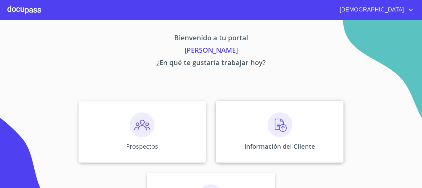
click at [281, 123] on img at bounding box center [280, 124] width 25 height 25
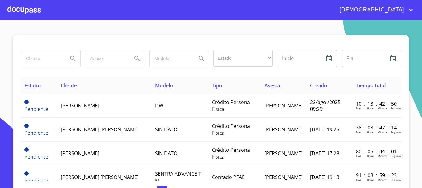
click at [30, 65] on input "search" at bounding box center [42, 58] width 42 height 17
type input "[PERSON_NAME] [PERSON_NAME]"
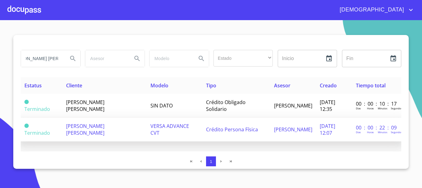
scroll to position [0, 0]
click at [213, 131] on span "Crédito Persona Física" at bounding box center [232, 129] width 52 height 7
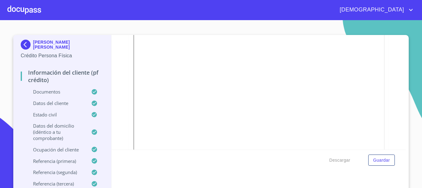
scroll to position [186, 0]
click at [31, 12] on div at bounding box center [24, 10] width 34 height 20
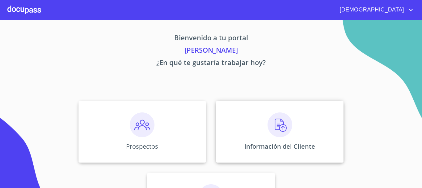
click at [276, 128] on img at bounding box center [280, 124] width 25 height 25
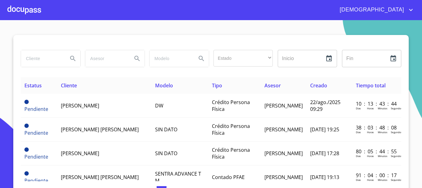
click at [42, 60] on input "search" at bounding box center [42, 58] width 42 height 17
type input "DAVID MACEDA"
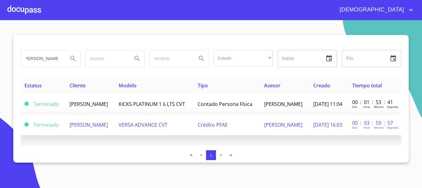
scroll to position [0, 0]
click at [187, 130] on td "VERSA ADVANCE CVT" at bounding box center [154, 124] width 79 height 21
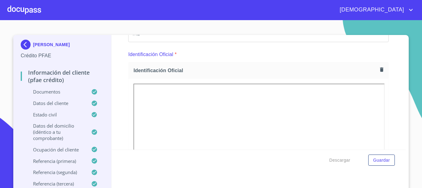
scroll to position [93, 0]
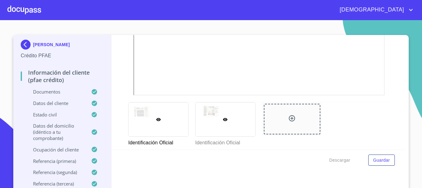
click at [229, 130] on div at bounding box center [226, 119] width 60 height 34
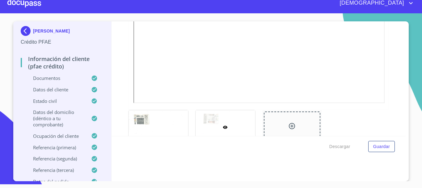
scroll to position [198, 0]
click at [23, 3] on div at bounding box center [24, 3] width 34 height 20
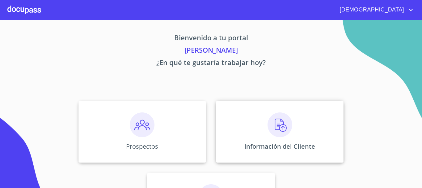
click at [268, 124] on img at bounding box center [280, 124] width 25 height 25
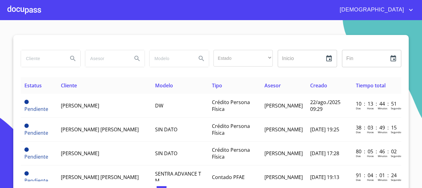
click at [51, 56] on input "search" at bounding box center [42, 58] width 42 height 17
type input "MIGUEL ANGEL ANAYA"
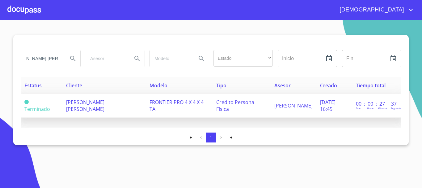
scroll to position [0, 0]
click at [125, 102] on td "MIGUEL ANGEL ANAYA OLIVA" at bounding box center [104, 106] width 84 height 24
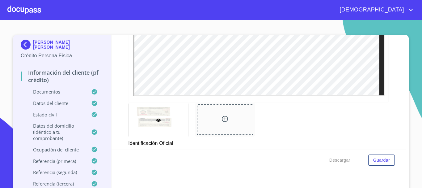
scroll to position [216, 0]
click at [28, 10] on div at bounding box center [24, 10] width 34 height 20
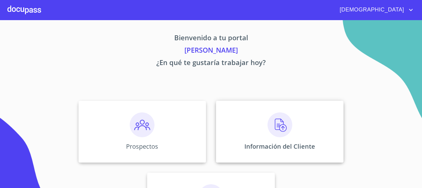
click at [281, 128] on img at bounding box center [280, 124] width 25 height 25
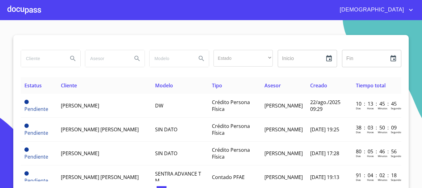
click at [41, 57] on input "search" at bounding box center [42, 58] width 42 height 17
type input "LAURA TERRONES"
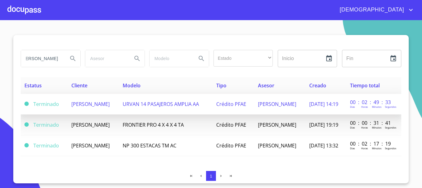
scroll to position [0, 0]
click at [119, 108] on td "LAURA TERRONES COVARRUBIAS" at bounding box center [93, 104] width 51 height 21
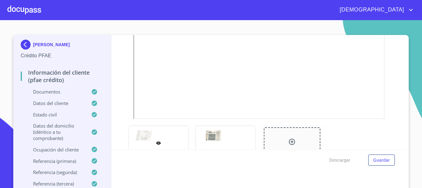
scroll to position [186, 0]
click at [28, 9] on div at bounding box center [24, 10] width 34 height 20
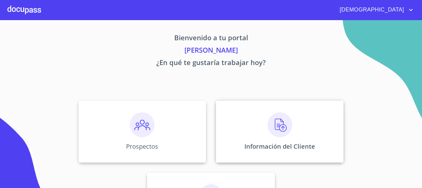
click at [272, 122] on img at bounding box center [280, 124] width 25 height 25
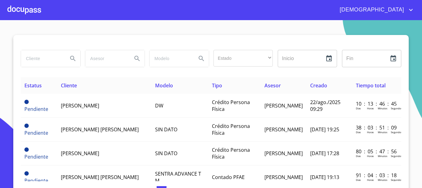
click at [29, 58] on input "search" at bounding box center [42, 58] width 42 height 17
type input "CARLOS ERNESTO ISLAS"
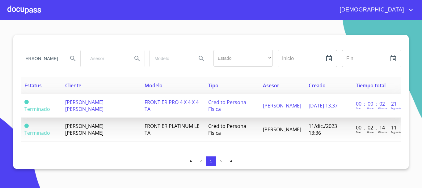
click at [171, 105] on span "FRONTIER PRO 4 X 4 X 4 TA" at bounding box center [172, 106] width 54 height 14
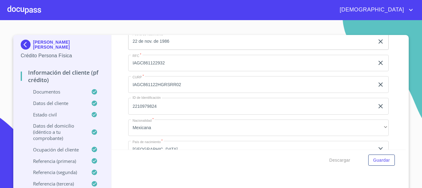
scroll to position [2041, 0]
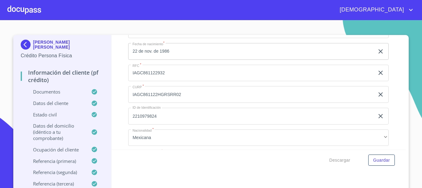
click at [22, 11] on div at bounding box center [24, 10] width 34 height 20
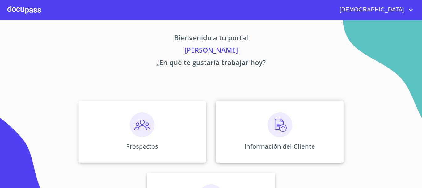
click at [276, 135] on img at bounding box center [280, 124] width 25 height 25
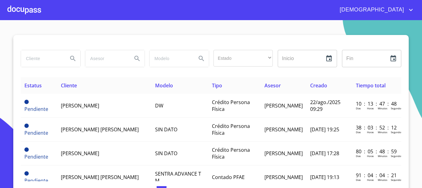
click at [43, 60] on input "search" at bounding box center [42, 58] width 42 height 17
type input "[PERSON_NAME]"
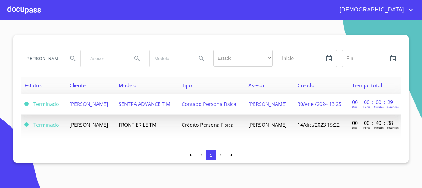
click at [145, 101] on span "SENTRA ADVANCE T M" at bounding box center [145, 104] width 52 height 7
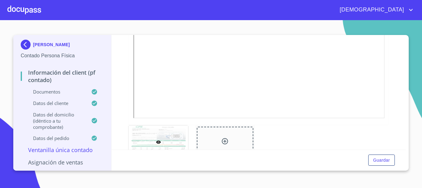
scroll to position [464, 0]
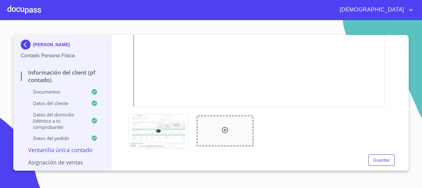
click at [32, 6] on div at bounding box center [24, 10] width 34 height 20
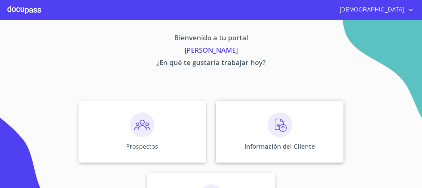
click at [264, 131] on div "Información del Cliente" at bounding box center [280, 132] width 128 height 62
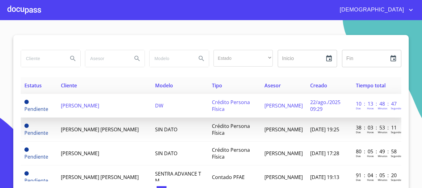
drag, startPoint x: 38, startPoint y: 60, endPoint x: 35, endPoint y: 114, distance: 53.9
click at [39, 60] on input "search" at bounding box center [42, 58] width 42 height 17
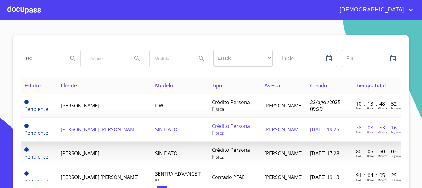
type input "R"
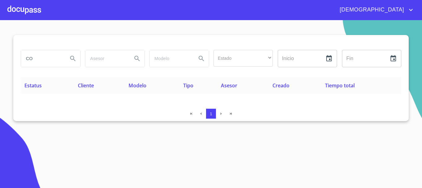
type input "C"
type input "R"
type input "Y [PERSON_NAME]"
drag, startPoint x: 45, startPoint y: 57, endPoint x: 0, endPoint y: 63, distance: 45.0
click at [0, 64] on section "Y [PERSON_NAME] Estado ​ ​ Inicio ​ Fin ​ Estatus Cliente Modelo Tipo Asesor Cr…" at bounding box center [211, 104] width 422 height 168
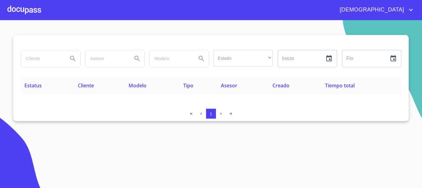
click at [44, 59] on input "search" at bounding box center [42, 58] width 42 height 17
type input "[PERSON_NAME] [PERSON_NAME]"
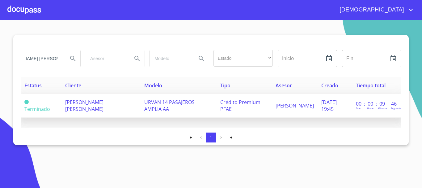
scroll to position [0, 0]
click at [86, 103] on span "[PERSON_NAME] [PERSON_NAME]" at bounding box center [84, 106] width 38 height 14
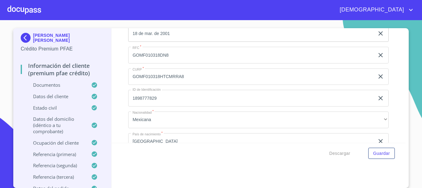
scroll to position [2134, 0]
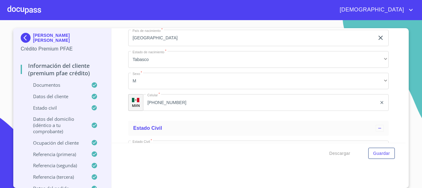
click at [187, 107] on input "[PHONE_NUMBER]" at bounding box center [260, 102] width 234 height 17
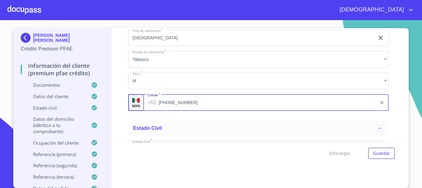
click at [187, 107] on input "[PHONE_NUMBER]" at bounding box center [268, 102] width 219 height 17
